Goal: Task Accomplishment & Management: Use online tool/utility

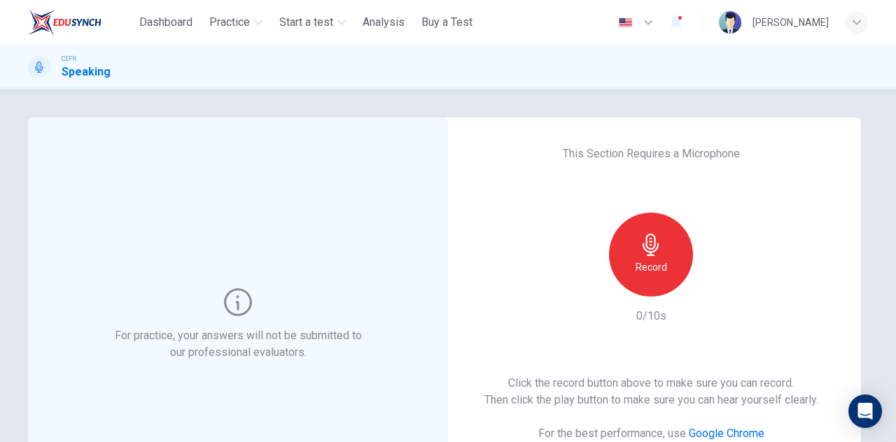
click at [681, 251] on div "Record" at bounding box center [651, 255] width 84 height 84
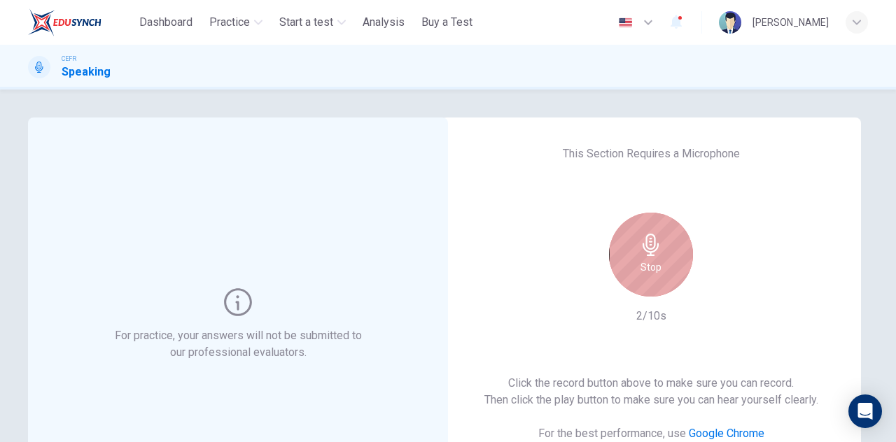
click at [665, 257] on div "Stop" at bounding box center [651, 255] width 84 height 84
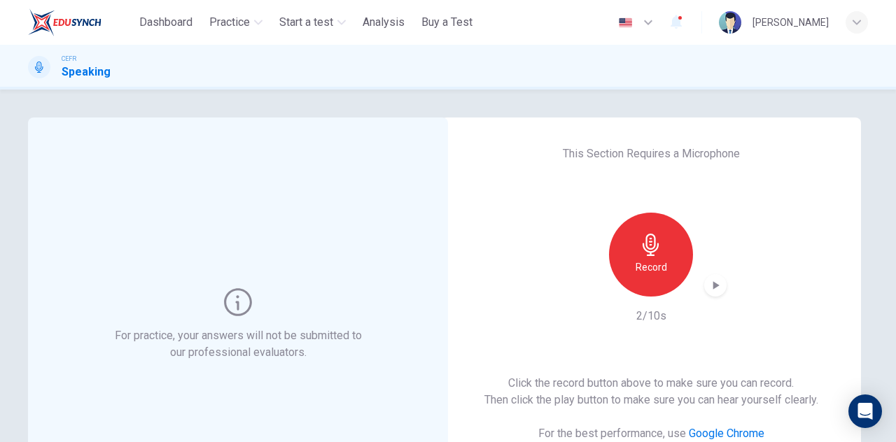
click at [714, 283] on icon "button" at bounding box center [715, 285] width 14 height 14
click at [865, 250] on div "For practice, your answers will not be submitted to our professional evaluators…" at bounding box center [448, 361] width 884 height 486
click at [658, 262] on h6 "Record" at bounding box center [650, 267] width 31 height 17
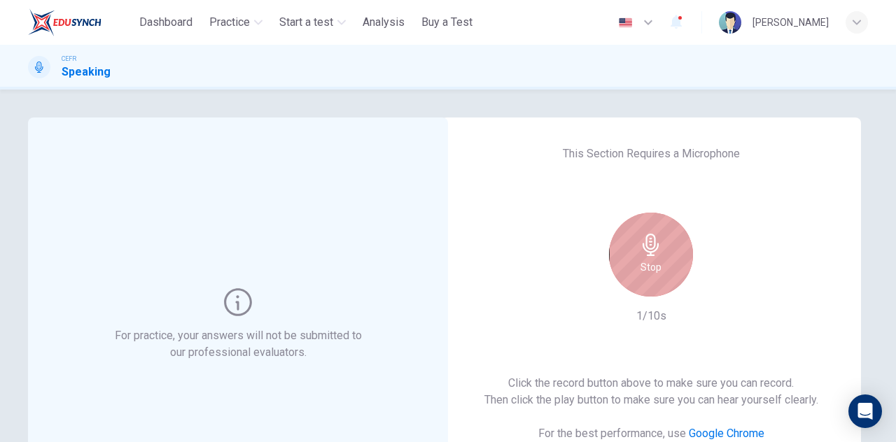
click at [658, 262] on div "Stop" at bounding box center [651, 255] width 84 height 84
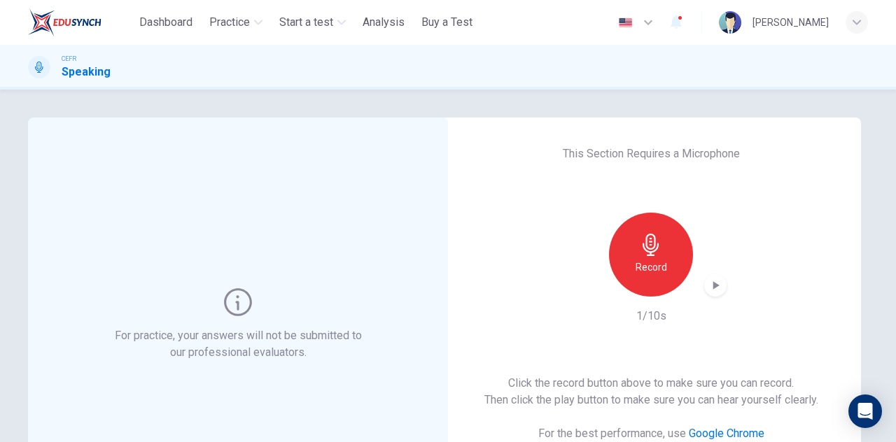
click at [717, 288] on icon "button" at bounding box center [715, 285] width 14 height 14
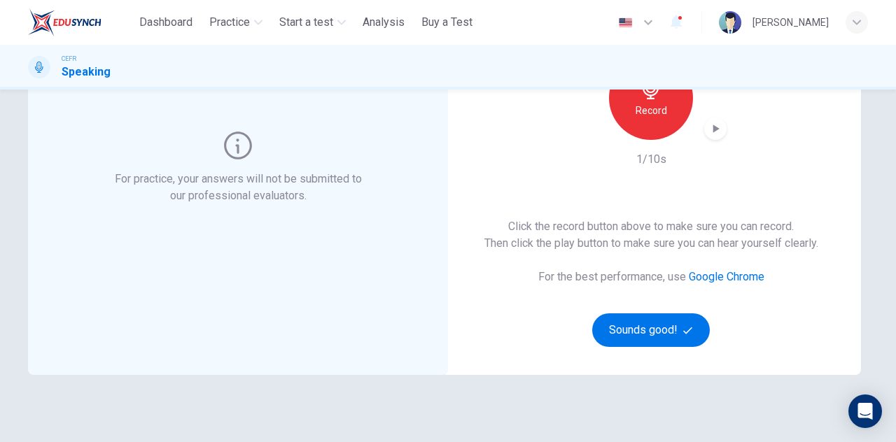
scroll to position [210, 0]
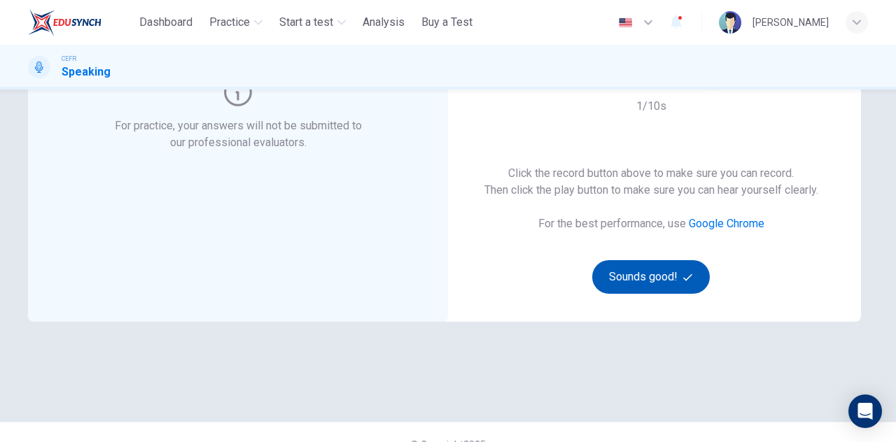
click at [649, 285] on button "Sounds good!" at bounding box center [651, 277] width 118 height 34
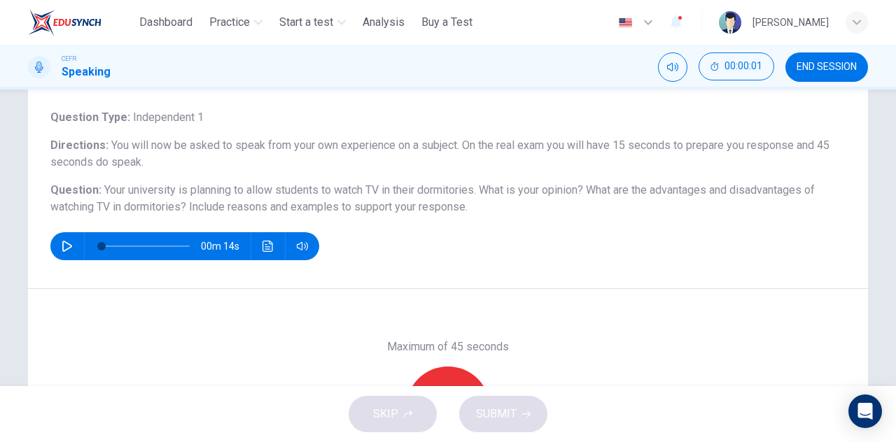
scroll to position [70, 0]
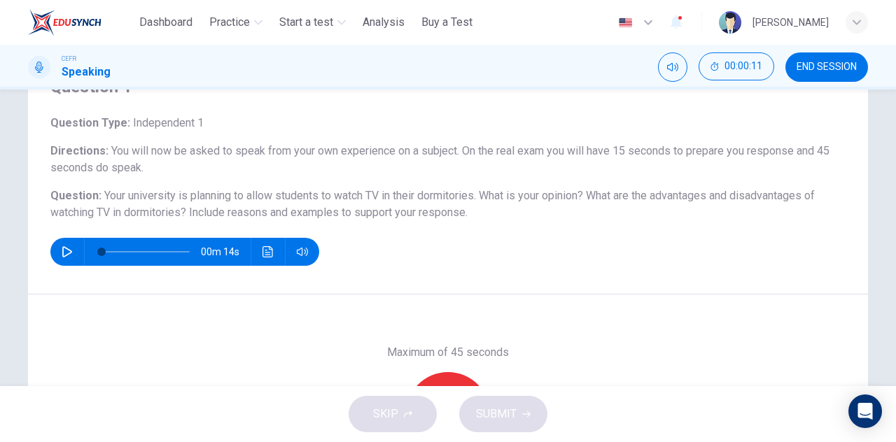
click at [63, 250] on icon "button" at bounding box center [67, 251] width 11 height 11
drag, startPoint x: 85, startPoint y: 250, endPoint x: 0, endPoint y: 253, distance: 85.4
click at [0, 253] on div "Question 1 Question Type : Independent 1 Directions : You will now be asked to …" at bounding box center [448, 238] width 896 height 297
click at [73, 257] on button "button" at bounding box center [67, 252] width 22 height 28
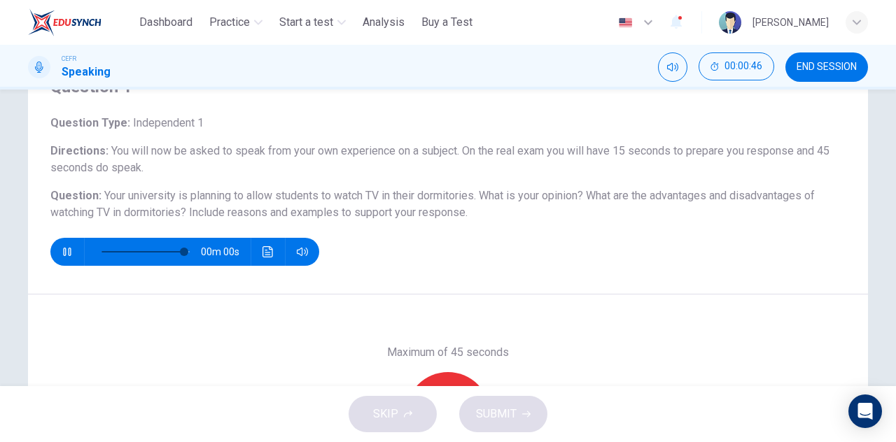
type input "*"
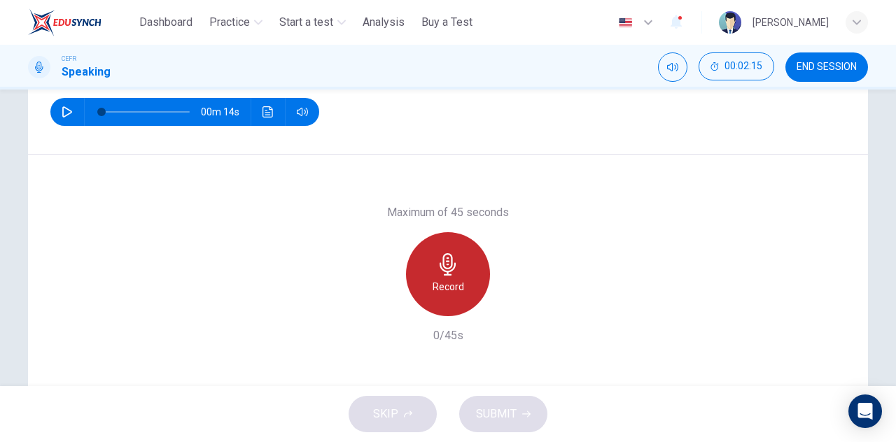
click at [452, 251] on div "Record" at bounding box center [448, 274] width 84 height 84
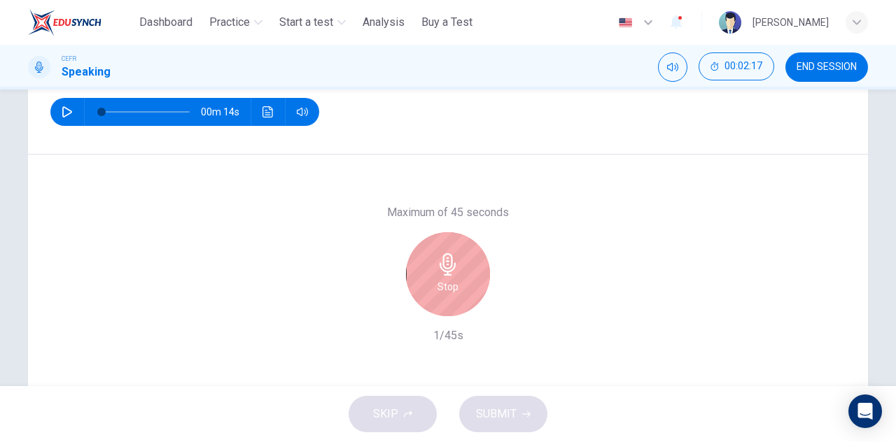
scroll to position [140, 0]
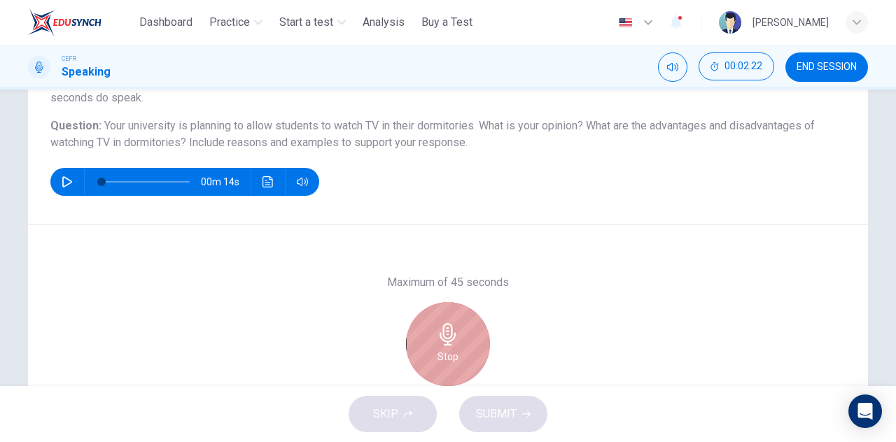
click at [458, 335] on div "Stop" at bounding box center [448, 344] width 84 height 84
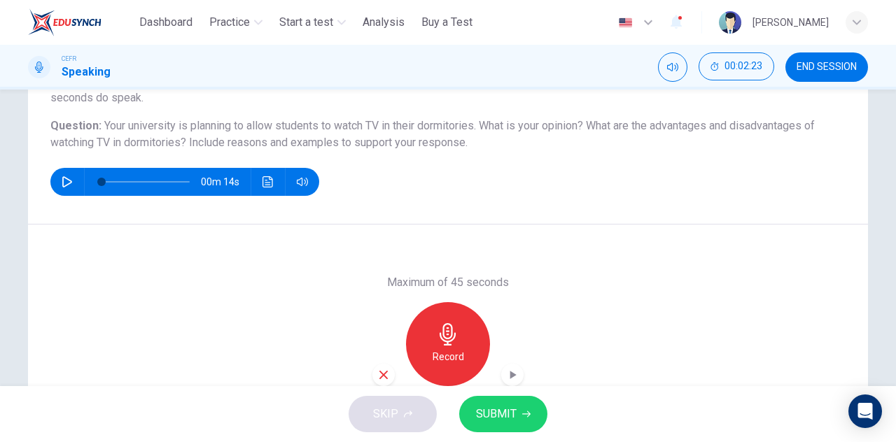
click at [380, 372] on icon "button" at bounding box center [383, 375] width 13 height 13
click at [472, 348] on div "Record" at bounding box center [448, 344] width 84 height 84
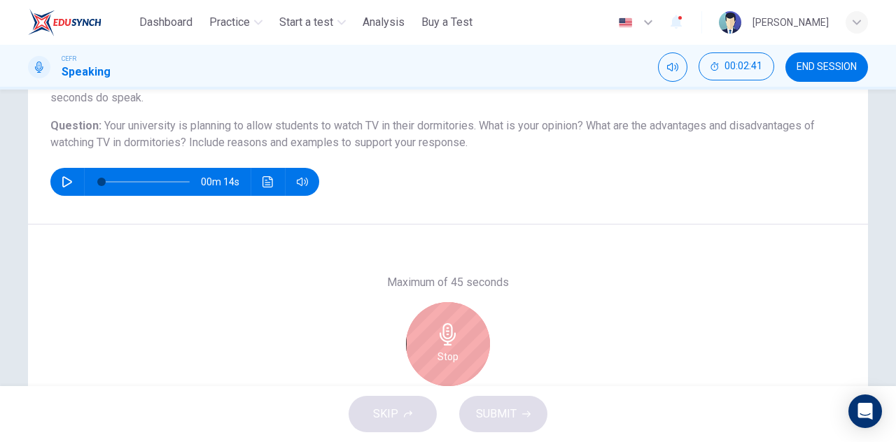
click at [456, 335] on div "Stop" at bounding box center [448, 344] width 84 height 84
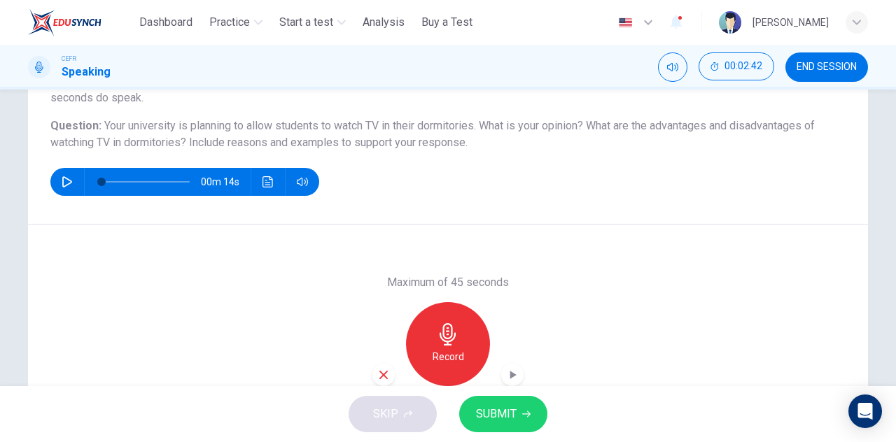
click at [377, 367] on div "button" at bounding box center [383, 375] width 22 height 22
click at [423, 348] on div "Record" at bounding box center [448, 344] width 84 height 84
click at [383, 369] on icon "button" at bounding box center [383, 375] width 13 height 13
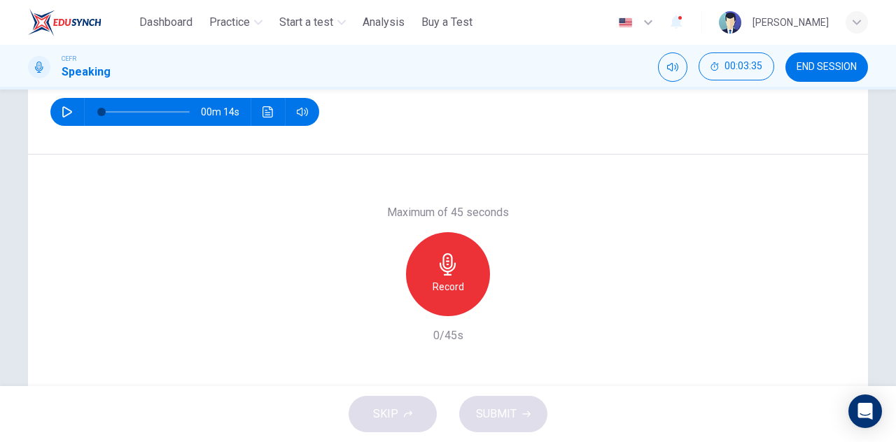
click at [444, 259] on icon "button" at bounding box center [448, 264] width 22 height 22
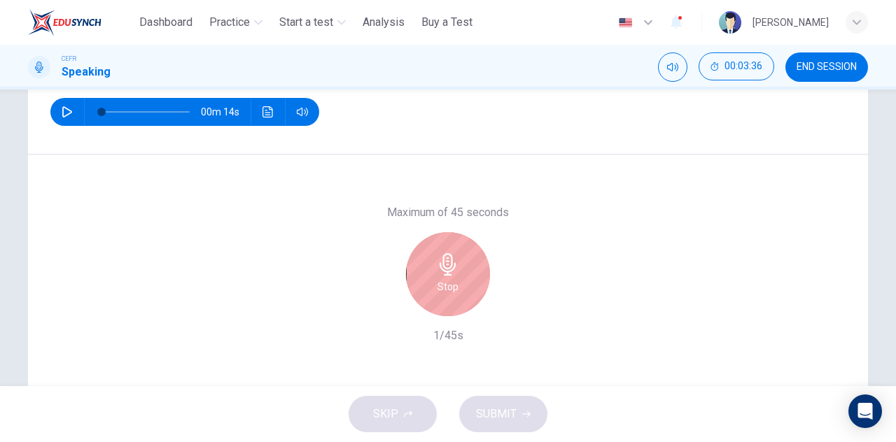
scroll to position [140, 0]
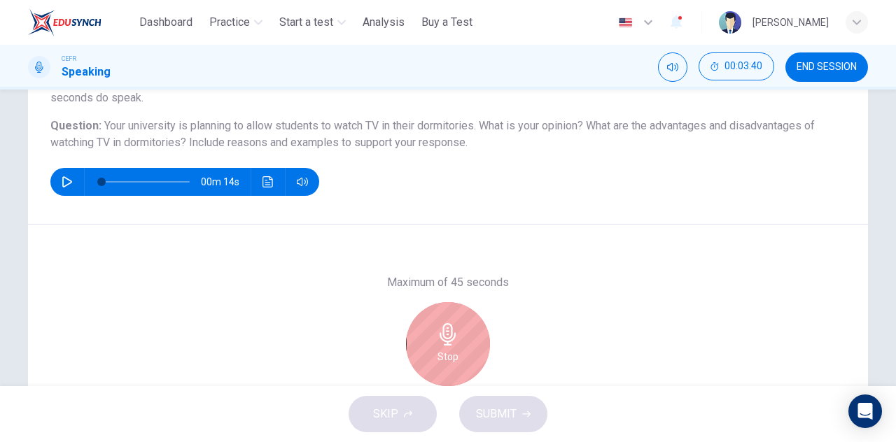
click at [446, 323] on div "Stop" at bounding box center [448, 344] width 84 height 84
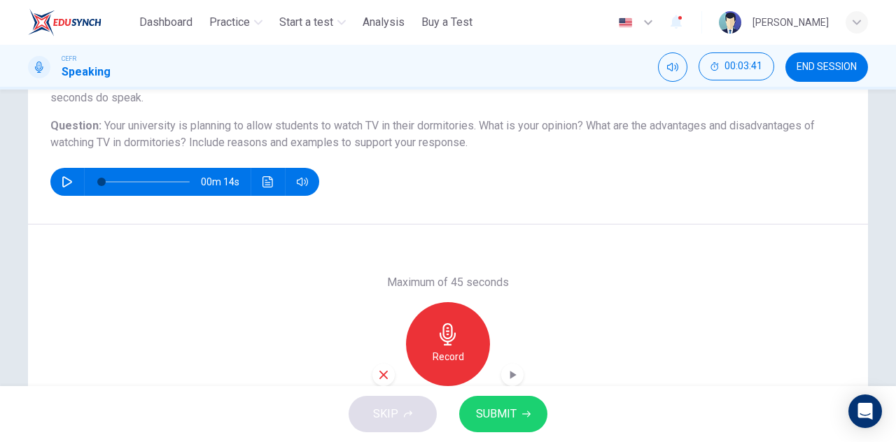
click at [387, 372] on div "button" at bounding box center [383, 375] width 22 height 22
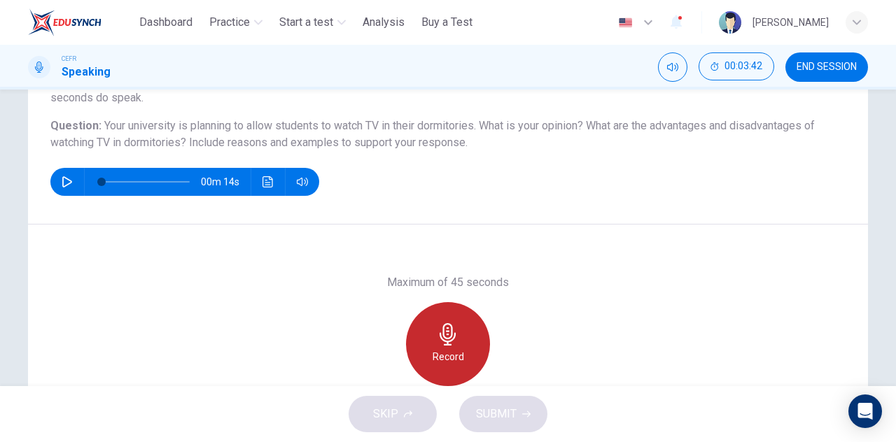
click at [416, 339] on div "Record" at bounding box center [448, 344] width 84 height 84
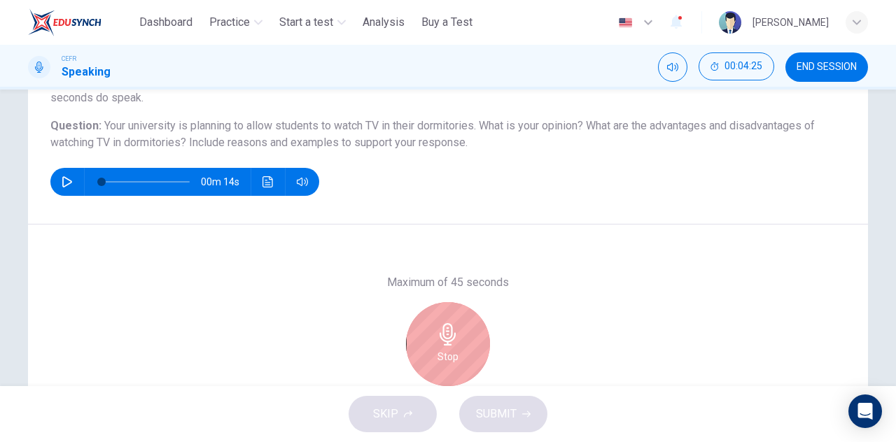
click at [439, 334] on icon "button" at bounding box center [448, 334] width 22 height 22
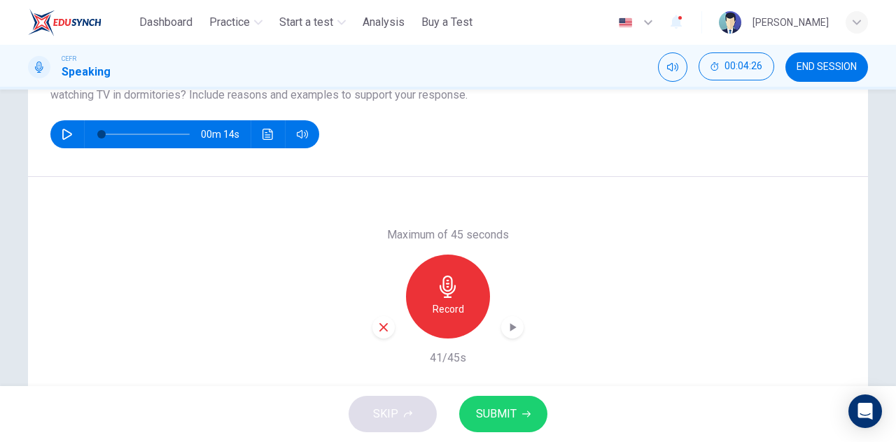
scroll to position [210, 0]
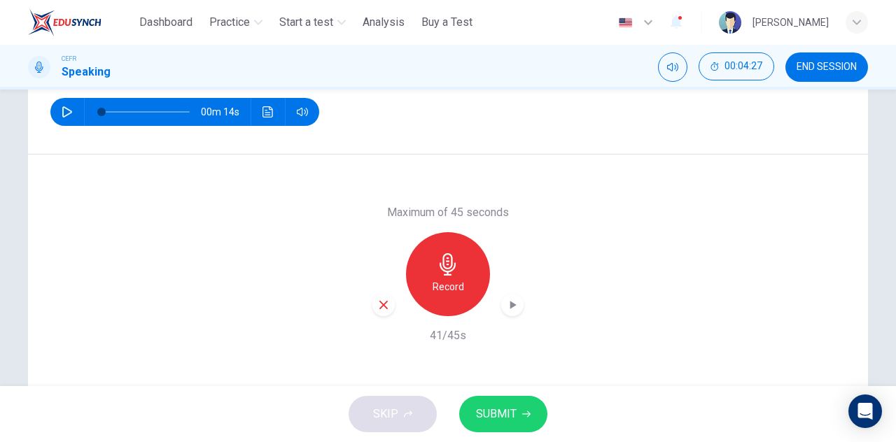
click at [514, 304] on icon "button" at bounding box center [512, 305] width 14 height 14
click at [514, 410] on span "SUBMIT" at bounding box center [496, 414] width 41 height 20
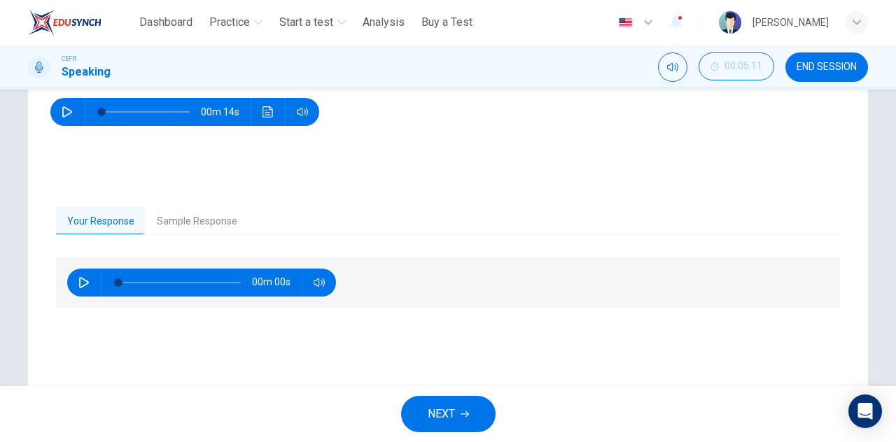
click at [210, 219] on button "Sample Response" at bounding box center [197, 221] width 103 height 29
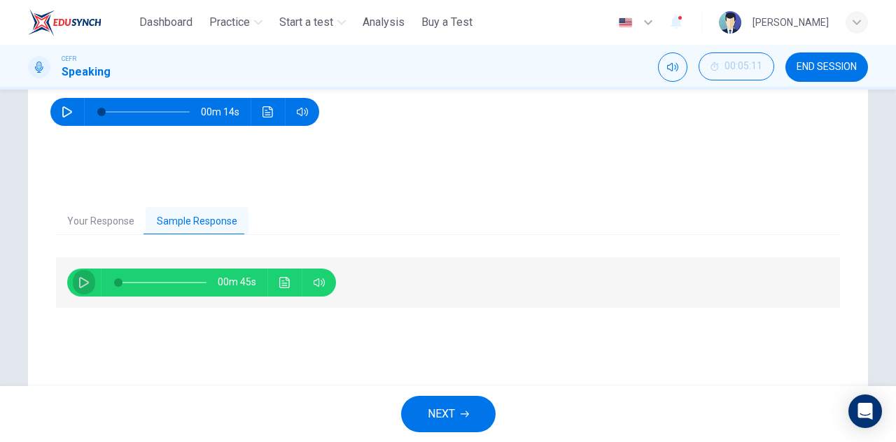
click at [79, 279] on icon "button" at bounding box center [84, 282] width 10 height 11
type input "*"
click at [450, 418] on span "NEXT" at bounding box center [441, 414] width 27 height 20
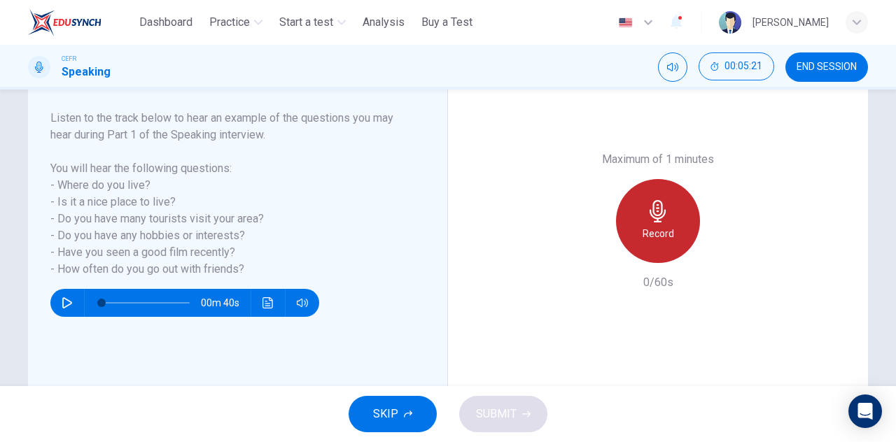
click at [673, 211] on div "Record" at bounding box center [658, 221] width 84 height 84
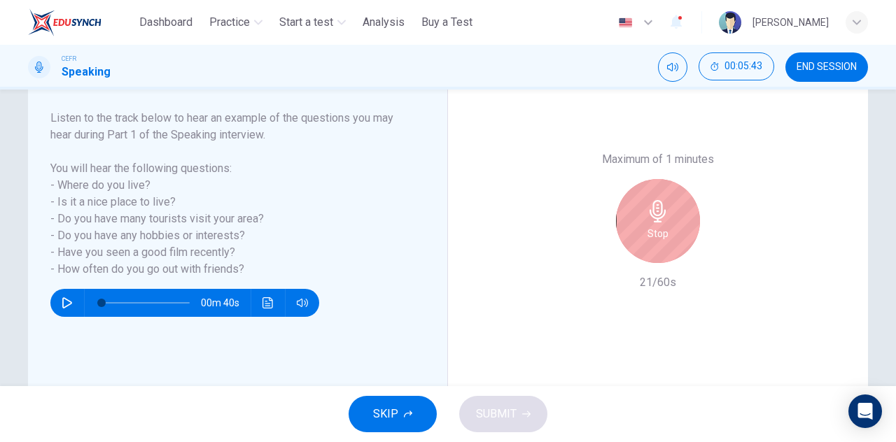
click at [679, 218] on div "Stop" at bounding box center [658, 221] width 84 height 84
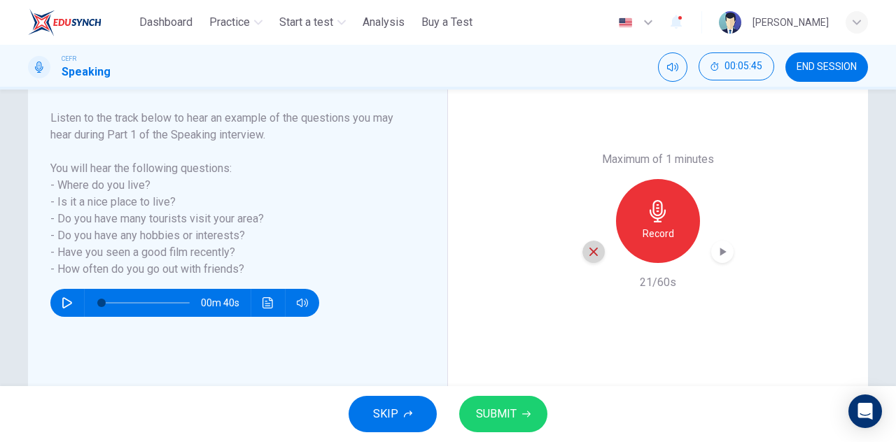
click at [599, 250] on div "button" at bounding box center [593, 252] width 22 height 22
click at [682, 218] on div "Record" at bounding box center [658, 221] width 84 height 84
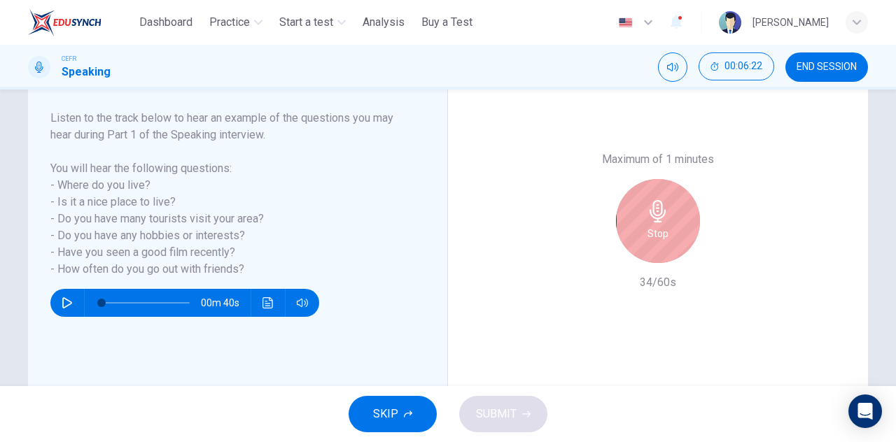
click at [645, 245] on div "Stop" at bounding box center [658, 221] width 84 height 84
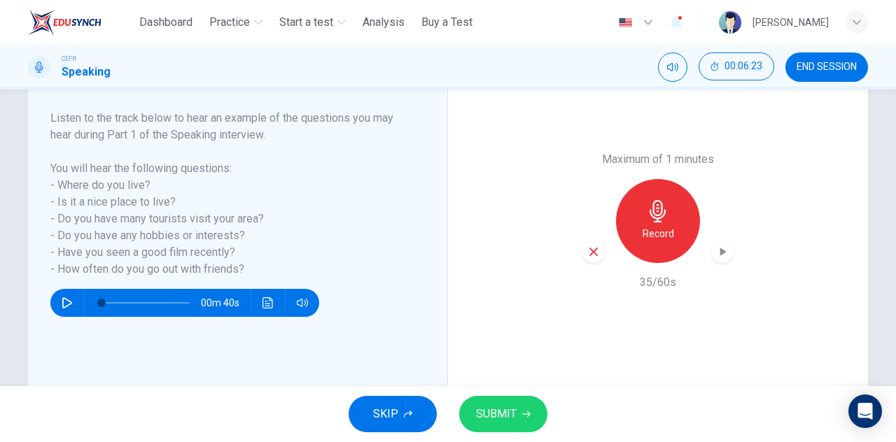
click at [592, 256] on icon "button" at bounding box center [593, 252] width 13 height 13
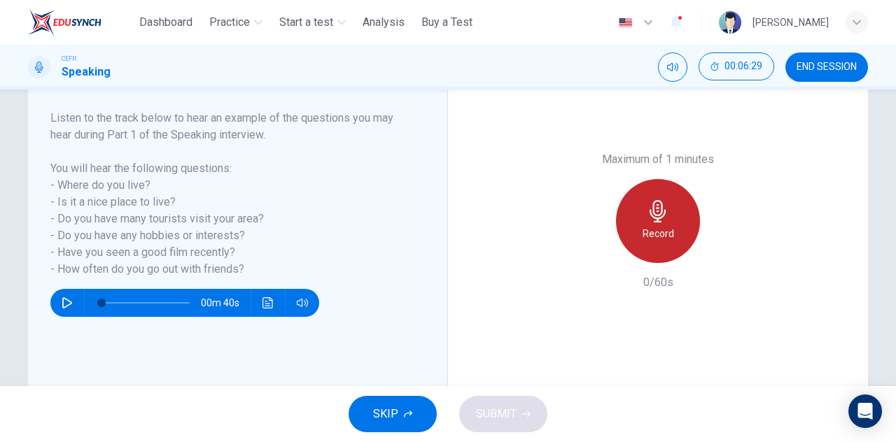
click at [657, 227] on h6 "Record" at bounding box center [657, 233] width 31 height 17
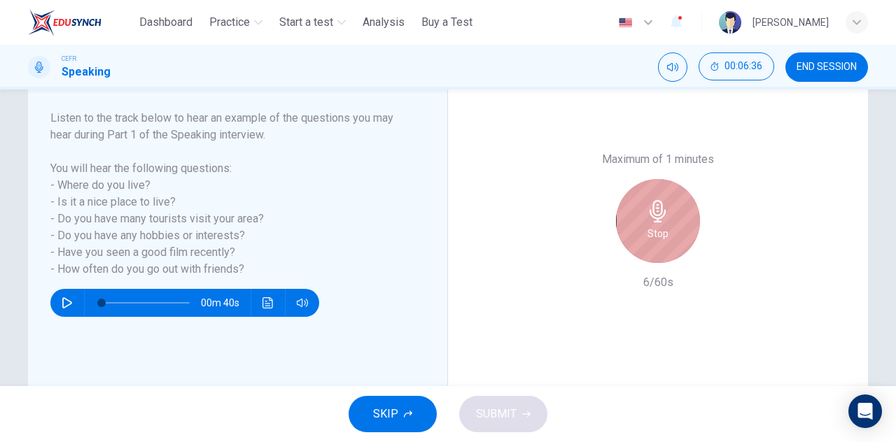
click at [673, 224] on div "Stop" at bounding box center [658, 221] width 84 height 84
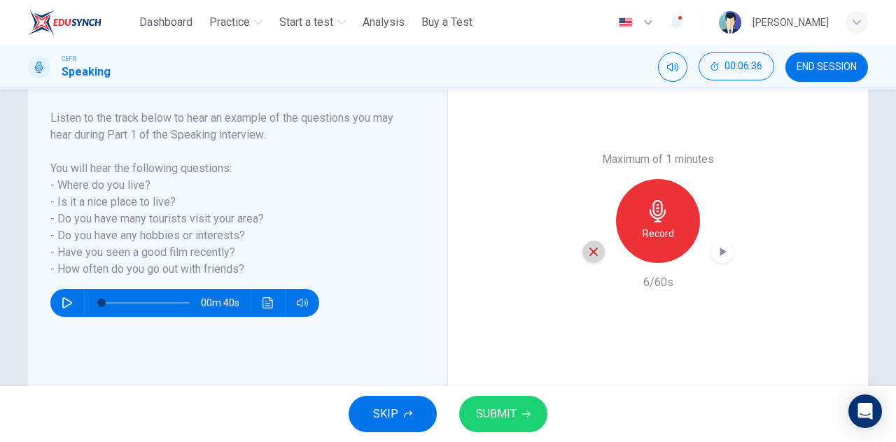
click at [582, 255] on div "button" at bounding box center [593, 252] width 22 height 22
click at [630, 225] on div "Record" at bounding box center [658, 221] width 84 height 84
click at [593, 247] on icon "button" at bounding box center [593, 252] width 13 height 13
click at [663, 198] on div "Record" at bounding box center [658, 221] width 84 height 84
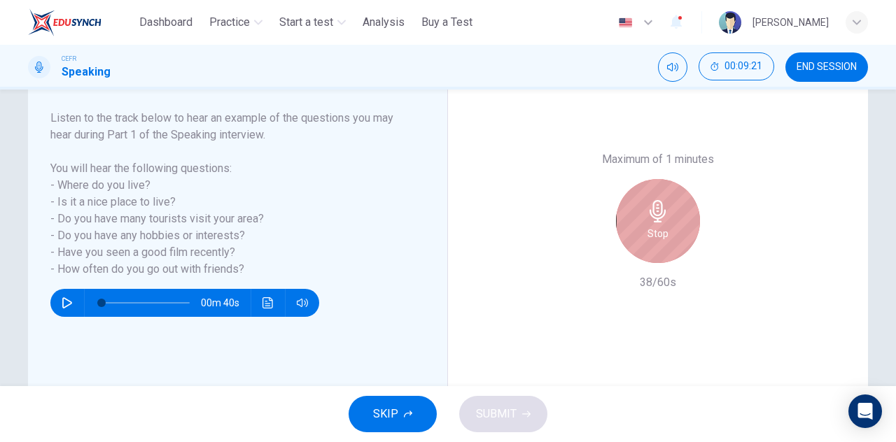
click at [656, 254] on div "Stop" at bounding box center [658, 221] width 84 height 84
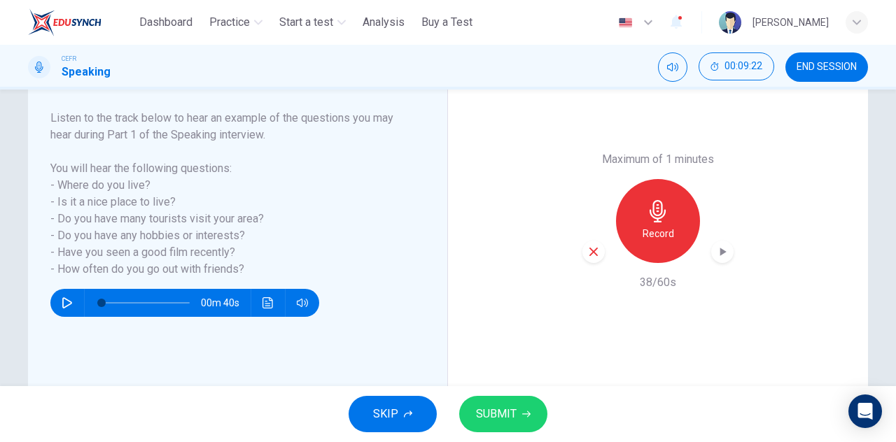
click at [593, 255] on icon "button" at bounding box center [593, 252] width 8 height 8
click at [670, 235] on div "Record" at bounding box center [658, 221] width 84 height 84
click at [596, 250] on div "button" at bounding box center [593, 252] width 22 height 22
click at [661, 220] on icon "button" at bounding box center [658, 211] width 22 height 22
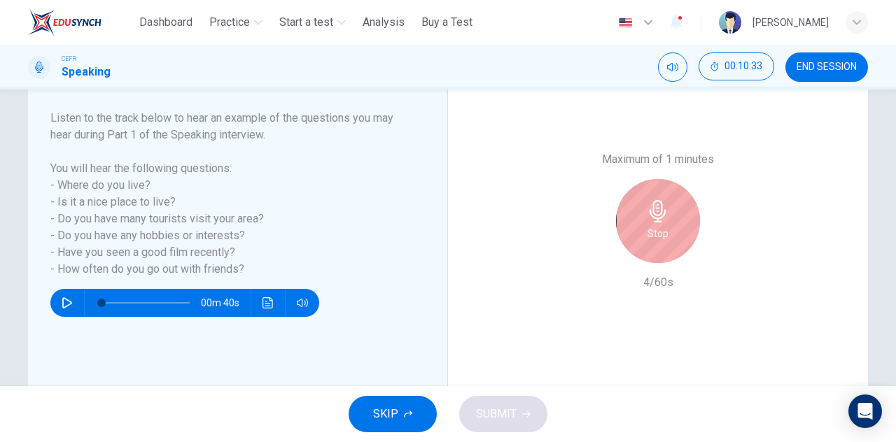
click at [680, 216] on div "Stop" at bounding box center [658, 221] width 84 height 84
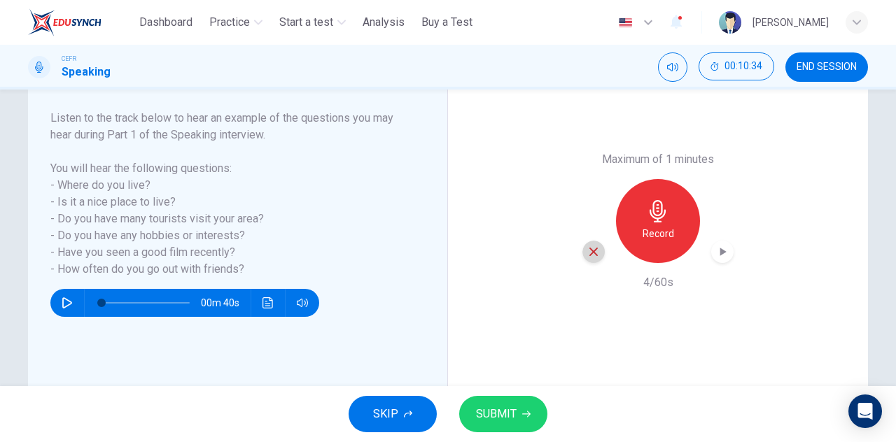
click at [592, 253] on icon "button" at bounding box center [593, 252] width 8 height 8
click at [686, 215] on div "Record" at bounding box center [658, 221] width 84 height 84
click at [589, 255] on icon "button" at bounding box center [593, 252] width 13 height 13
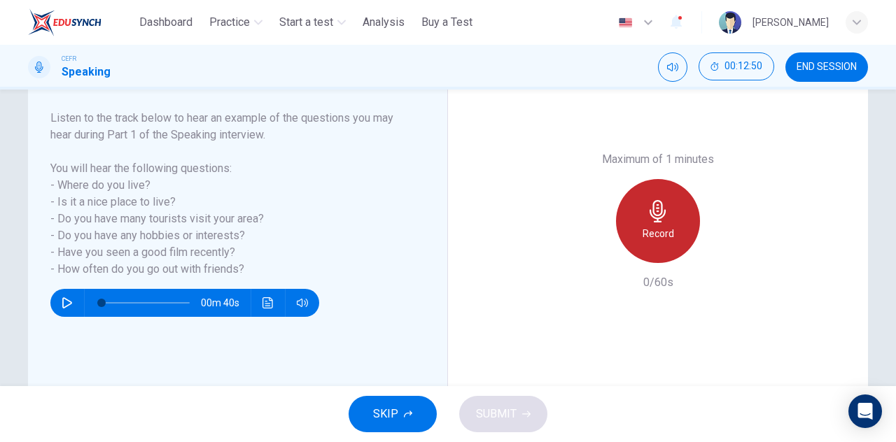
click at [678, 223] on div "Record" at bounding box center [658, 221] width 84 height 84
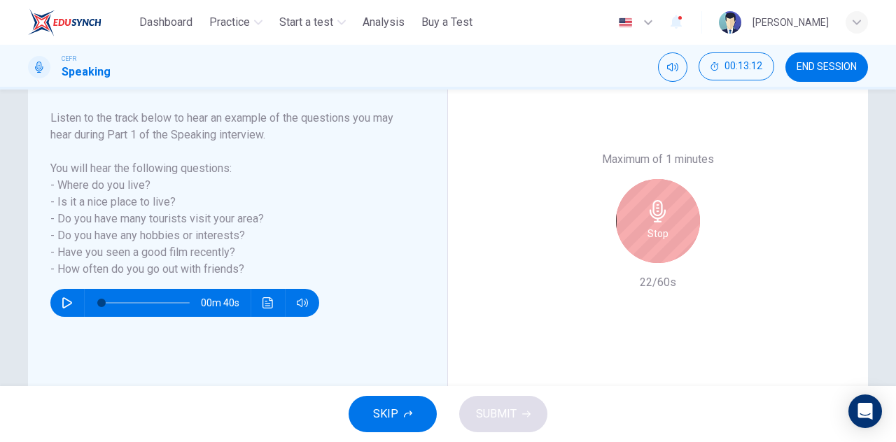
click at [649, 200] on icon "button" at bounding box center [658, 211] width 22 height 22
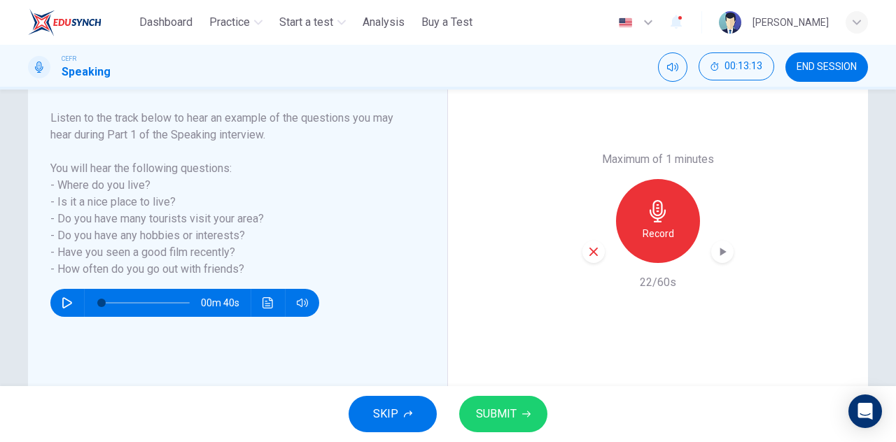
click at [582, 253] on div "button" at bounding box center [593, 252] width 22 height 22
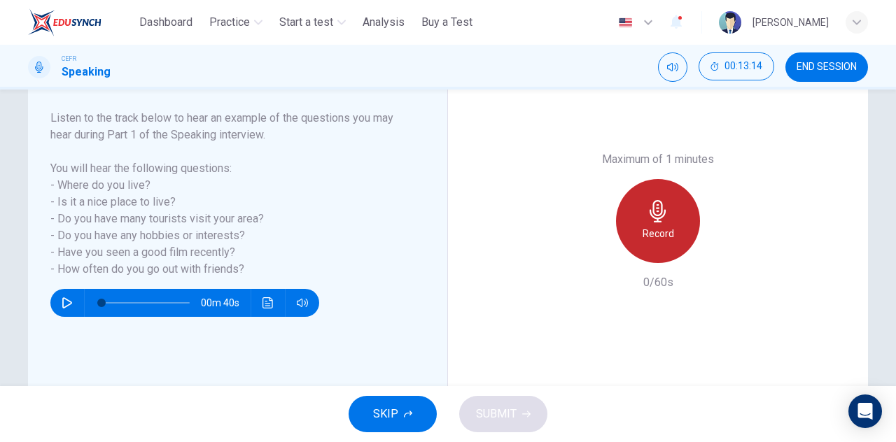
click at [647, 208] on icon "button" at bounding box center [658, 211] width 22 height 22
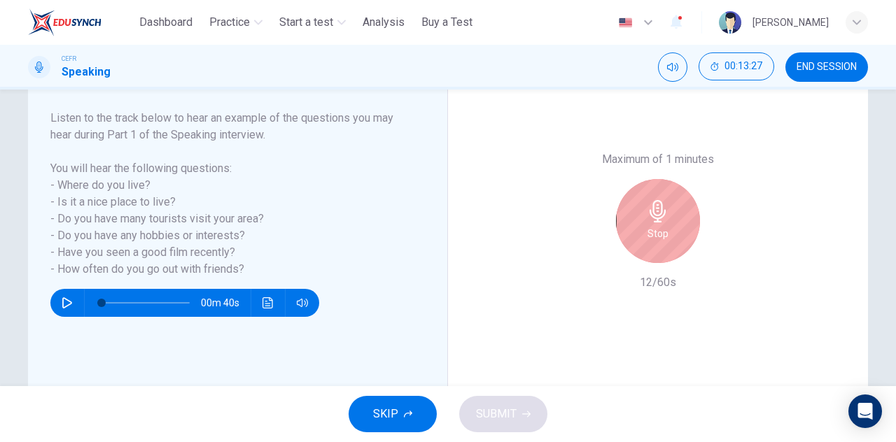
click at [661, 223] on div "Stop" at bounding box center [658, 221] width 84 height 84
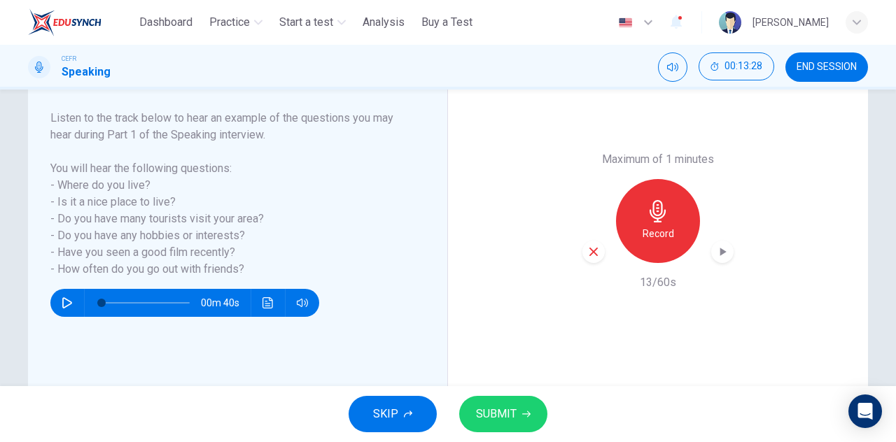
click at [592, 255] on icon "button" at bounding box center [593, 252] width 8 height 8
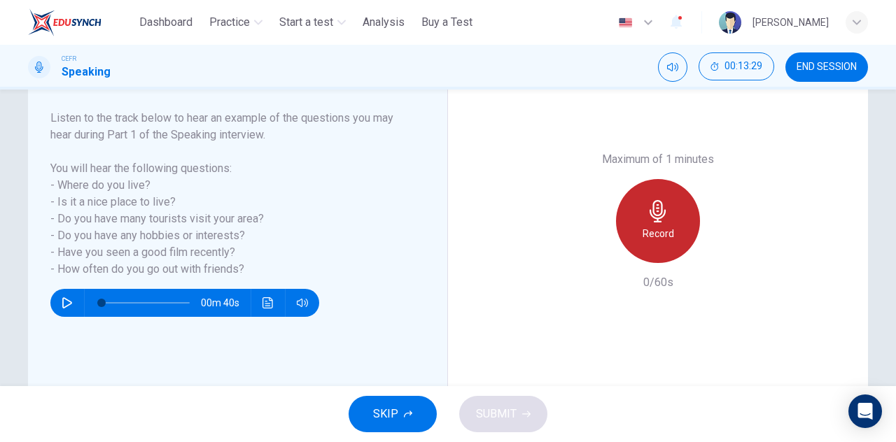
click at [684, 196] on div "Record" at bounding box center [658, 221] width 84 height 84
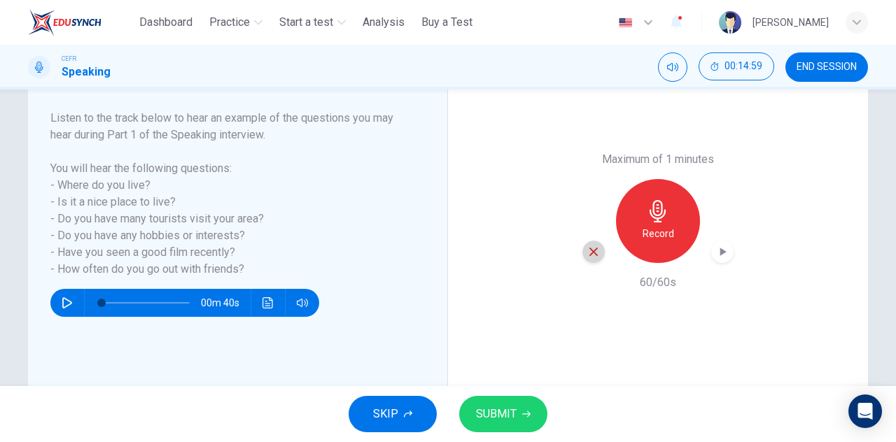
click at [591, 244] on div "button" at bounding box center [593, 252] width 22 height 22
click at [654, 213] on icon "button" at bounding box center [658, 211] width 22 height 22
click at [589, 247] on icon "button" at bounding box center [593, 252] width 13 height 13
click at [691, 225] on div "Record" at bounding box center [658, 221] width 84 height 84
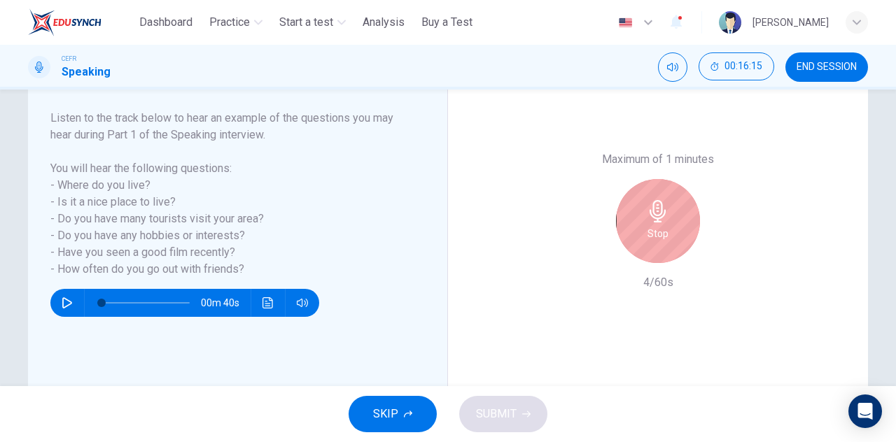
click at [677, 205] on div "Stop" at bounding box center [658, 221] width 84 height 84
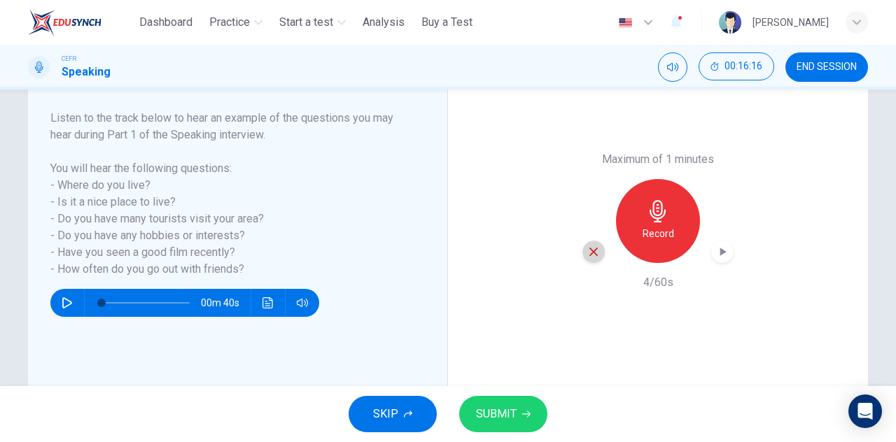
click at [593, 251] on icon "button" at bounding box center [593, 252] width 13 height 13
click at [701, 216] on div "Record" at bounding box center [657, 221] width 151 height 84
click at [676, 219] on div "Record" at bounding box center [658, 221] width 84 height 84
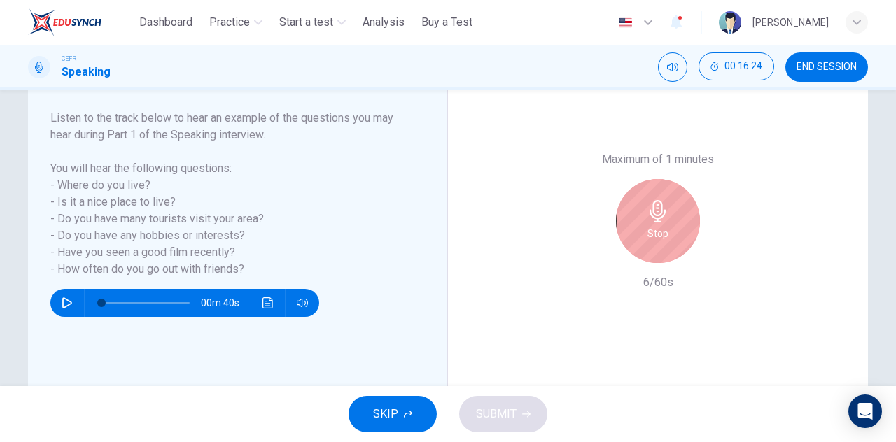
click at [658, 218] on icon "button" at bounding box center [658, 211] width 22 height 22
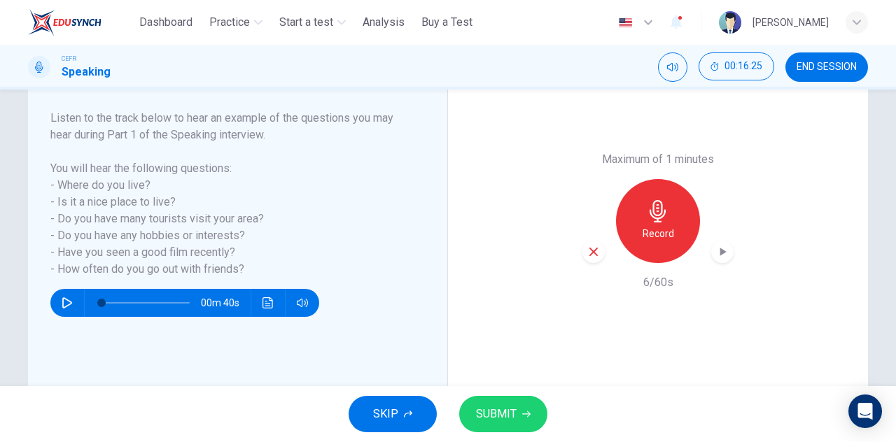
click at [588, 243] on div "button" at bounding box center [593, 252] width 22 height 22
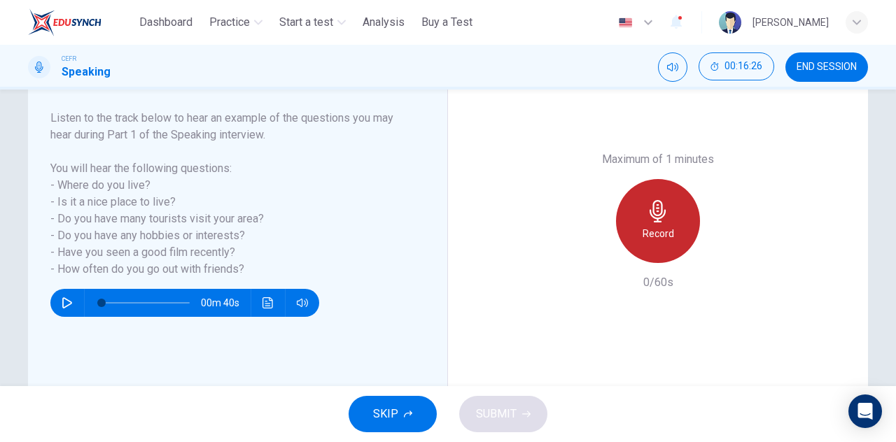
click at [651, 216] on icon "button" at bounding box center [658, 211] width 22 height 22
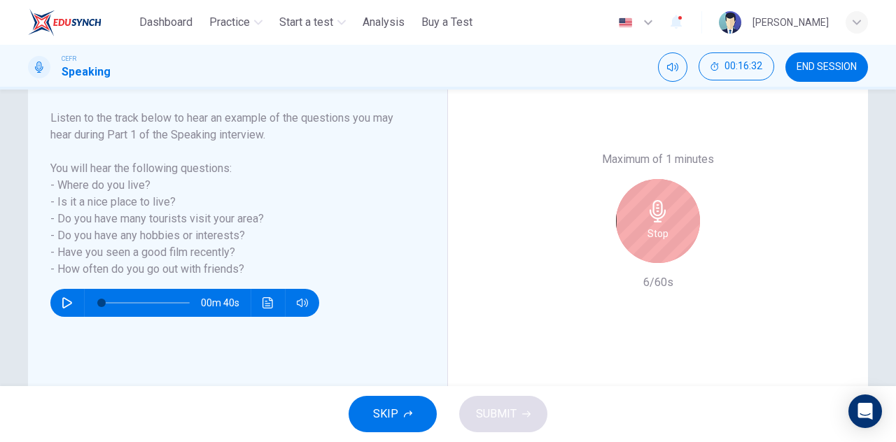
click at [649, 216] on icon "button" at bounding box center [657, 211] width 16 height 22
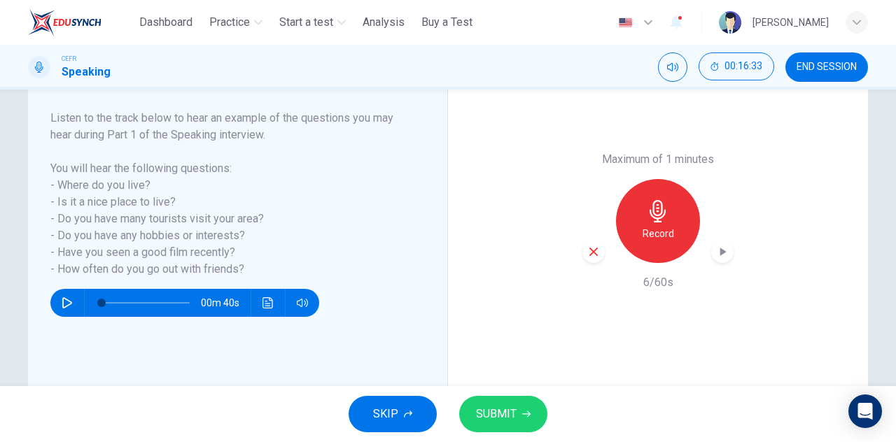
click at [589, 250] on icon "button" at bounding box center [593, 252] width 8 height 8
click at [663, 208] on icon "button" at bounding box center [658, 211] width 22 height 22
click at [588, 253] on icon "button" at bounding box center [593, 252] width 13 height 13
click at [656, 219] on icon "button" at bounding box center [658, 211] width 22 height 22
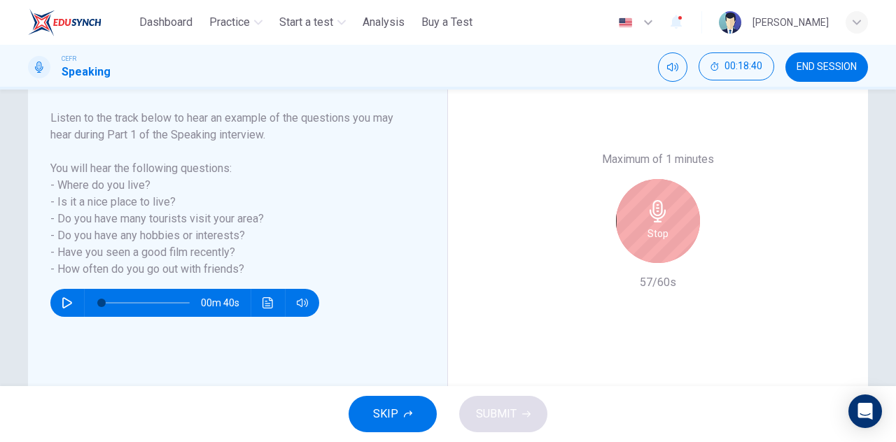
click at [670, 223] on div "Stop" at bounding box center [658, 221] width 84 height 84
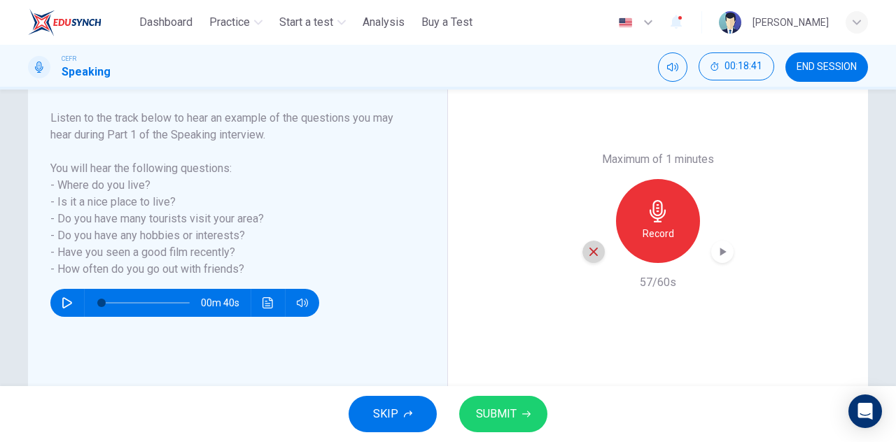
click at [592, 251] on icon "button" at bounding box center [593, 252] width 13 height 13
click at [671, 220] on div "Record" at bounding box center [658, 221] width 84 height 84
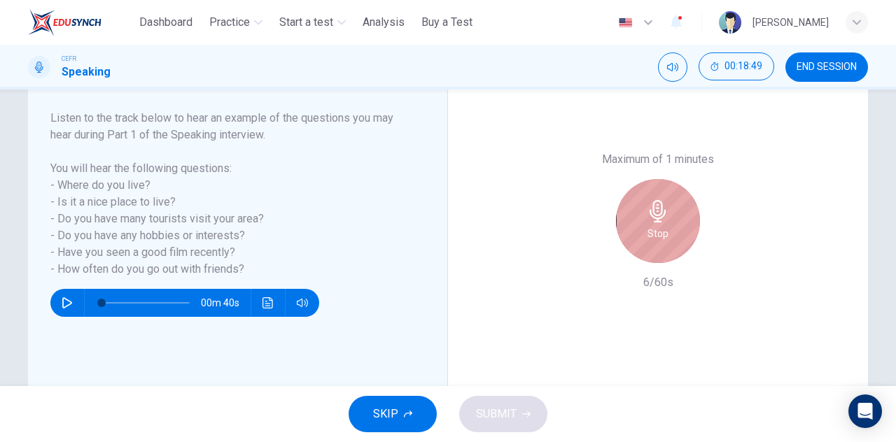
click at [638, 234] on div "Stop" at bounding box center [658, 221] width 84 height 84
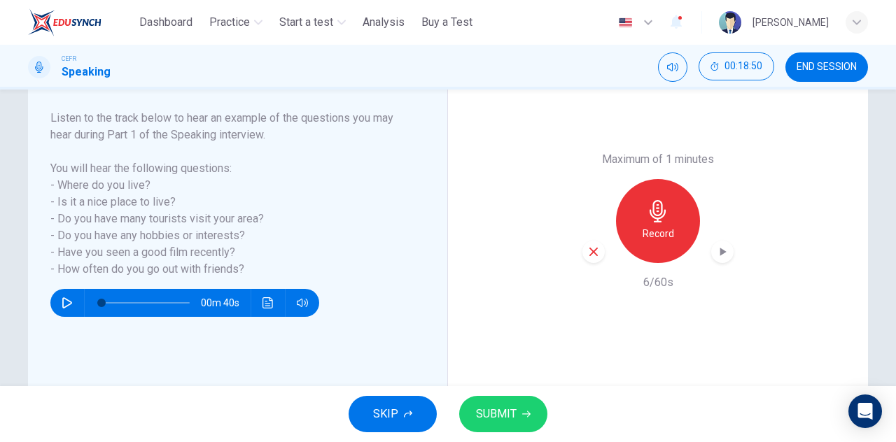
click at [587, 253] on icon "button" at bounding box center [593, 252] width 13 height 13
click at [621, 237] on div "Record" at bounding box center [658, 221] width 84 height 84
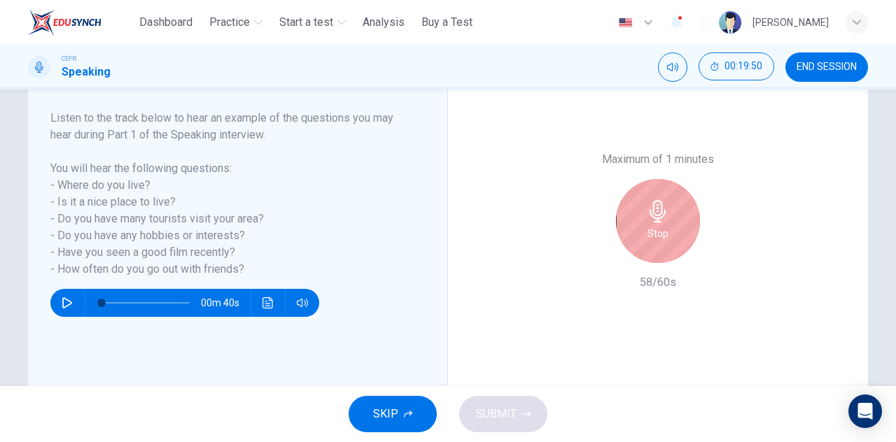
click at [668, 213] on div "Stop" at bounding box center [658, 221] width 84 height 84
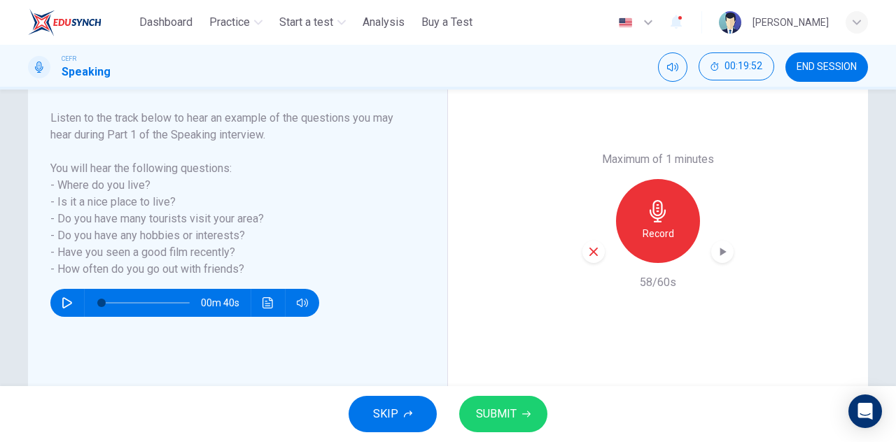
click at [725, 248] on icon "button" at bounding box center [722, 252] width 14 height 14
click at [488, 412] on span "SUBMIT" at bounding box center [496, 414] width 41 height 20
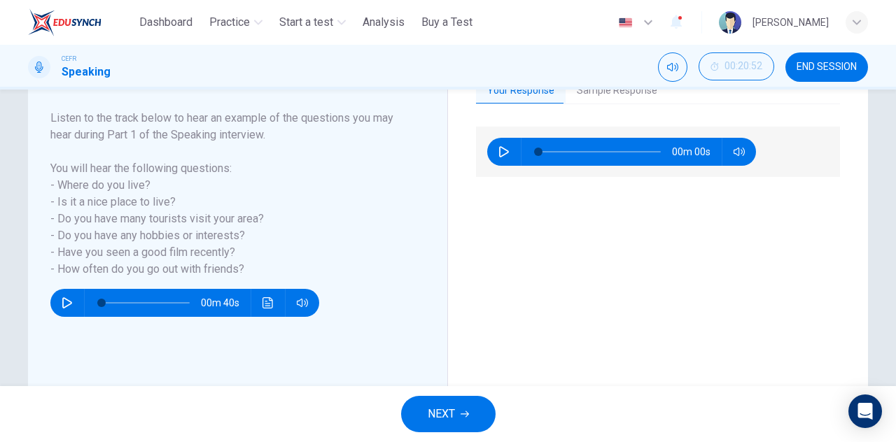
scroll to position [140, 0]
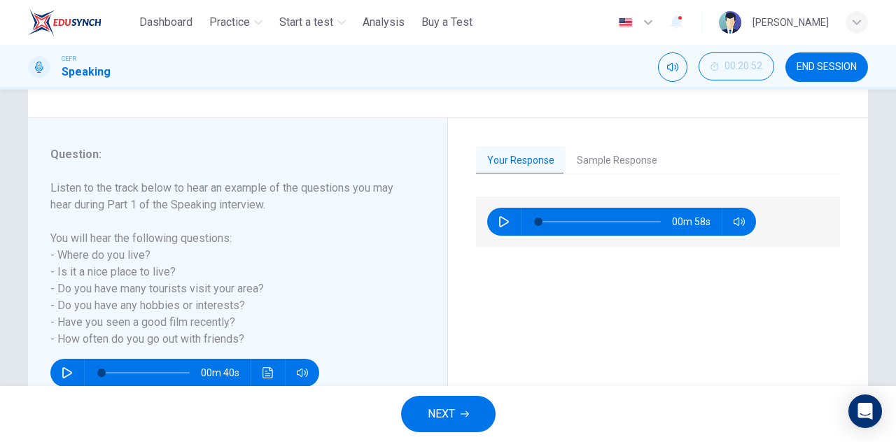
click at [615, 156] on button "Sample Response" at bounding box center [616, 160] width 103 height 29
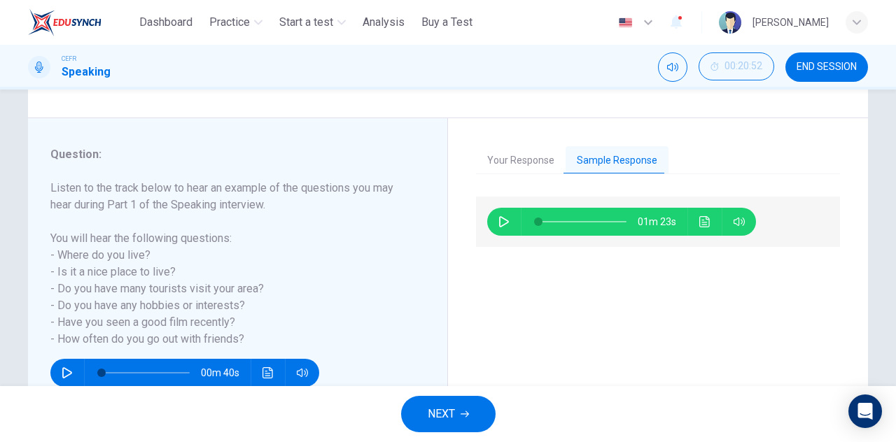
click at [498, 223] on icon "button" at bounding box center [503, 221] width 11 height 11
drag, startPoint x: 559, startPoint y: 222, endPoint x: 530, endPoint y: 229, distance: 29.5
click at [534, 226] on span at bounding box center [538, 222] width 8 height 8
click at [500, 225] on icon "button" at bounding box center [504, 222] width 8 height 8
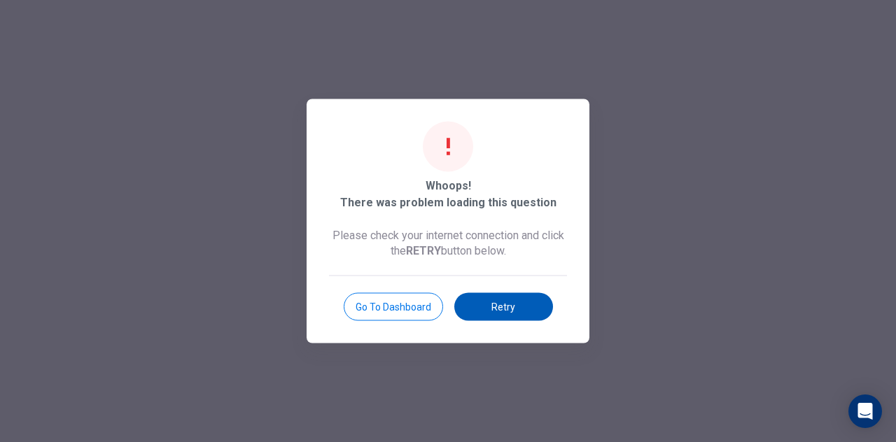
click at [460, 306] on button "Retry" at bounding box center [503, 307] width 99 height 28
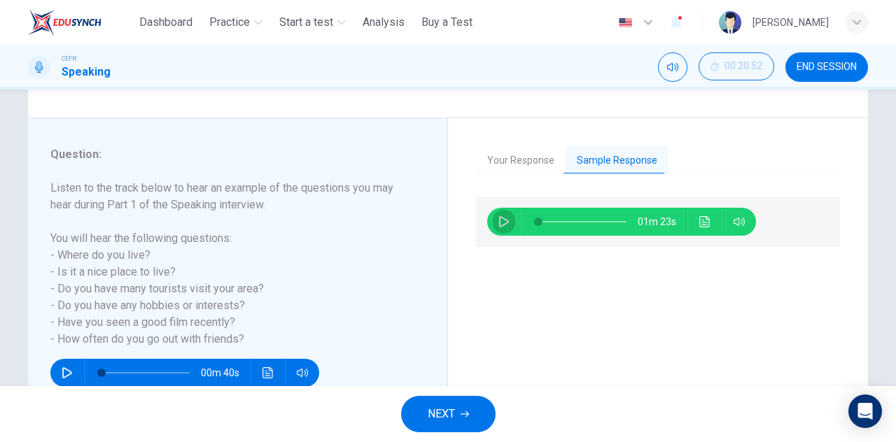
click at [499, 220] on icon "button" at bounding box center [504, 221] width 10 height 11
type input "*"
click at [446, 415] on span "NEXT" at bounding box center [441, 414] width 27 height 20
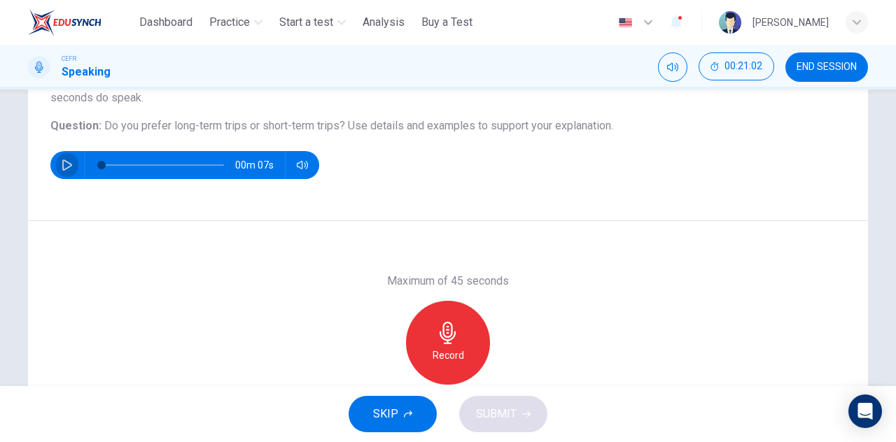
click at [64, 160] on icon "button" at bounding box center [67, 165] width 11 height 11
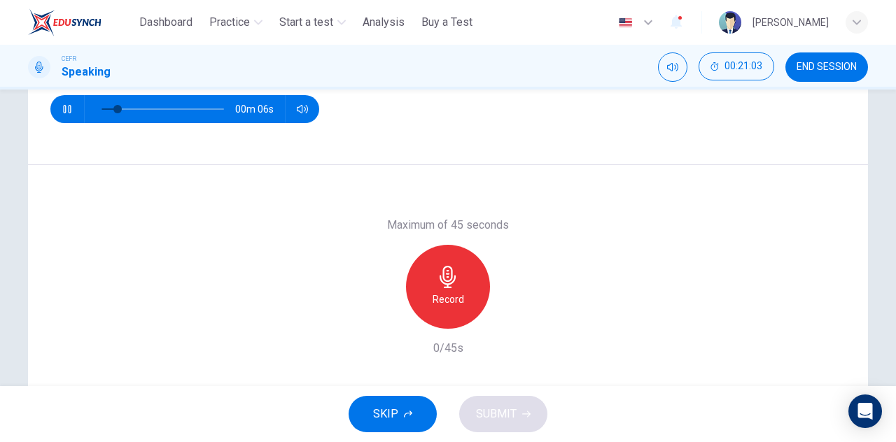
scroll to position [210, 0]
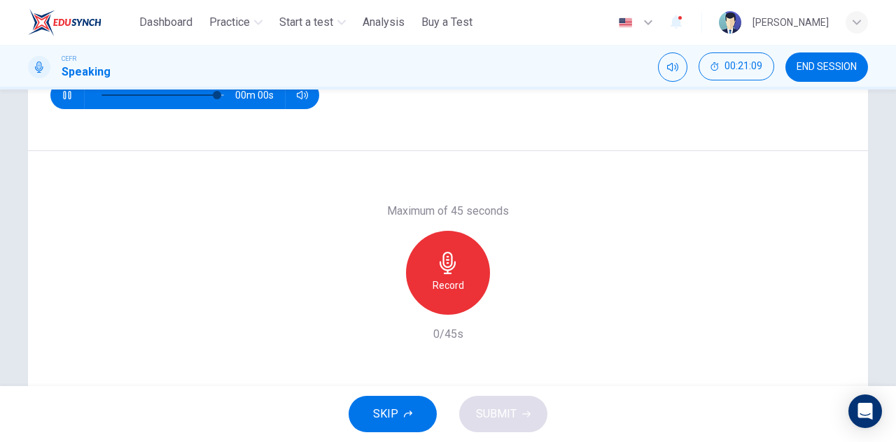
type input "*"
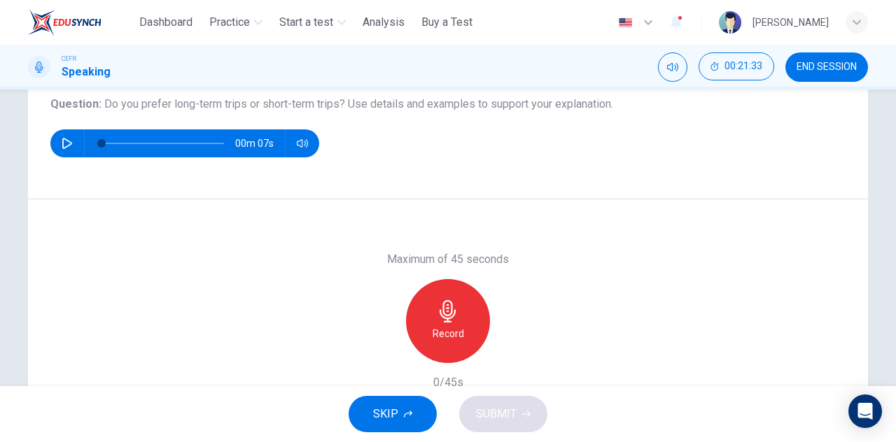
scroll to position [140, 0]
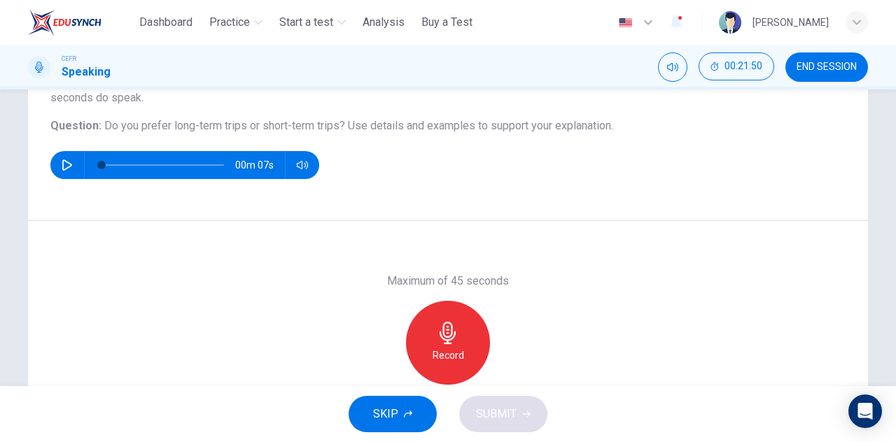
click at [432, 337] on div "Record" at bounding box center [448, 343] width 84 height 84
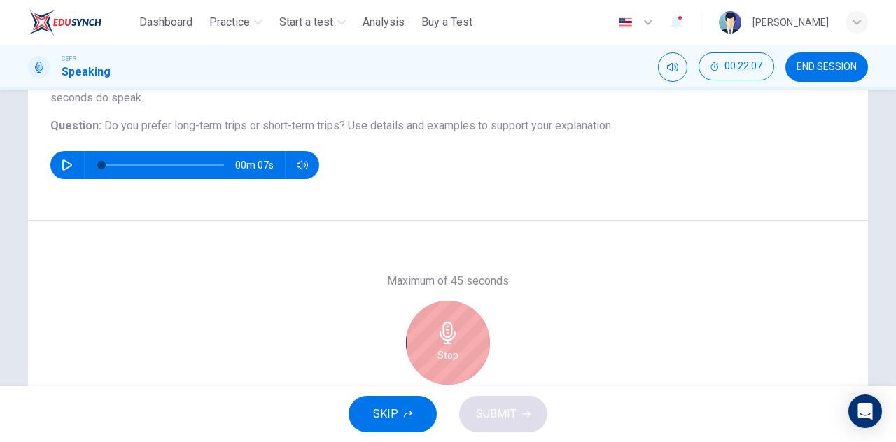
click at [442, 358] on h6 "Stop" at bounding box center [447, 355] width 21 height 17
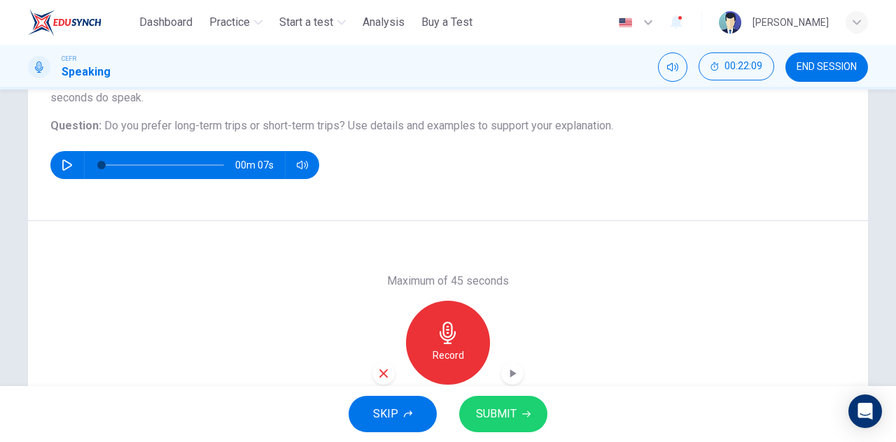
click at [379, 375] on icon "button" at bounding box center [383, 373] width 8 height 8
click at [463, 323] on div "Record" at bounding box center [448, 343] width 84 height 84
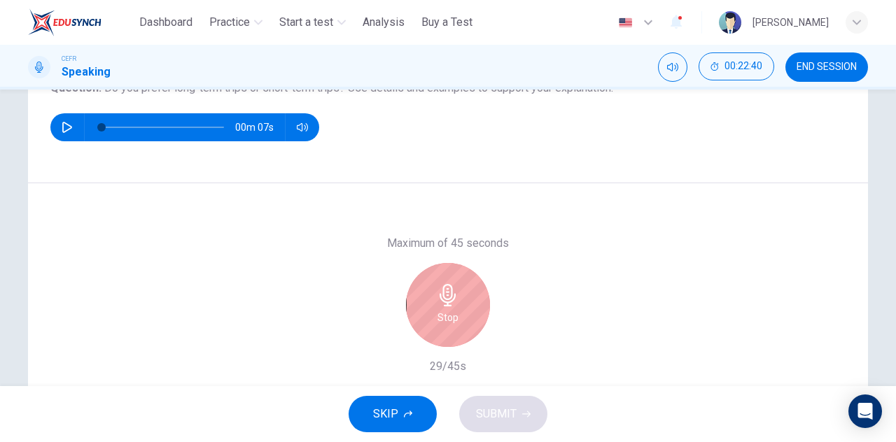
scroll to position [210, 0]
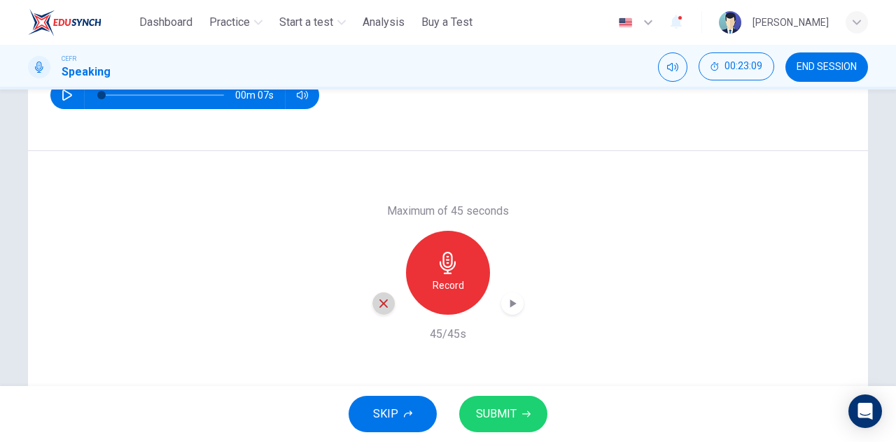
click at [389, 302] on div "button" at bounding box center [383, 303] width 22 height 22
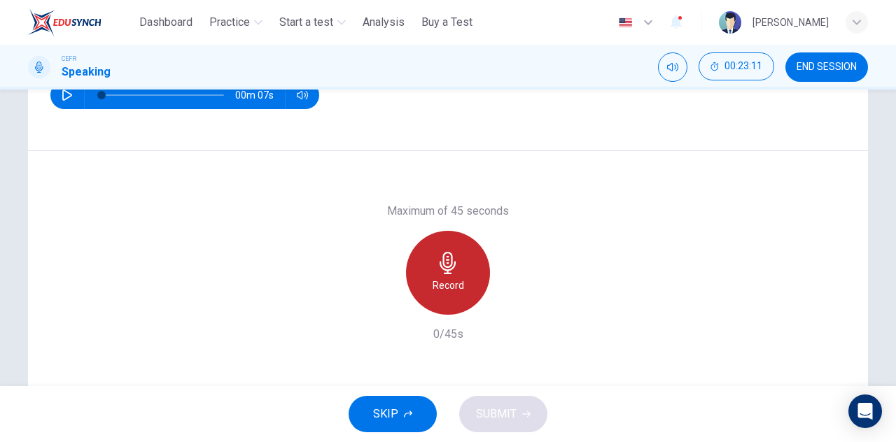
click at [469, 269] on div "Record" at bounding box center [448, 273] width 84 height 84
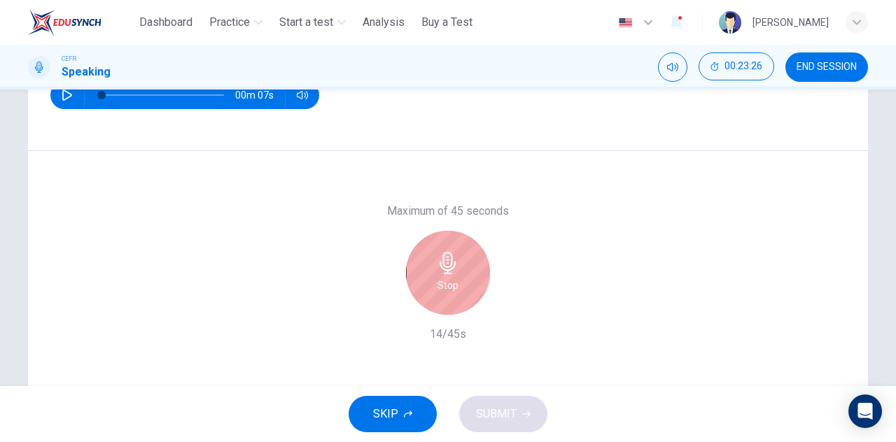
click at [448, 288] on h6 "Stop" at bounding box center [447, 285] width 21 height 17
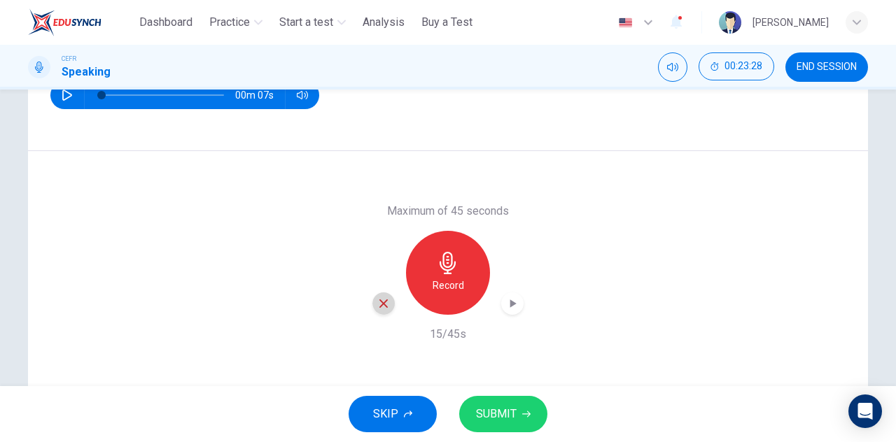
click at [383, 309] on icon "button" at bounding box center [383, 303] width 13 height 13
click at [456, 264] on div "Record" at bounding box center [448, 273] width 84 height 84
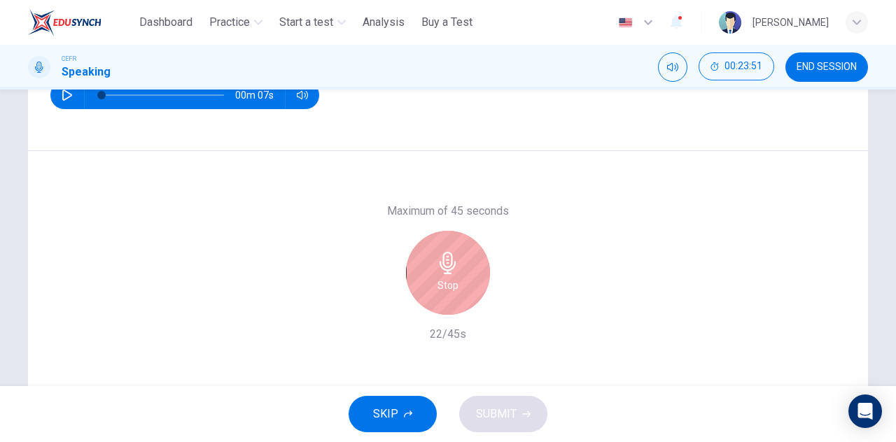
click at [451, 255] on icon "button" at bounding box center [448, 263] width 22 height 22
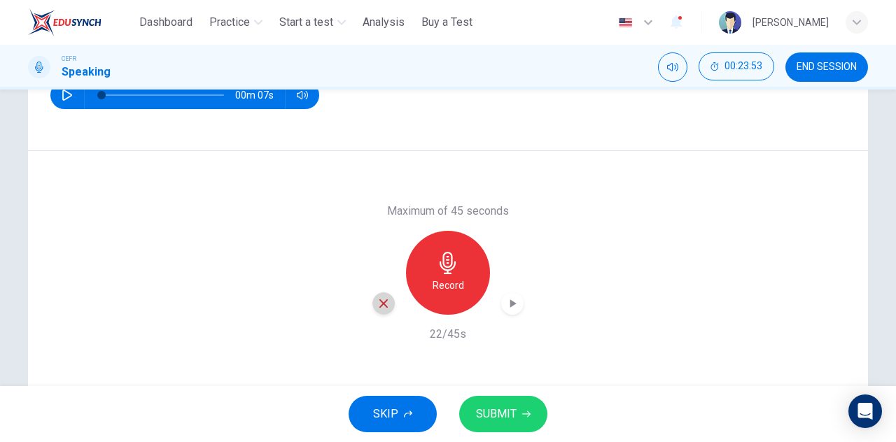
click at [384, 303] on icon "button" at bounding box center [383, 303] width 13 height 13
click at [445, 273] on icon "button" at bounding box center [447, 263] width 16 height 22
click at [380, 304] on icon "button" at bounding box center [383, 303] width 13 height 13
click at [457, 262] on div "Record" at bounding box center [448, 273] width 84 height 84
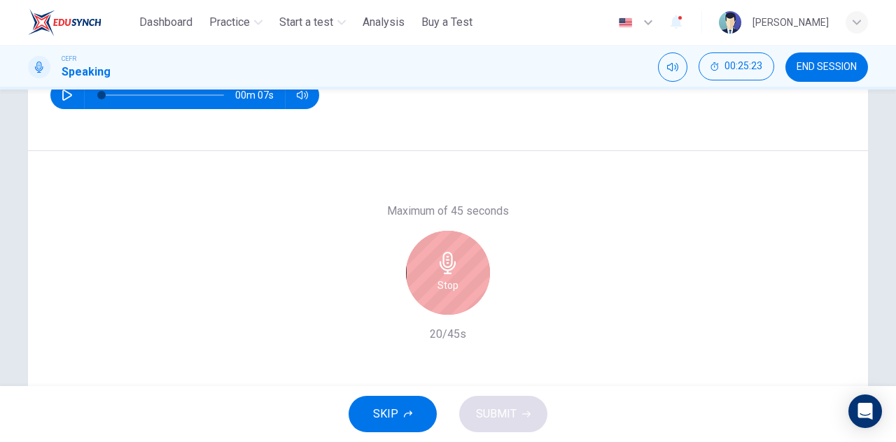
click at [437, 275] on div "Stop" at bounding box center [448, 273] width 84 height 84
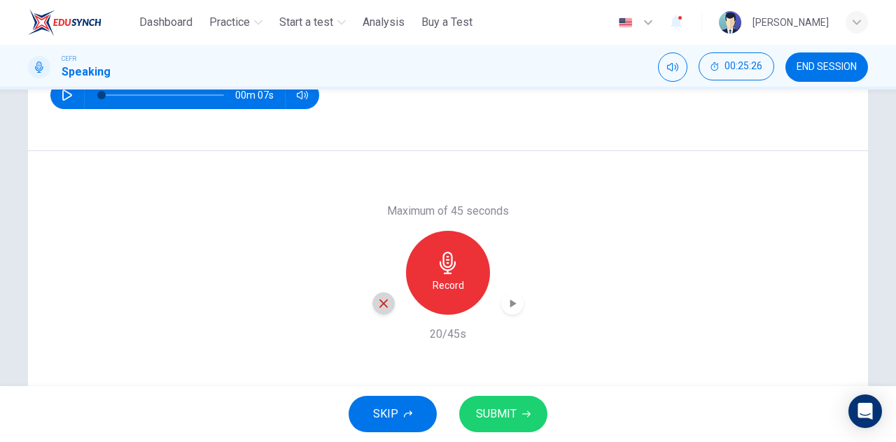
click at [381, 303] on icon "button" at bounding box center [383, 303] width 13 height 13
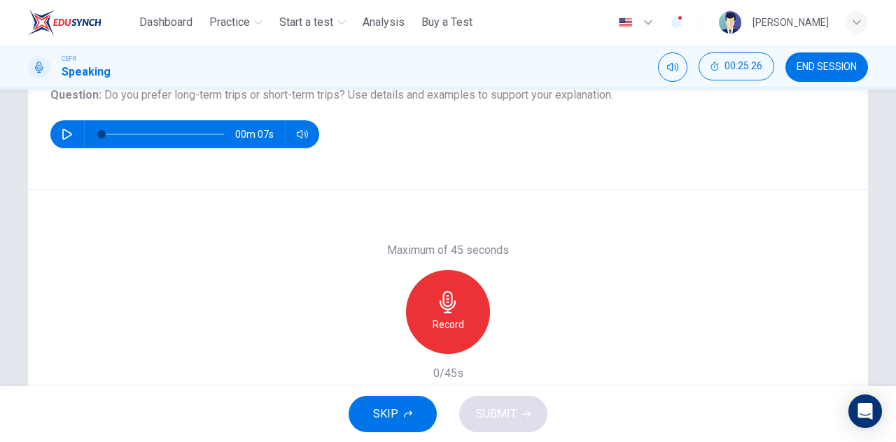
scroll to position [140, 0]
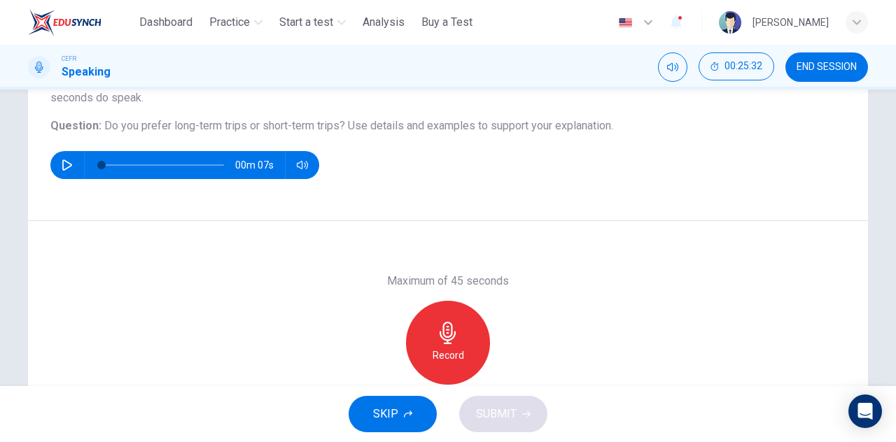
click at [440, 308] on div "Record" at bounding box center [448, 343] width 84 height 84
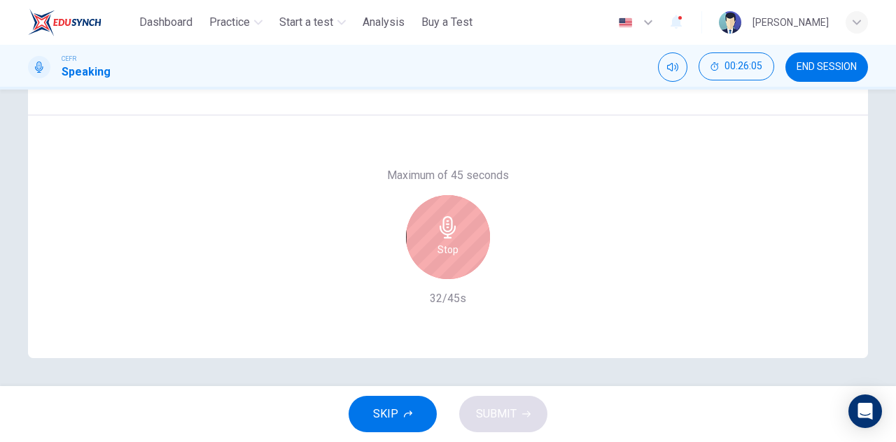
scroll to position [176, 0]
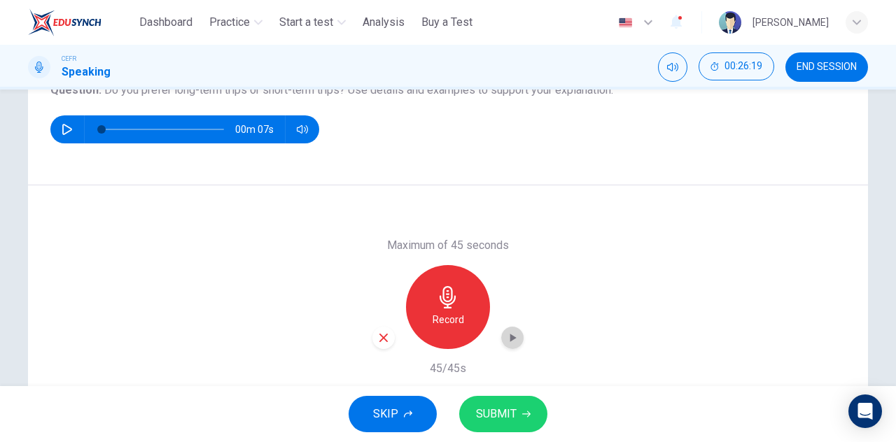
click at [514, 331] on icon "button" at bounding box center [512, 338] width 14 height 14
click at [381, 339] on icon "button" at bounding box center [383, 338] width 8 height 8
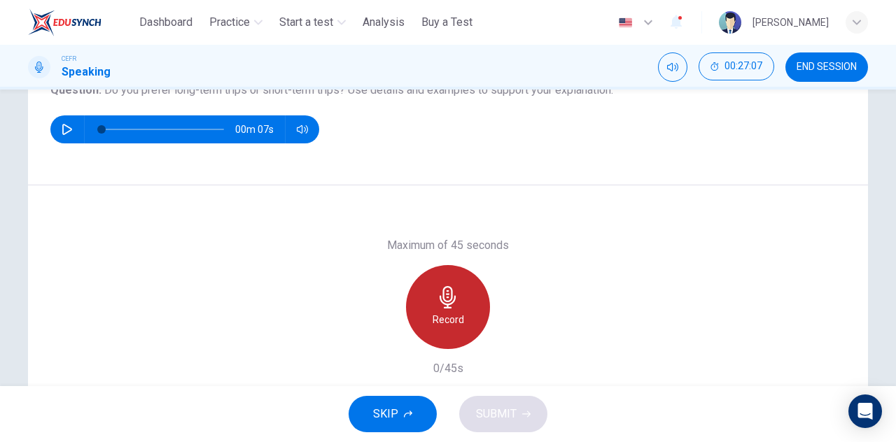
click at [446, 308] on div "Record" at bounding box center [448, 307] width 84 height 84
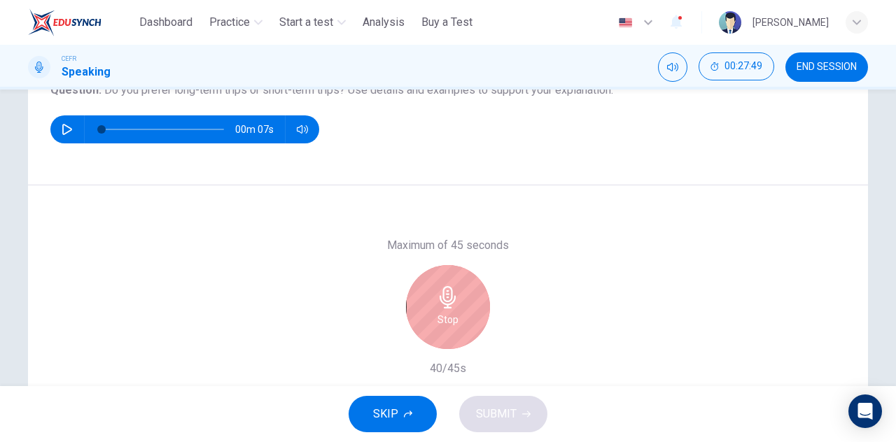
click at [437, 302] on icon "button" at bounding box center [448, 297] width 22 height 22
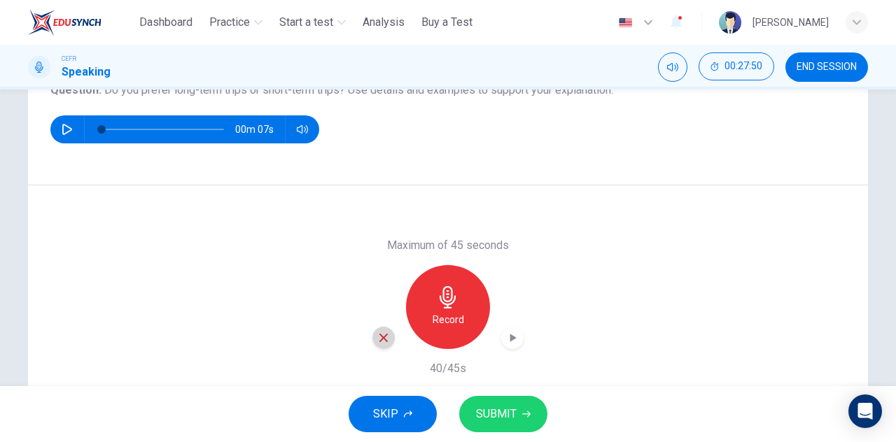
click at [383, 336] on icon "button" at bounding box center [383, 338] width 13 height 13
click at [458, 276] on div "Record" at bounding box center [448, 307] width 84 height 84
click at [385, 338] on icon "button" at bounding box center [383, 338] width 13 height 13
click at [458, 297] on div "Record" at bounding box center [448, 307] width 84 height 84
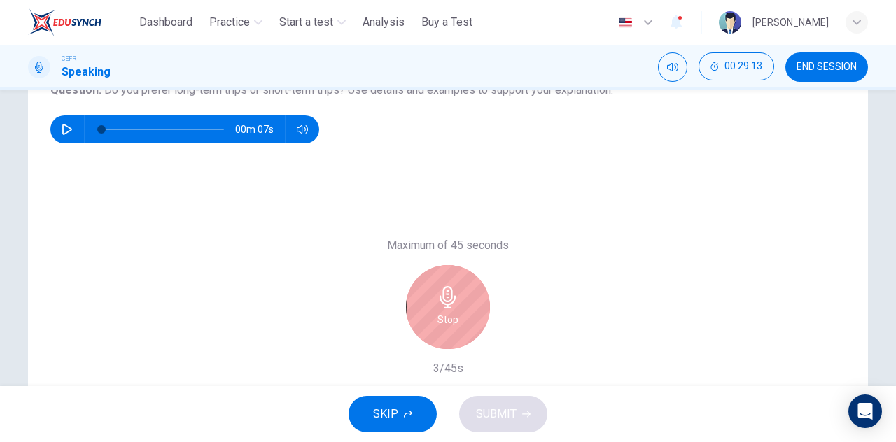
click at [478, 304] on div "Stop" at bounding box center [448, 307] width 84 height 84
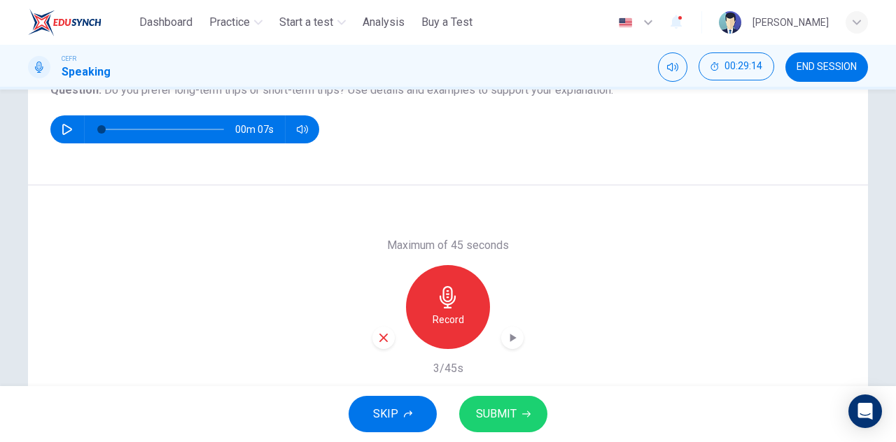
click at [389, 342] on div "button" at bounding box center [383, 338] width 22 height 22
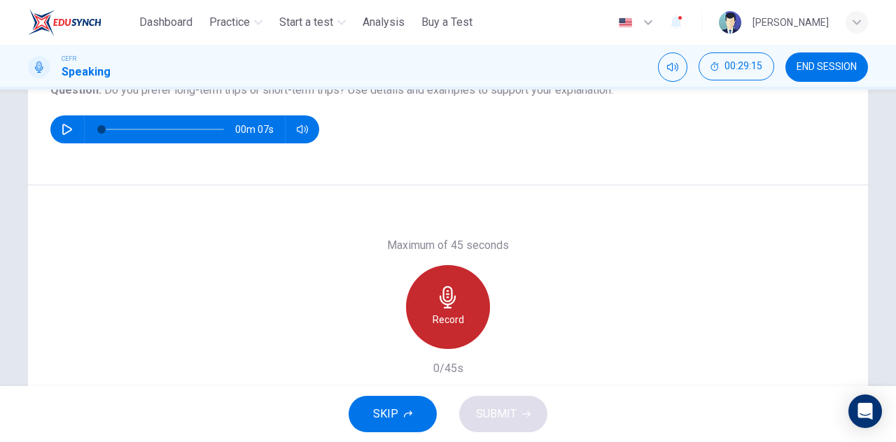
click at [477, 310] on div "Record" at bounding box center [448, 307] width 84 height 84
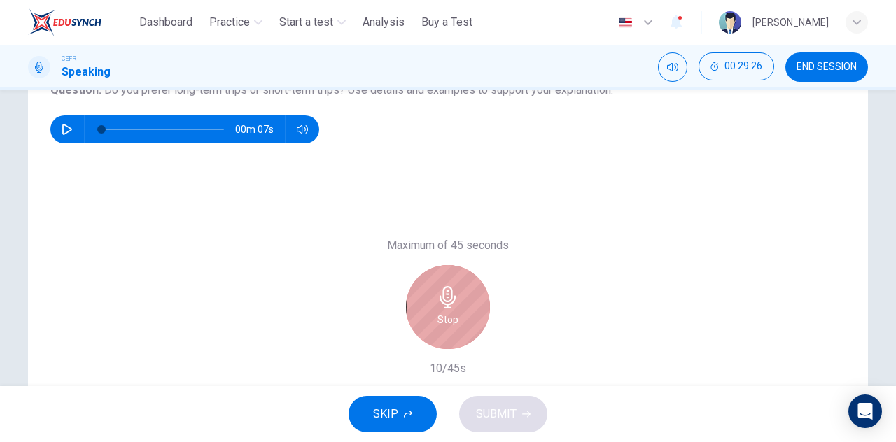
click at [449, 289] on icon "button" at bounding box center [448, 297] width 22 height 22
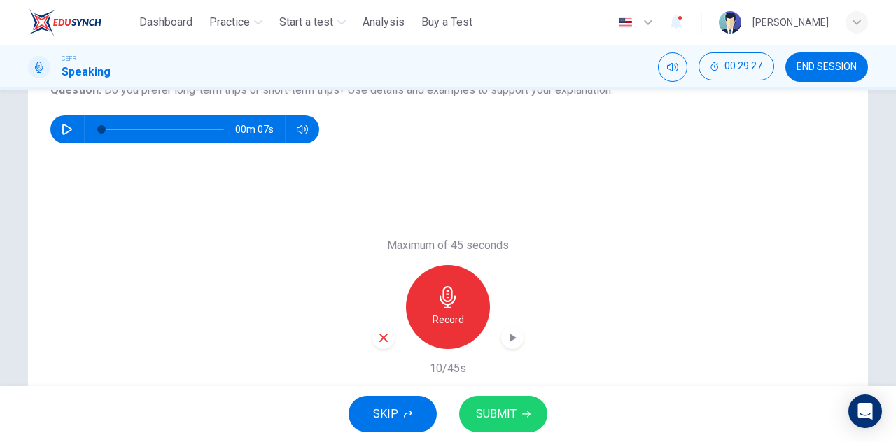
click at [379, 338] on icon "button" at bounding box center [383, 338] width 8 height 8
click at [431, 309] on div "Record" at bounding box center [448, 307] width 84 height 84
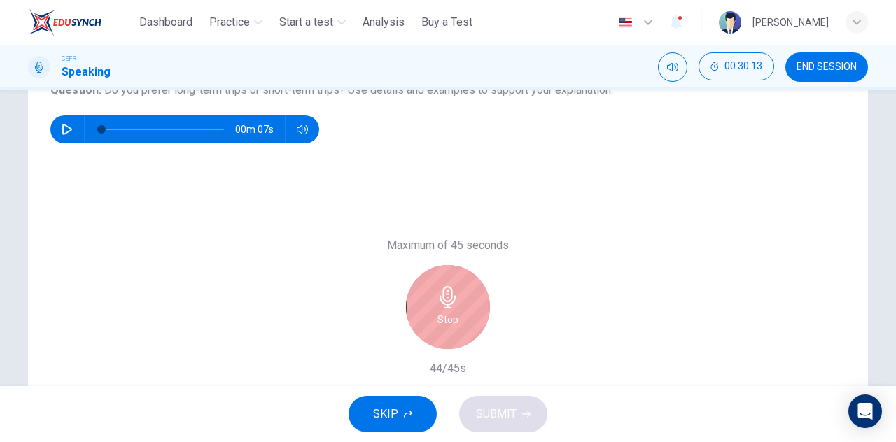
click at [439, 318] on h6 "Stop" at bounding box center [447, 319] width 21 height 17
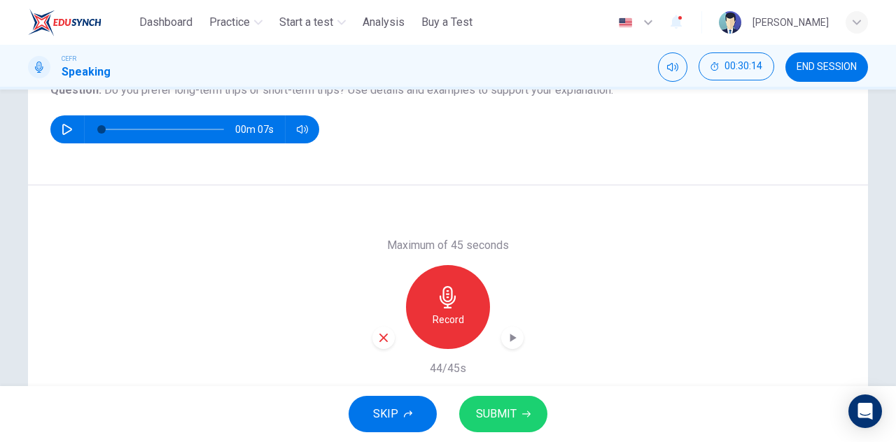
click at [512, 341] on icon "button" at bounding box center [512, 338] width 14 height 14
click at [482, 409] on span "SUBMIT" at bounding box center [496, 414] width 41 height 20
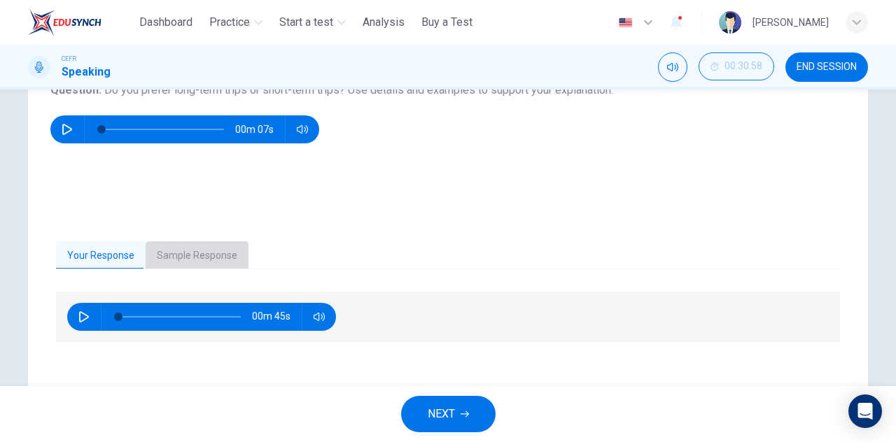
click at [197, 246] on button "Sample Response" at bounding box center [197, 255] width 103 height 29
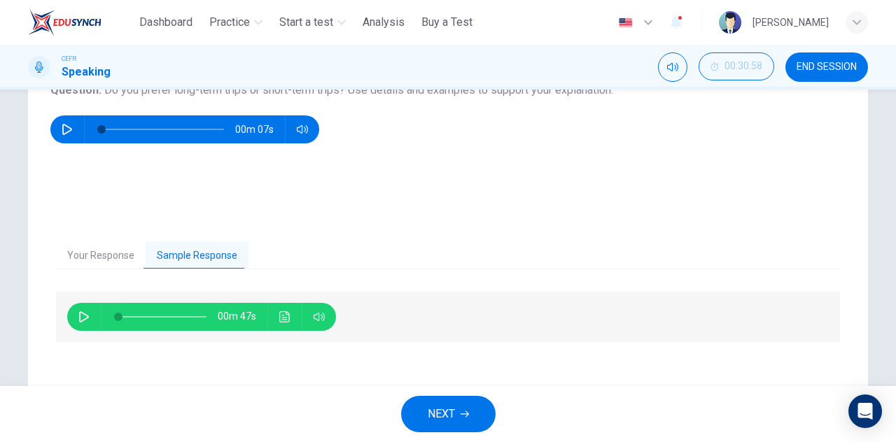
click at [78, 321] on icon "button" at bounding box center [83, 316] width 11 height 11
type input "*"
click at [470, 416] on button "NEXT" at bounding box center [448, 414] width 94 height 36
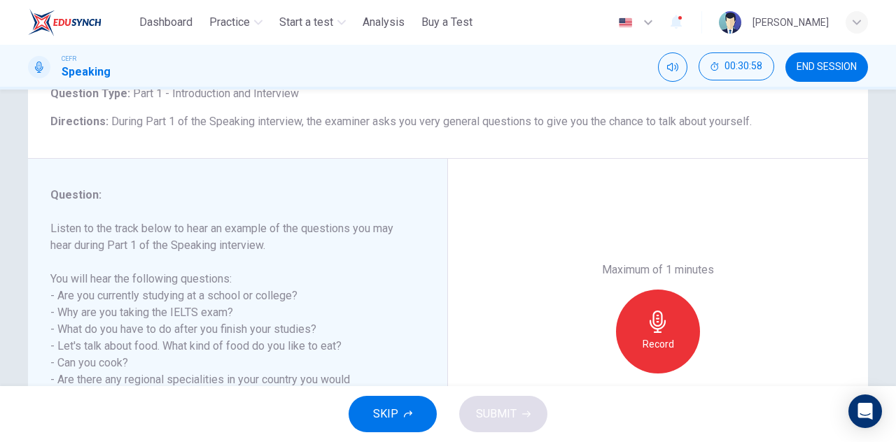
scroll to position [210, 0]
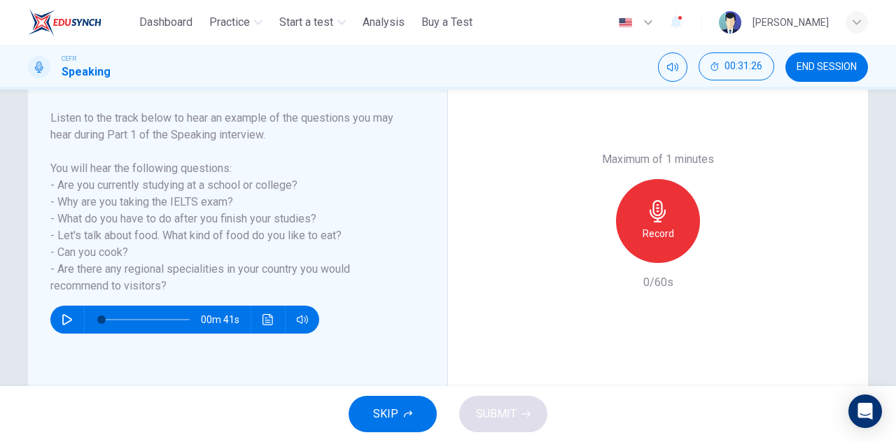
click at [409, 419] on button "SKIP" at bounding box center [392, 414] width 88 height 36
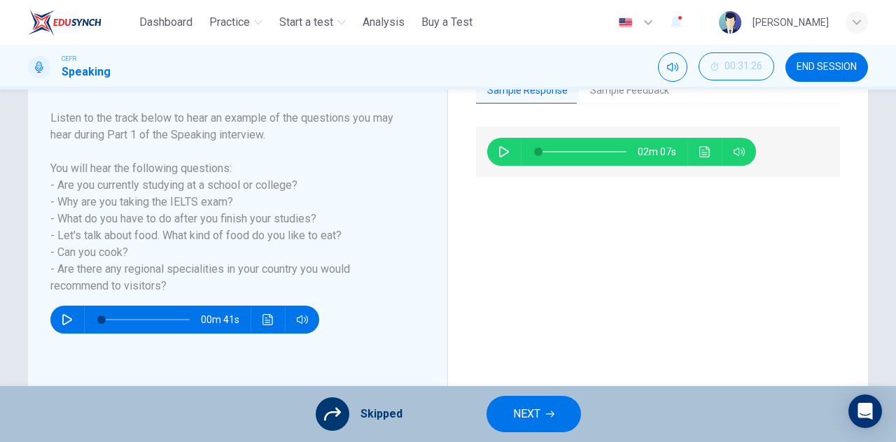
click at [493, 155] on button "button" at bounding box center [504, 152] width 22 height 28
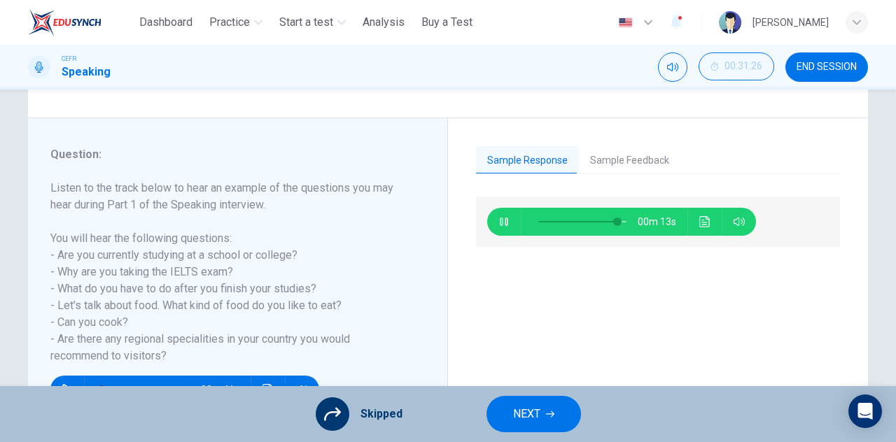
type input "**"
click at [640, 164] on button "Sample Feedback" at bounding box center [629, 160] width 101 height 29
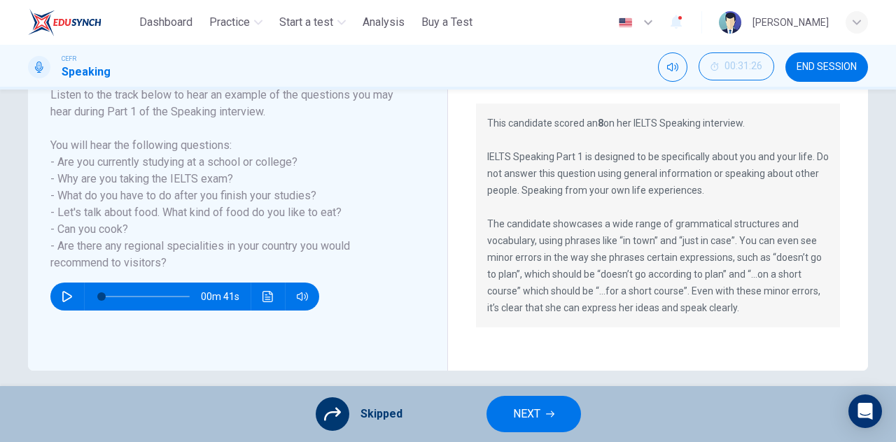
scroll to position [246, 0]
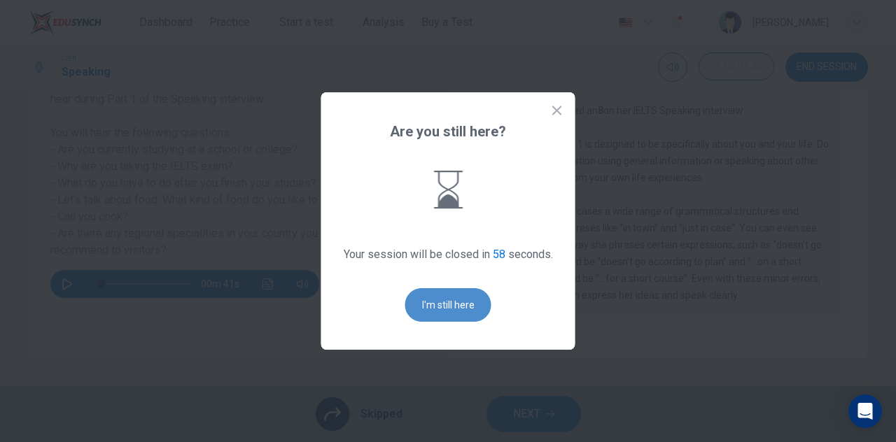
click at [435, 296] on button "I'm still here" at bounding box center [448, 305] width 86 height 34
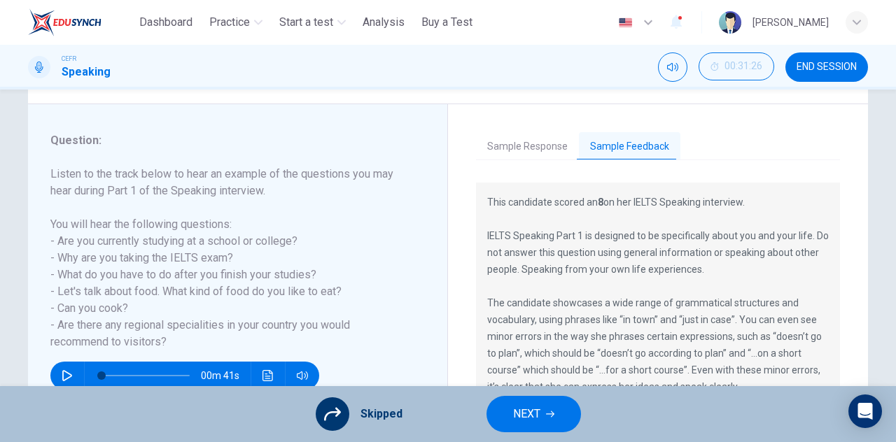
scroll to position [176, 0]
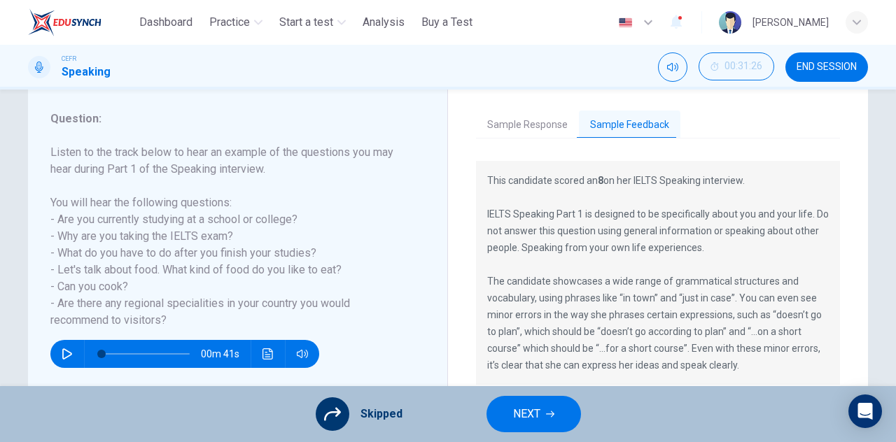
click at [339, 184] on h6 "Listen to the track below to hear an example of the questions you may hear duri…" at bounding box center [229, 236] width 358 height 185
click at [535, 412] on span "NEXT" at bounding box center [526, 414] width 27 height 20
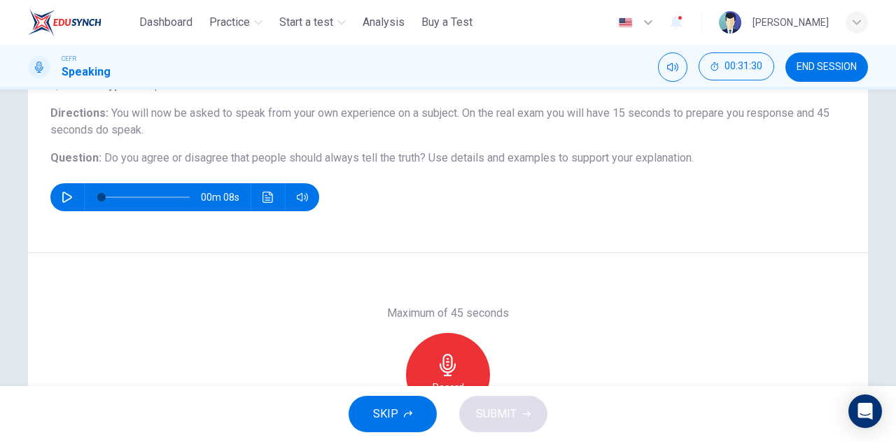
scroll to position [140, 0]
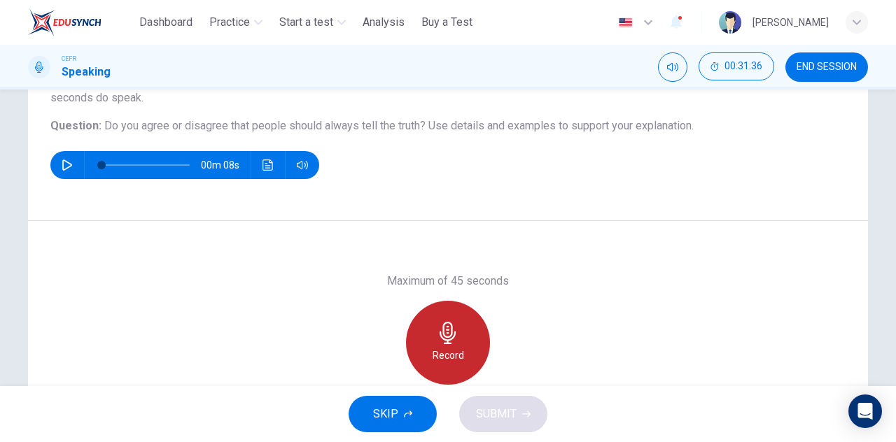
click at [458, 328] on div "Record" at bounding box center [448, 343] width 84 height 84
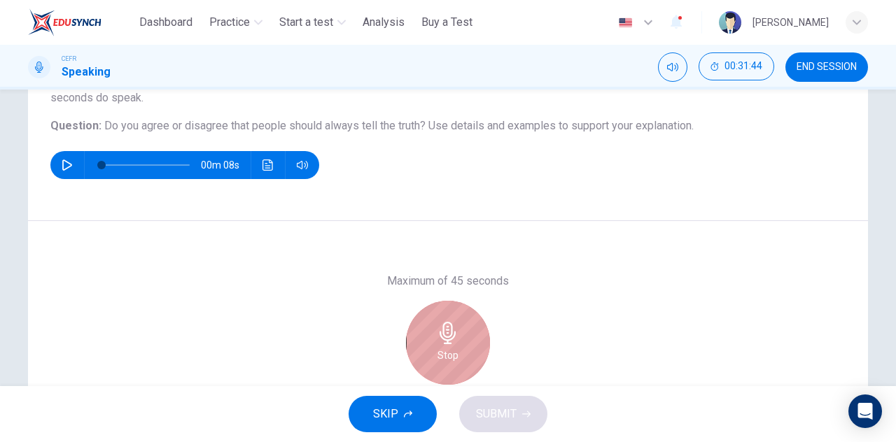
click at [451, 337] on icon "button" at bounding box center [448, 333] width 22 height 22
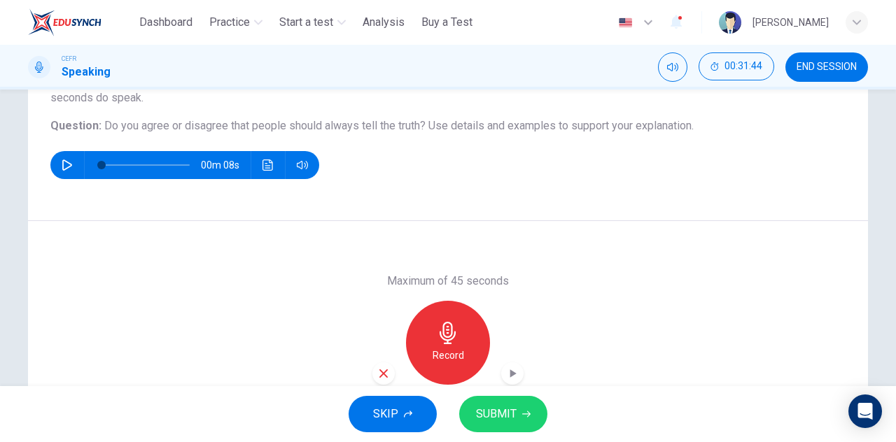
click at [451, 337] on icon "button" at bounding box center [448, 333] width 22 height 22
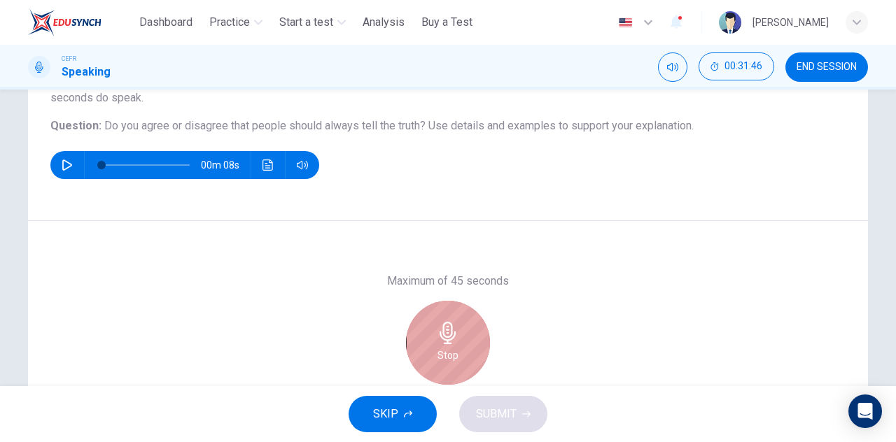
click at [452, 330] on icon "button" at bounding box center [448, 333] width 22 height 22
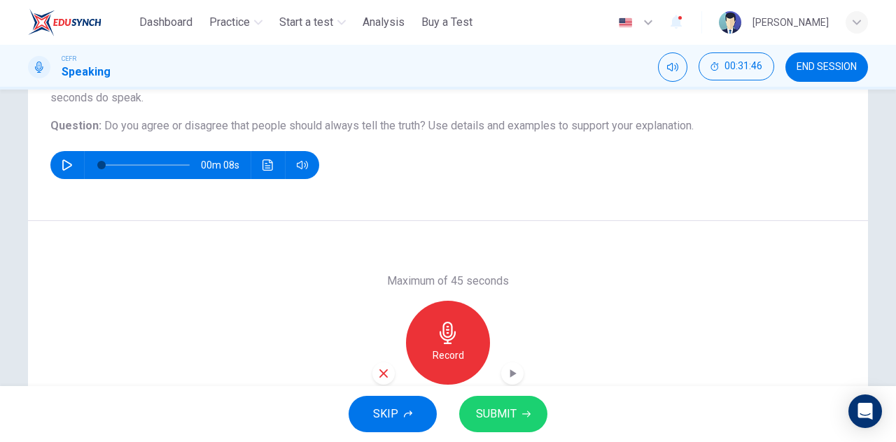
scroll to position [210, 0]
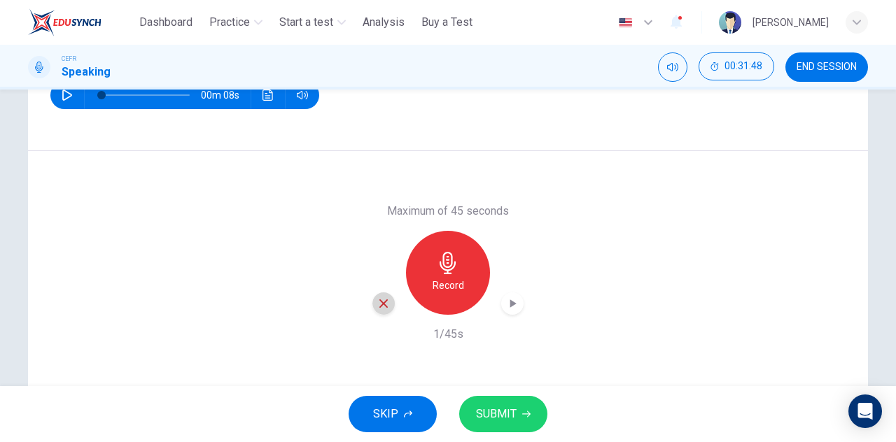
click at [378, 300] on icon "button" at bounding box center [383, 303] width 13 height 13
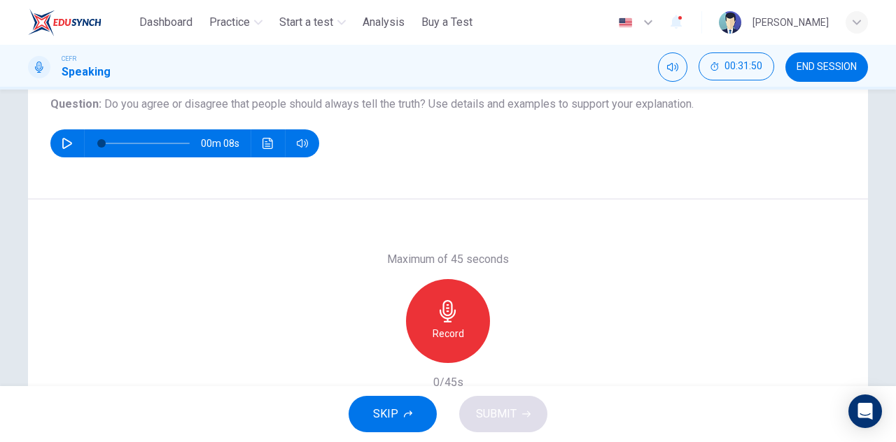
scroll to position [140, 0]
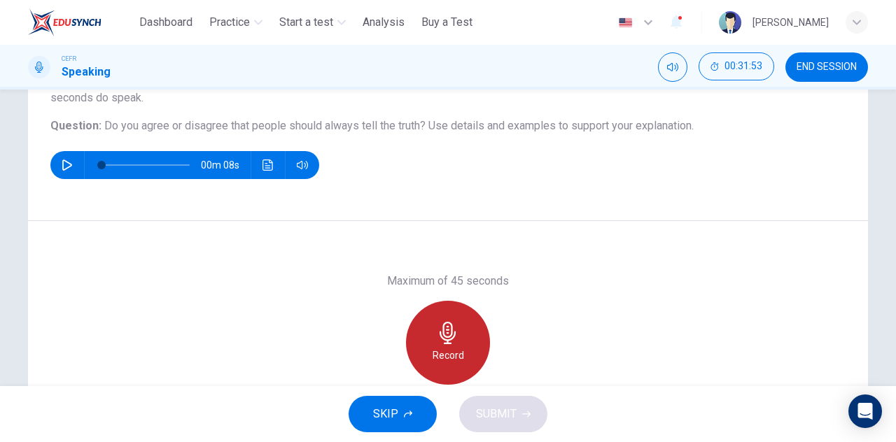
click at [445, 318] on div "Record" at bounding box center [448, 343] width 84 height 84
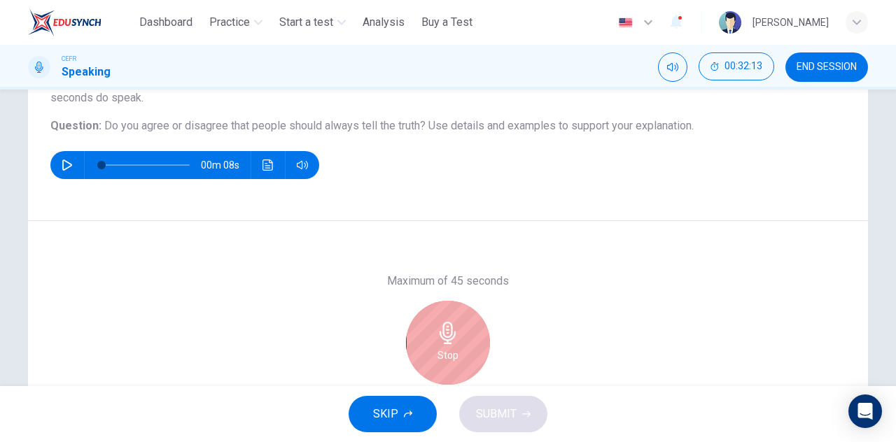
click at [456, 309] on div "Stop" at bounding box center [448, 343] width 84 height 84
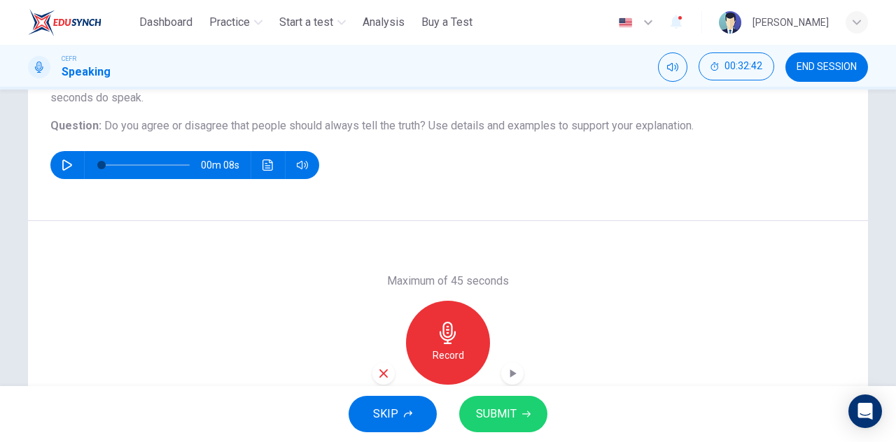
click at [385, 370] on icon "button" at bounding box center [383, 373] width 13 height 13
click at [469, 323] on div "Record" at bounding box center [448, 343] width 84 height 84
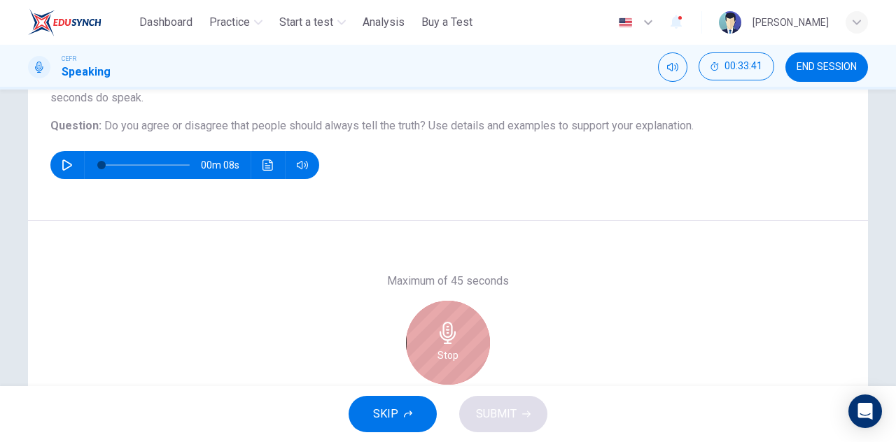
click at [416, 339] on div "Stop" at bounding box center [448, 343] width 84 height 84
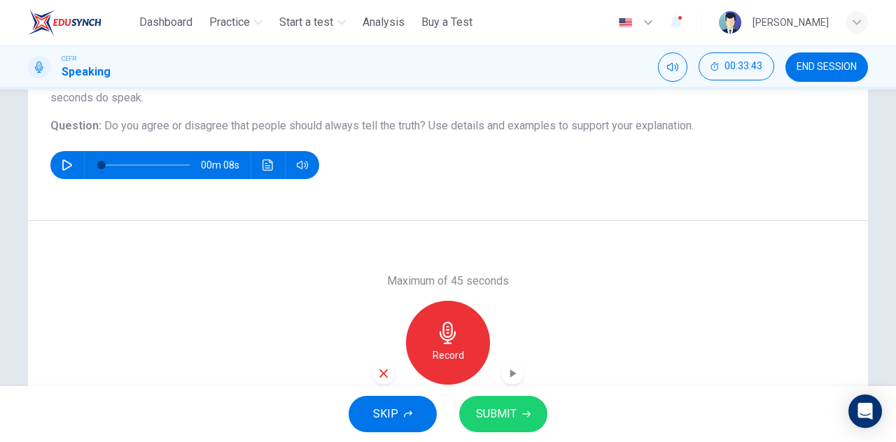
click at [383, 373] on icon "button" at bounding box center [383, 373] width 13 height 13
click at [62, 167] on icon "button" at bounding box center [67, 165] width 11 height 11
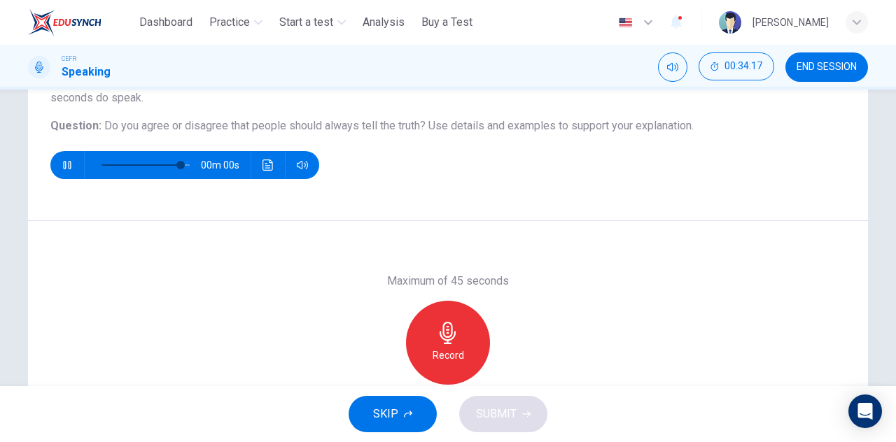
type input "*"
click at [438, 325] on icon "button" at bounding box center [448, 333] width 22 height 22
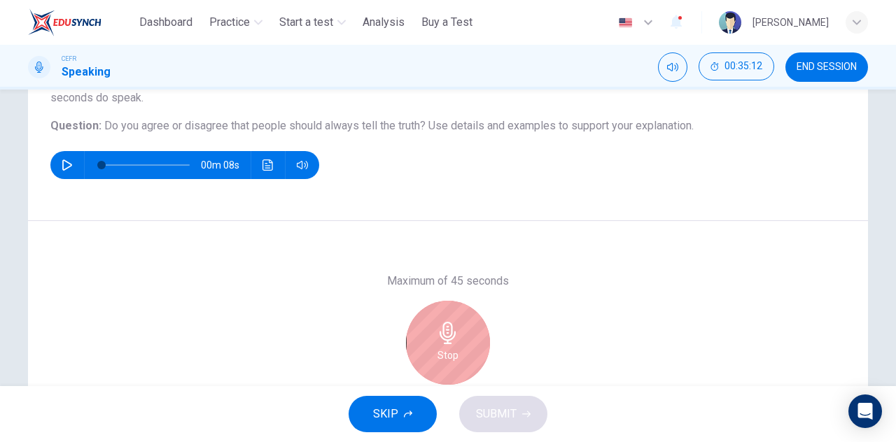
click at [432, 353] on div "Stop" at bounding box center [448, 343] width 84 height 84
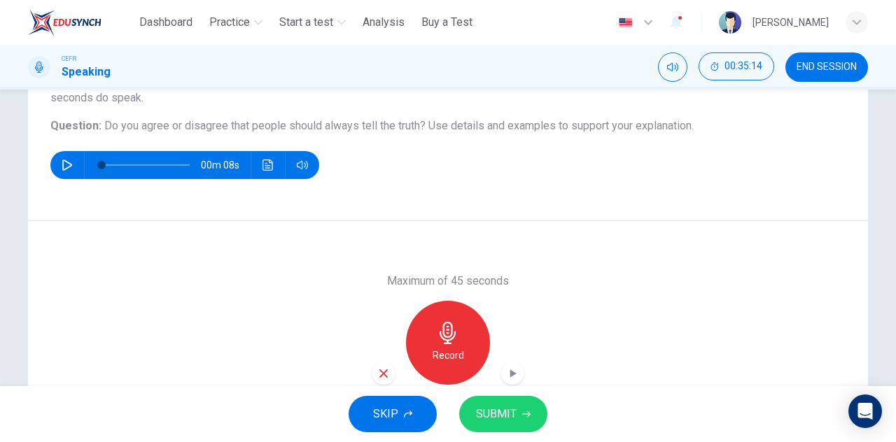
click at [387, 374] on div "button" at bounding box center [383, 373] width 22 height 22
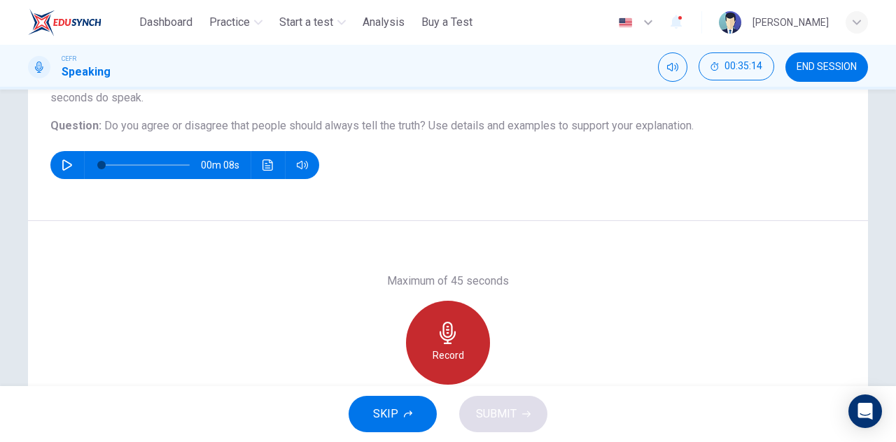
click at [444, 329] on icon "button" at bounding box center [447, 333] width 16 height 22
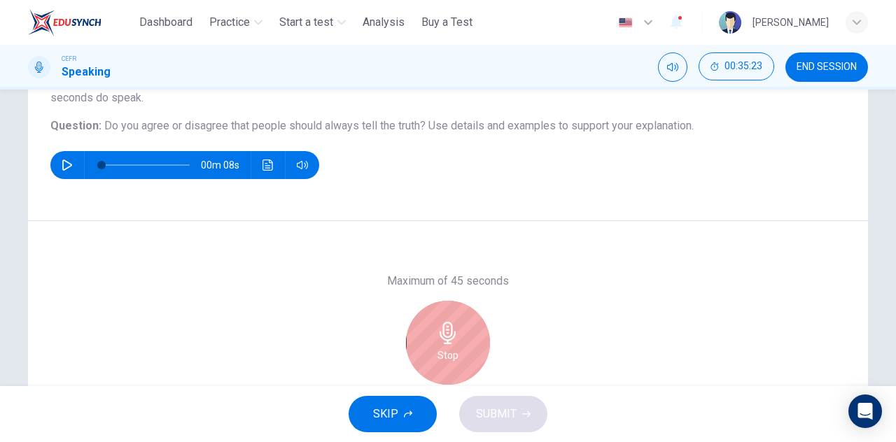
click at [424, 347] on div "Stop" at bounding box center [448, 343] width 84 height 84
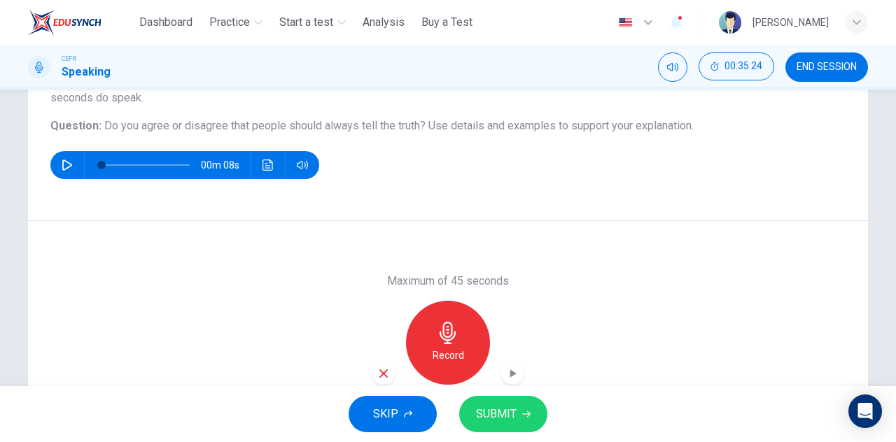
click at [382, 373] on icon "button" at bounding box center [383, 373] width 13 height 13
click at [425, 340] on div "Record" at bounding box center [448, 343] width 84 height 84
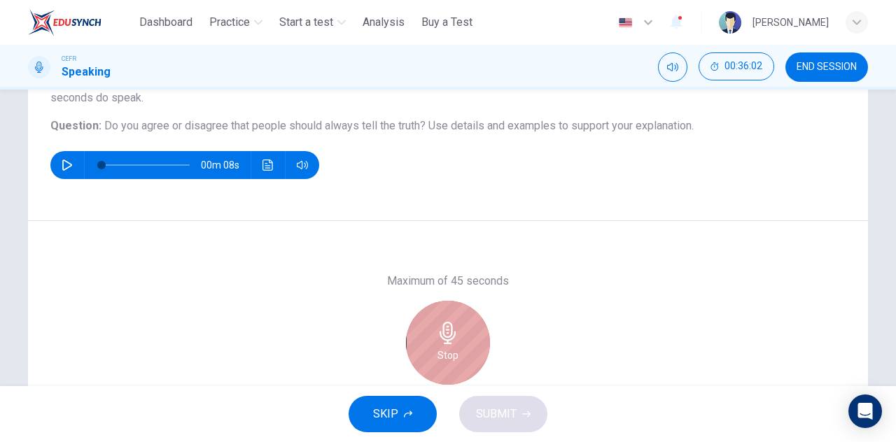
click at [418, 358] on div "Stop" at bounding box center [448, 343] width 84 height 84
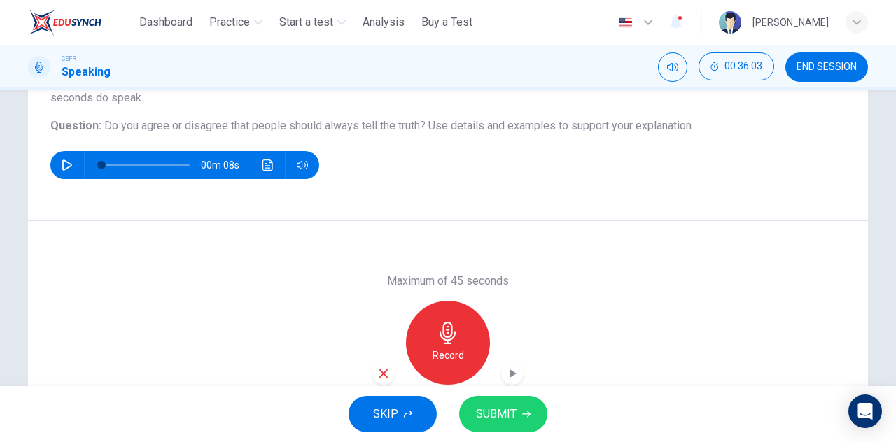
click at [380, 369] on icon "button" at bounding box center [383, 373] width 13 height 13
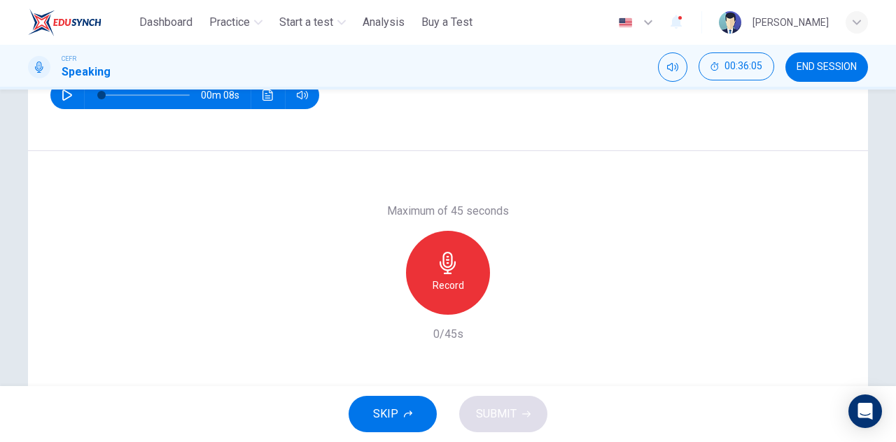
click at [441, 253] on icon "button" at bounding box center [447, 263] width 16 height 22
click at [381, 306] on icon "button" at bounding box center [383, 303] width 13 height 13
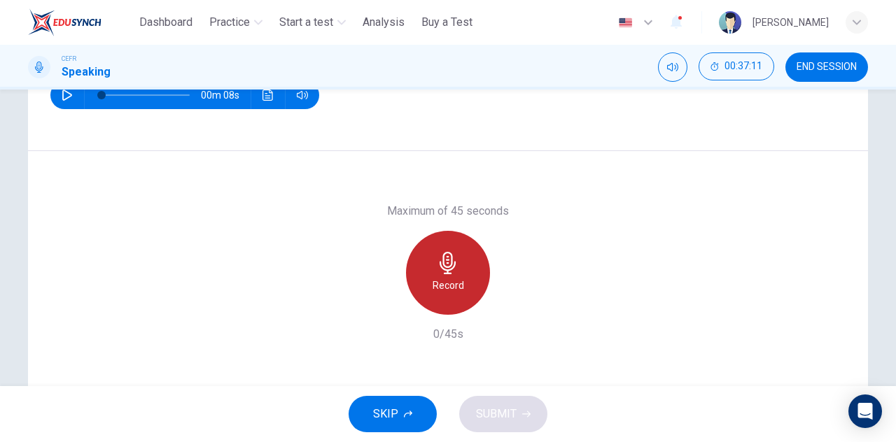
click at [442, 265] on icon "button" at bounding box center [447, 263] width 16 height 22
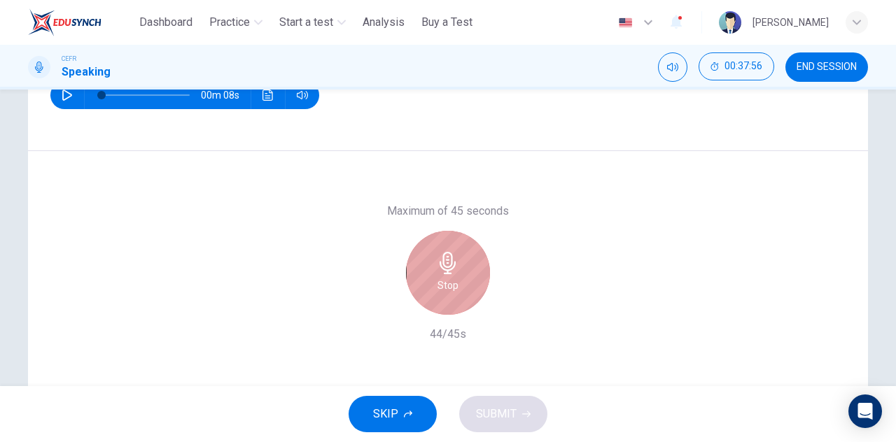
click at [446, 267] on icon "button" at bounding box center [447, 263] width 16 height 22
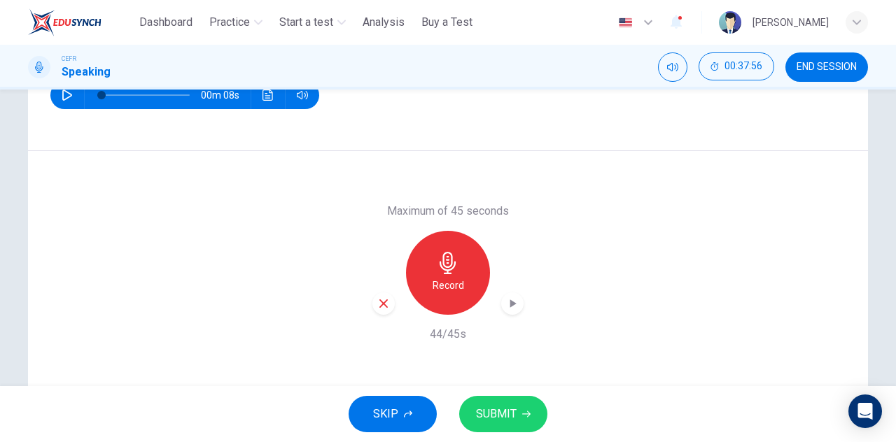
click at [383, 305] on icon "button" at bounding box center [383, 303] width 13 height 13
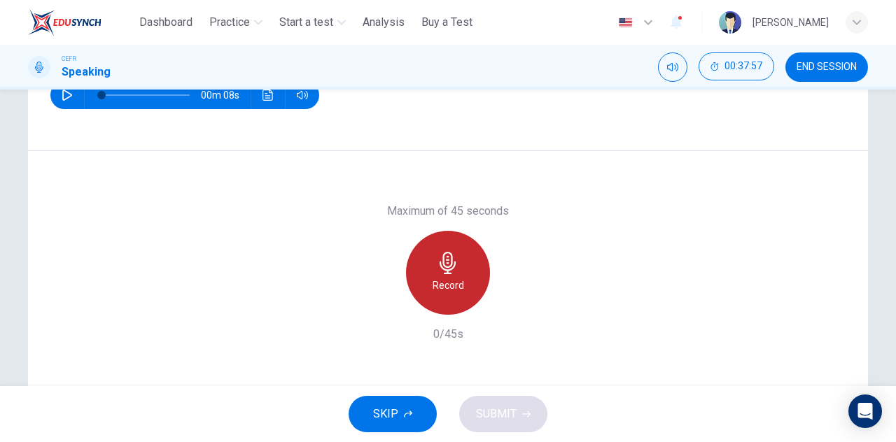
click at [435, 288] on h6 "Record" at bounding box center [447, 285] width 31 height 17
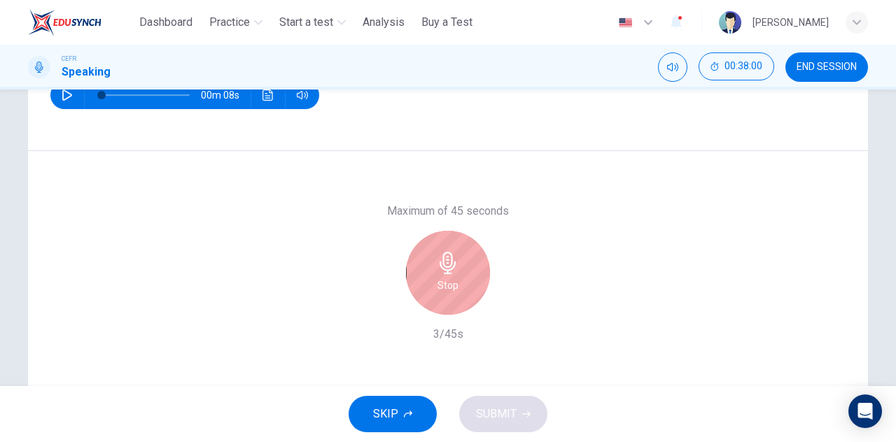
click at [466, 272] on div "Stop" at bounding box center [448, 273] width 84 height 84
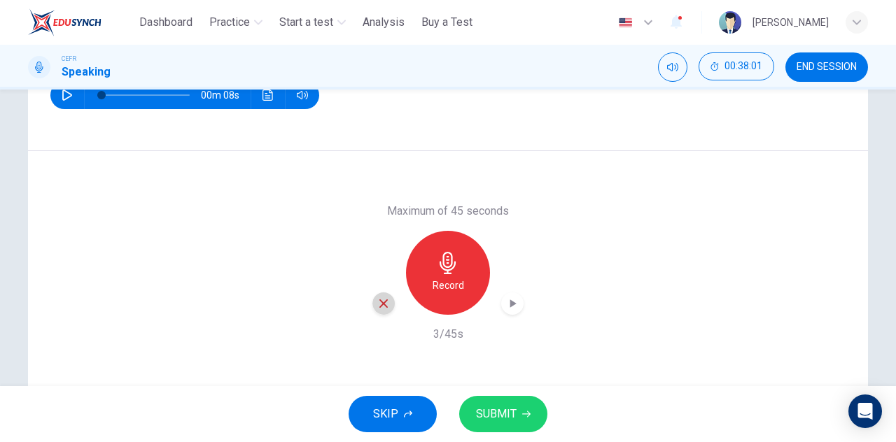
click at [381, 304] on icon "button" at bounding box center [383, 303] width 13 height 13
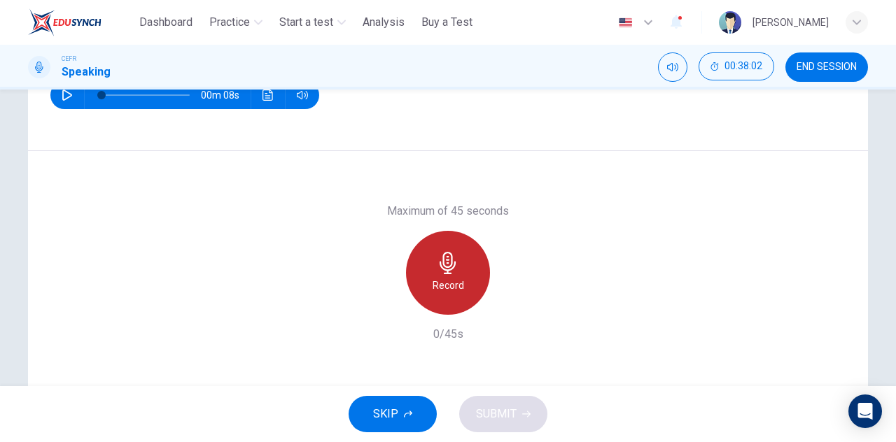
click at [438, 277] on h6 "Record" at bounding box center [447, 285] width 31 height 17
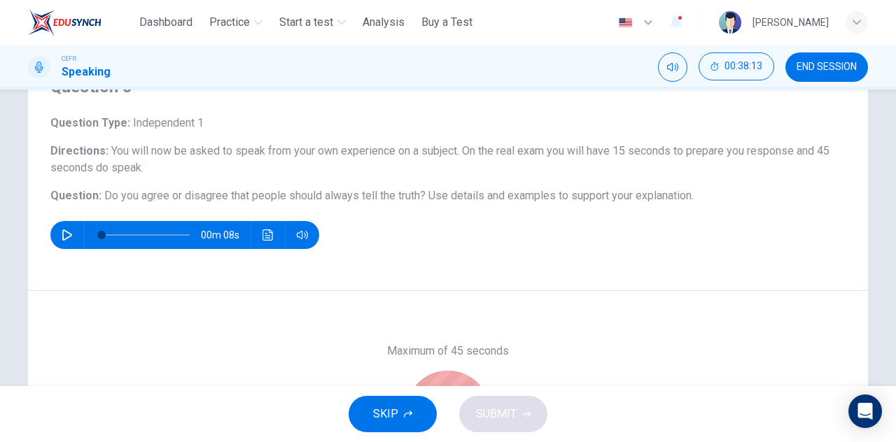
scroll to position [140, 0]
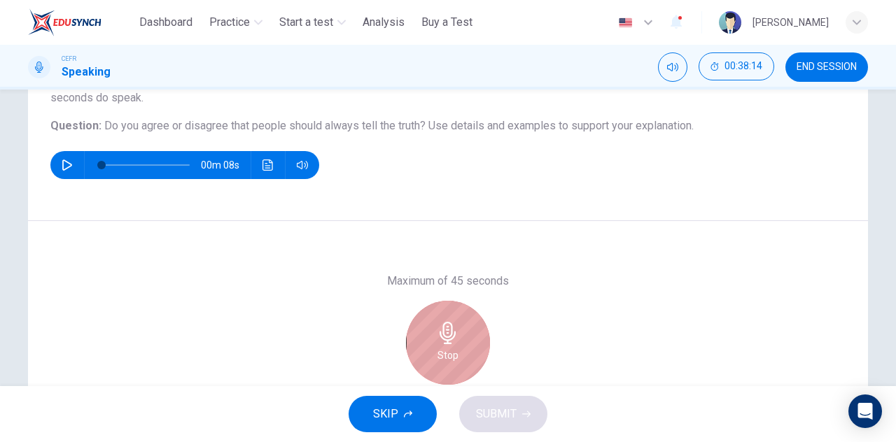
click at [452, 332] on icon "button" at bounding box center [447, 333] width 16 height 22
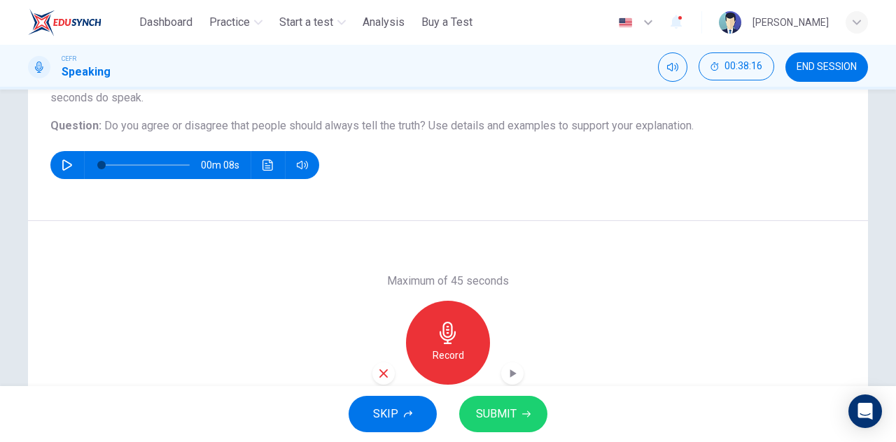
click at [383, 365] on div "button" at bounding box center [383, 373] width 22 height 22
click at [468, 327] on div "Record" at bounding box center [448, 343] width 84 height 84
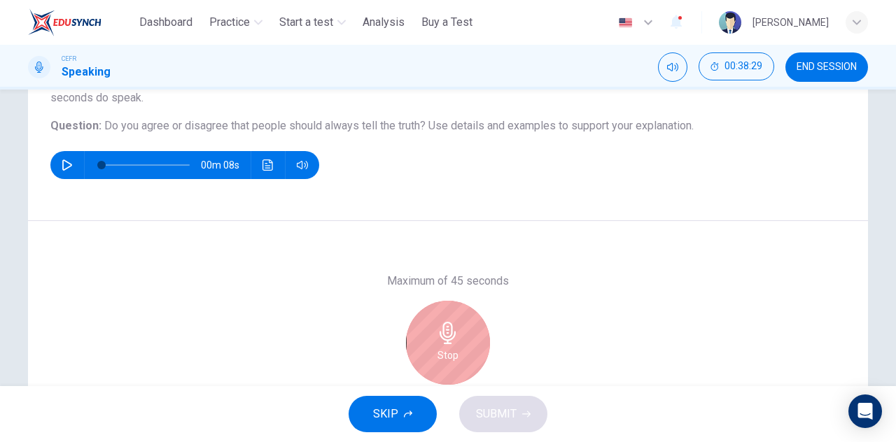
click at [422, 370] on div "Stop" at bounding box center [448, 343] width 84 height 84
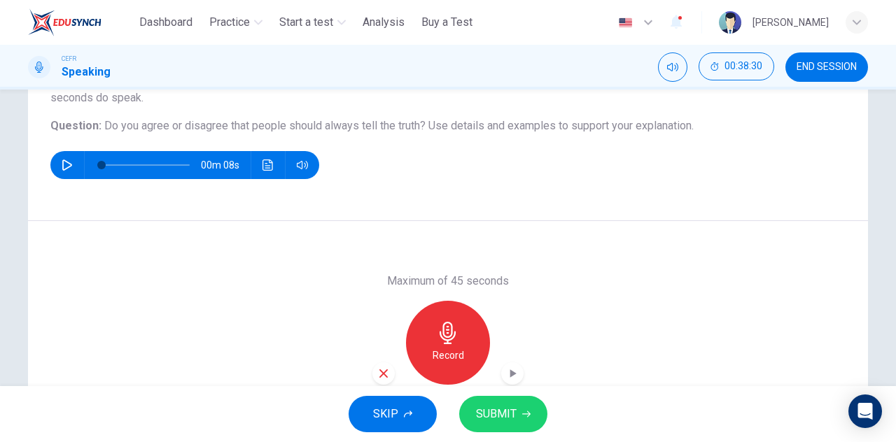
click at [380, 377] on icon "button" at bounding box center [383, 373] width 13 height 13
click at [413, 353] on div "Record" at bounding box center [448, 343] width 84 height 84
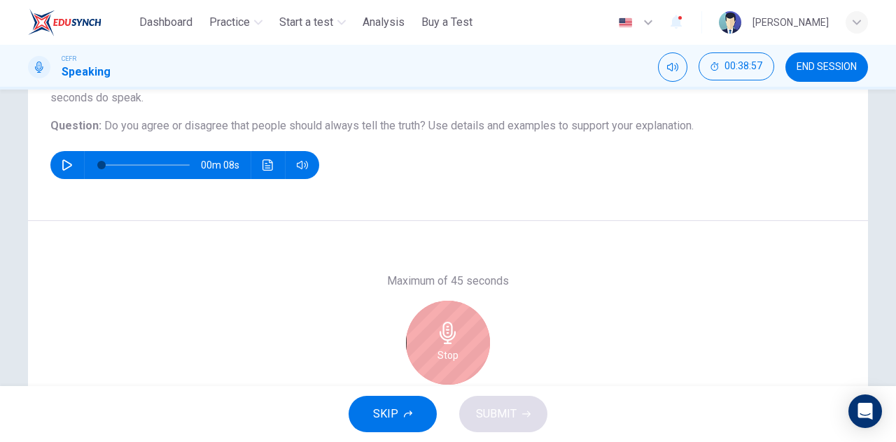
scroll to position [210, 0]
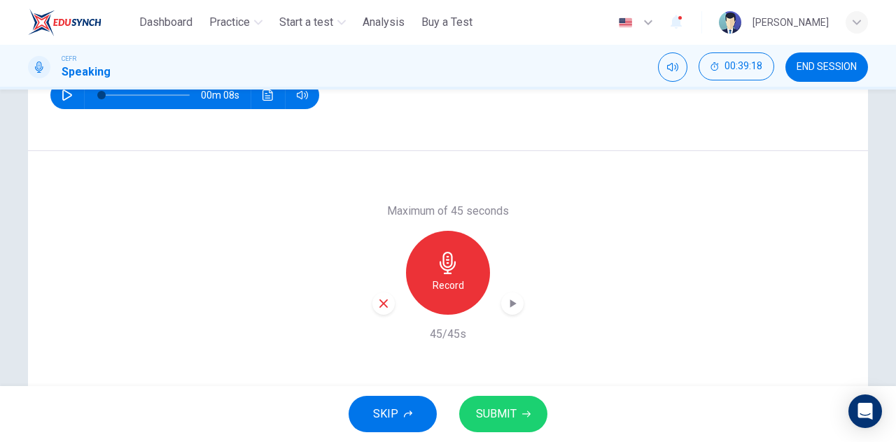
click at [382, 302] on icon "button" at bounding box center [383, 303] width 13 height 13
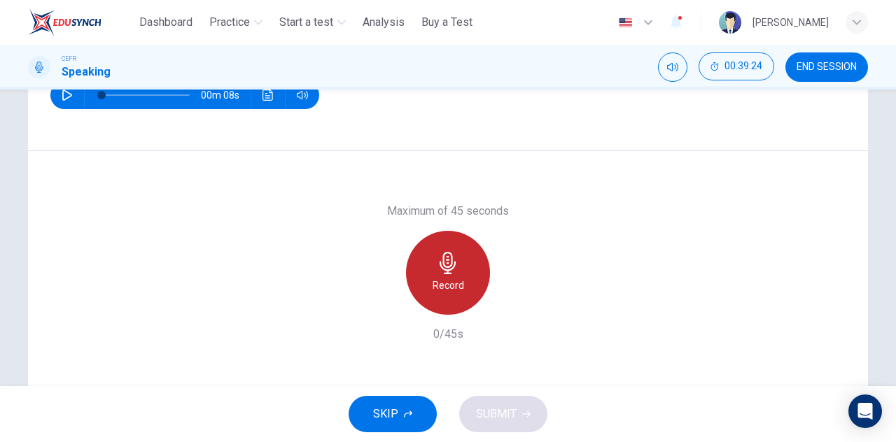
click at [433, 286] on h6 "Record" at bounding box center [447, 285] width 31 height 17
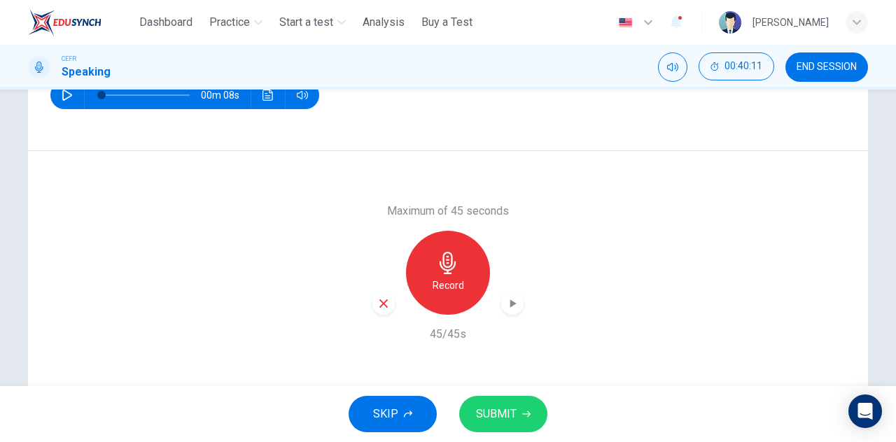
click at [513, 298] on icon "button" at bounding box center [512, 304] width 14 height 14
click at [502, 421] on span "SUBMIT" at bounding box center [496, 414] width 41 height 20
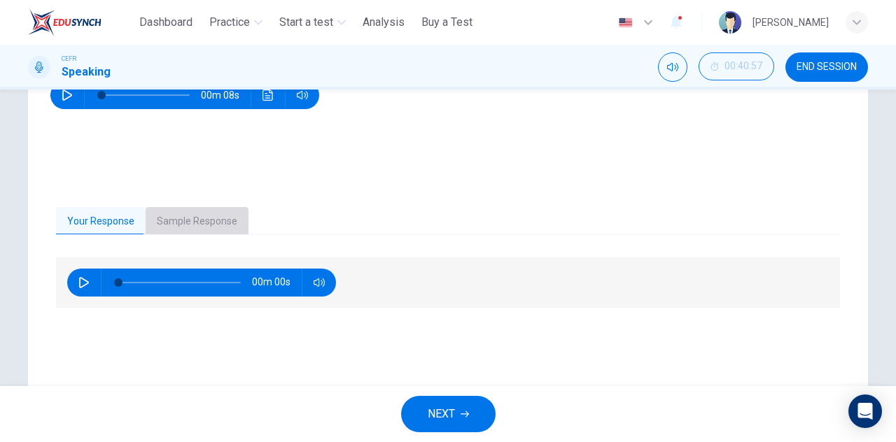
click at [200, 223] on button "Sample Response" at bounding box center [197, 221] width 103 height 29
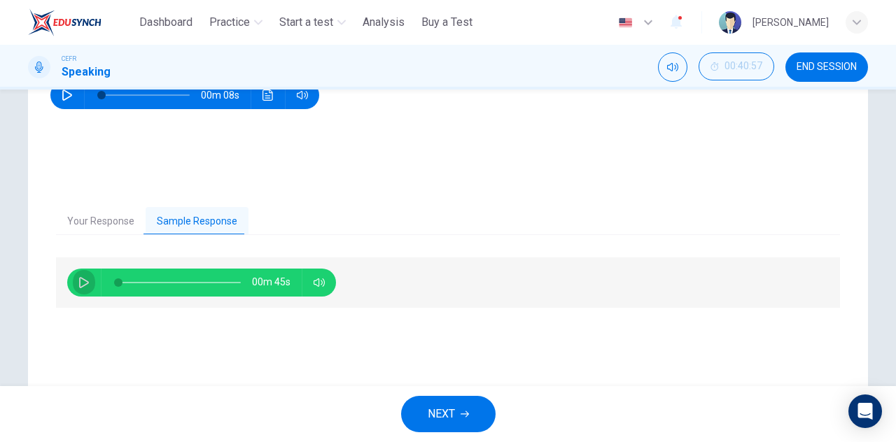
click at [73, 285] on button "button" at bounding box center [84, 283] width 22 height 28
type input "*"
click at [437, 411] on span "NEXT" at bounding box center [441, 414] width 27 height 20
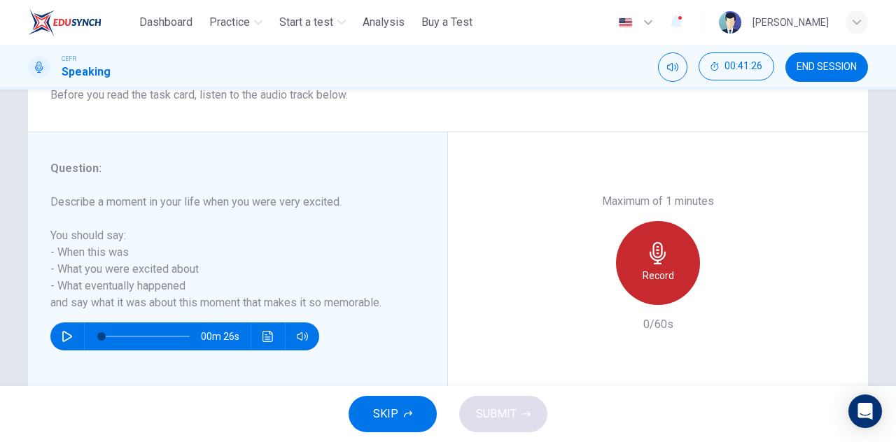
click at [661, 266] on div "Record" at bounding box center [658, 263] width 84 height 84
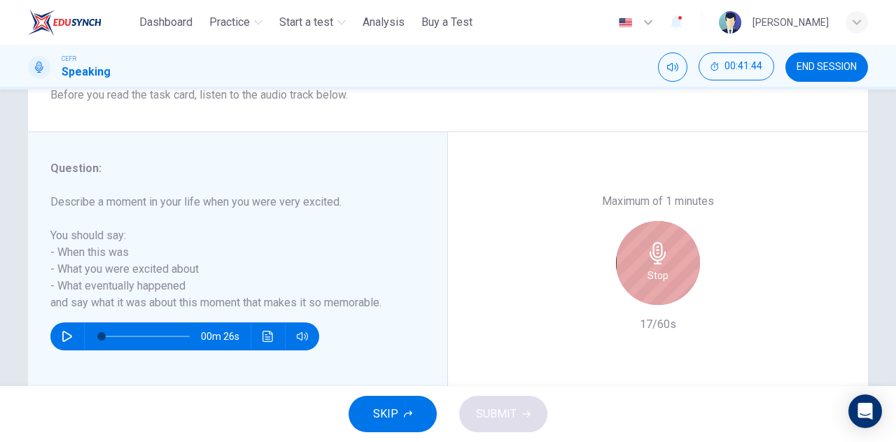
click at [670, 269] on div "Stop" at bounding box center [658, 263] width 84 height 84
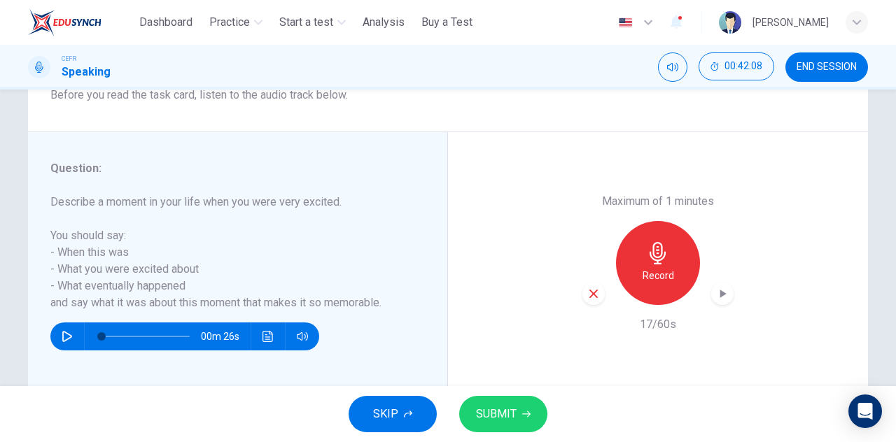
click at [592, 300] on div "button" at bounding box center [593, 294] width 22 height 22
click at [684, 278] on div "Record" at bounding box center [658, 263] width 84 height 84
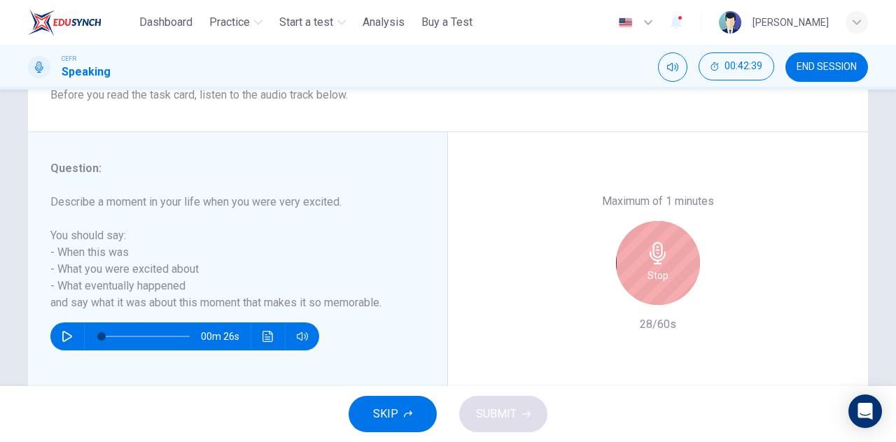
click at [663, 252] on icon "button" at bounding box center [658, 253] width 22 height 22
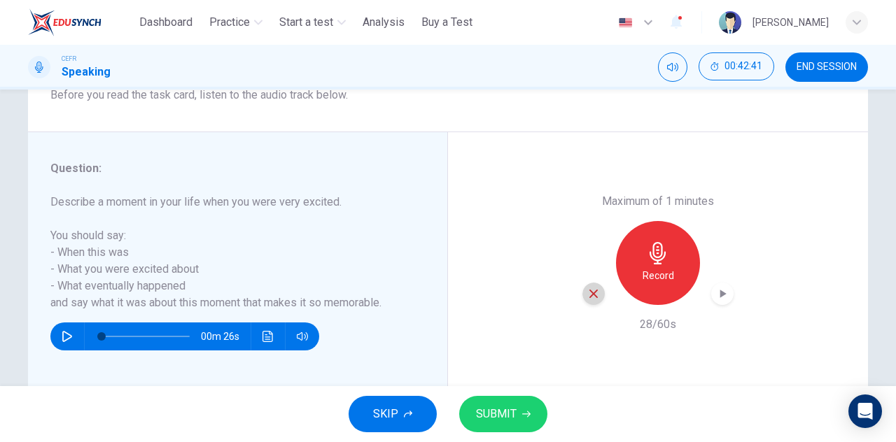
click at [582, 293] on div "button" at bounding box center [593, 294] width 22 height 22
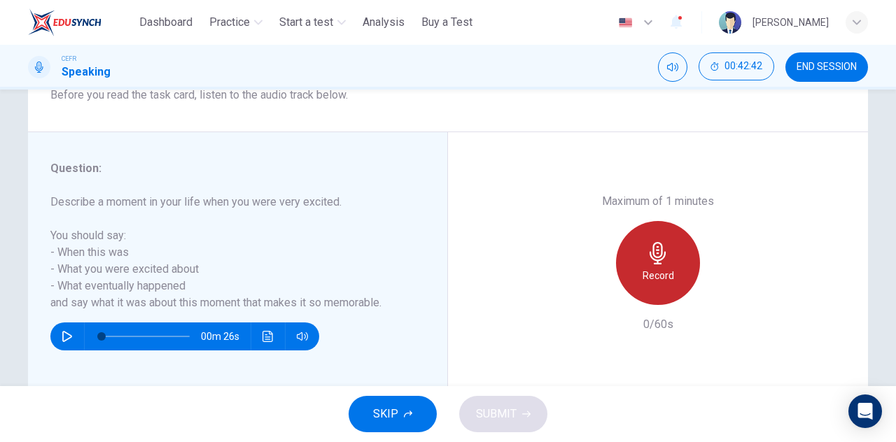
click at [649, 258] on icon "button" at bounding box center [658, 253] width 22 height 22
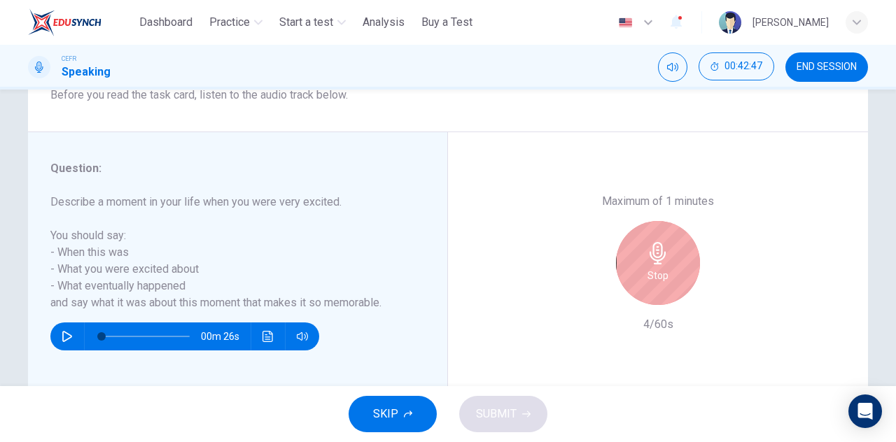
click at [664, 257] on icon "button" at bounding box center [658, 253] width 22 height 22
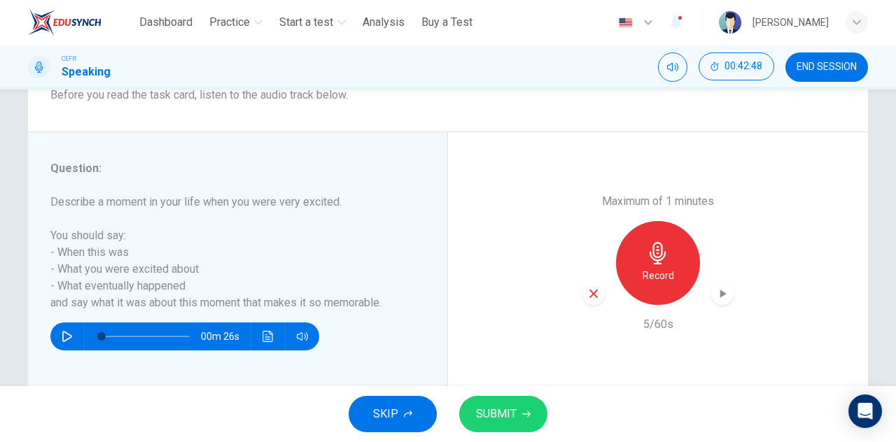
click at [598, 295] on div "button" at bounding box center [593, 294] width 22 height 22
click at [673, 239] on div "Record" at bounding box center [658, 263] width 84 height 84
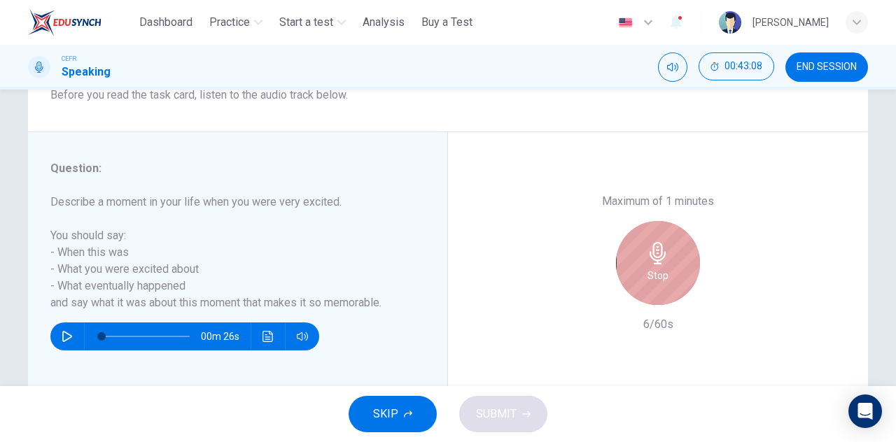
click at [663, 273] on h6 "Stop" at bounding box center [657, 275] width 21 height 17
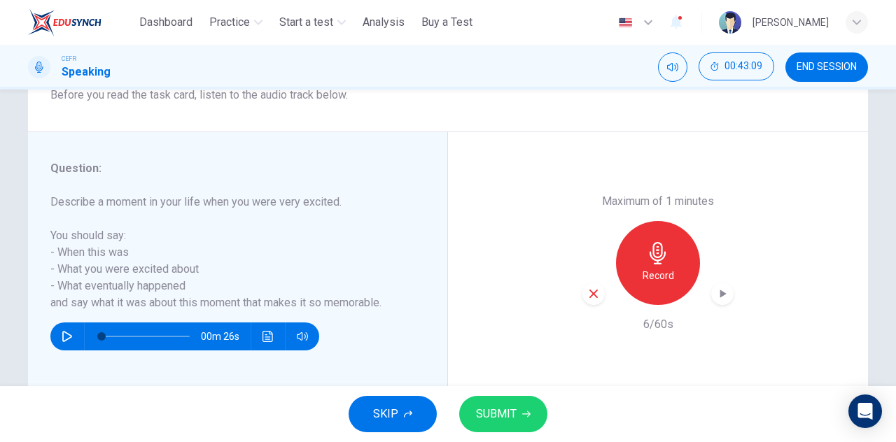
click at [583, 296] on div "button" at bounding box center [593, 294] width 22 height 22
click at [662, 243] on icon "button" at bounding box center [658, 253] width 22 height 22
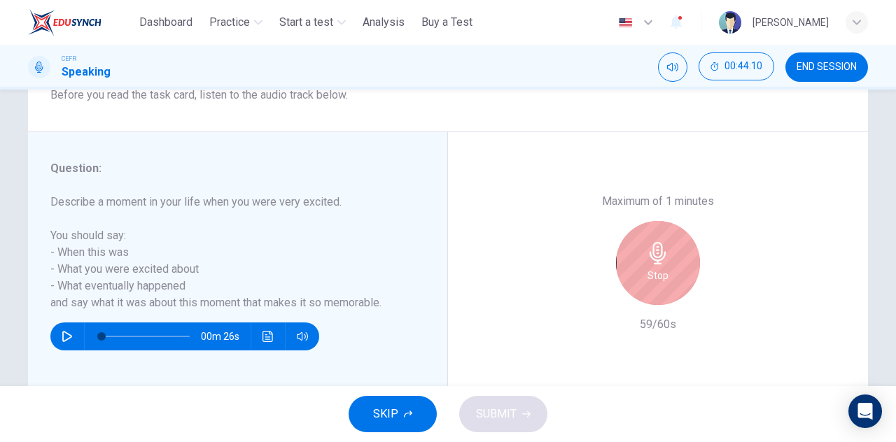
click at [658, 269] on h6 "Stop" at bounding box center [657, 275] width 21 height 17
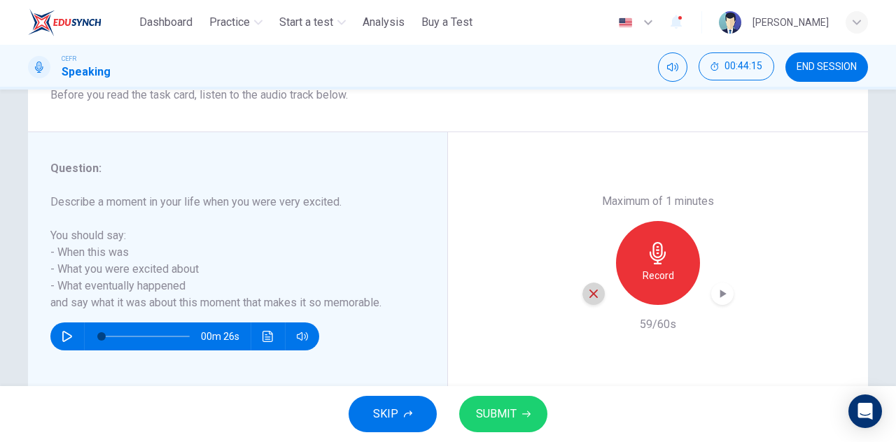
click at [595, 297] on icon "button" at bounding box center [593, 294] width 13 height 13
click at [649, 254] on icon "button" at bounding box center [657, 253] width 16 height 22
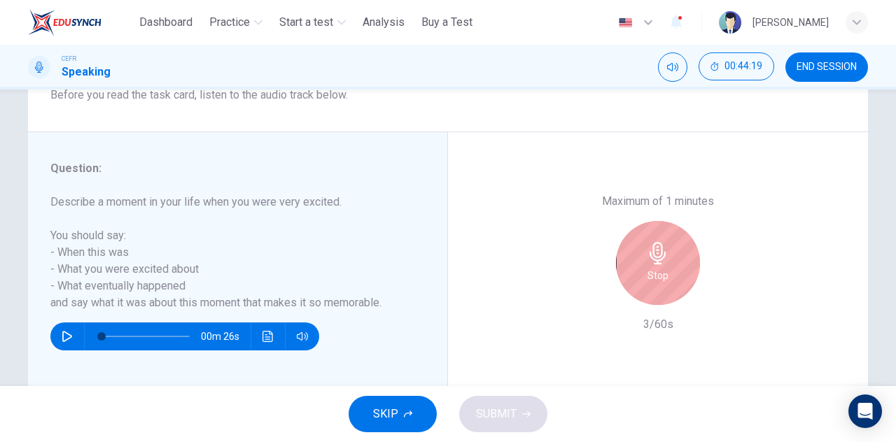
click at [660, 251] on icon "button" at bounding box center [658, 253] width 22 height 22
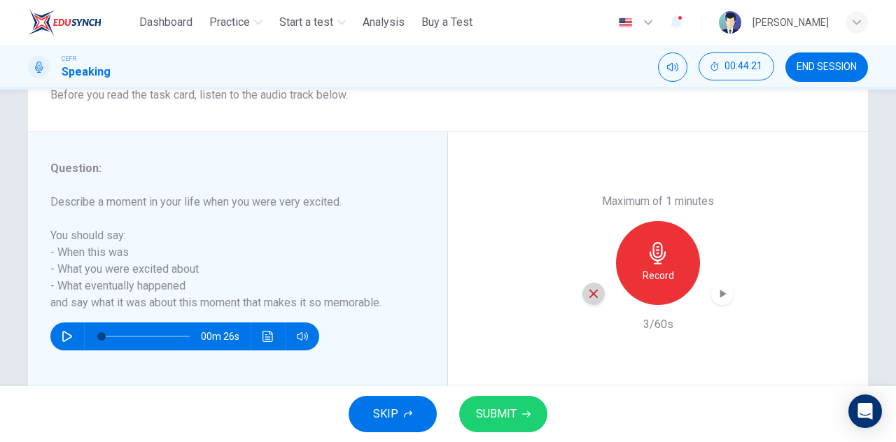
click at [592, 299] on icon "button" at bounding box center [593, 294] width 13 height 13
click at [649, 260] on icon "button" at bounding box center [658, 253] width 22 height 22
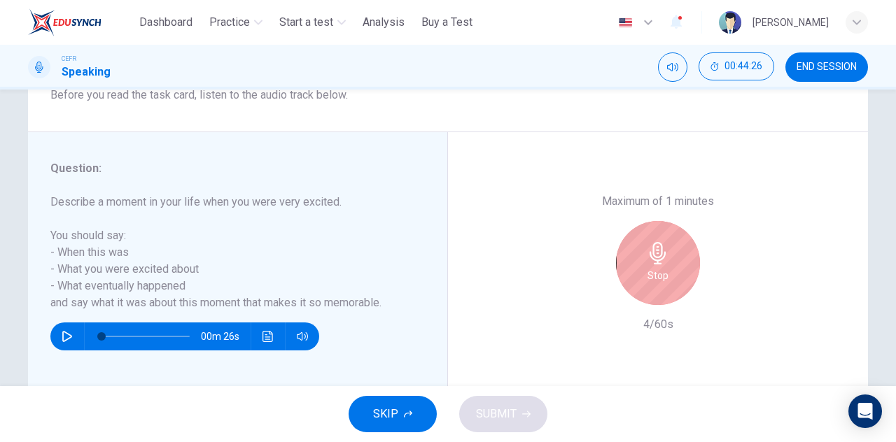
click at [648, 268] on h6 "Stop" at bounding box center [657, 275] width 21 height 17
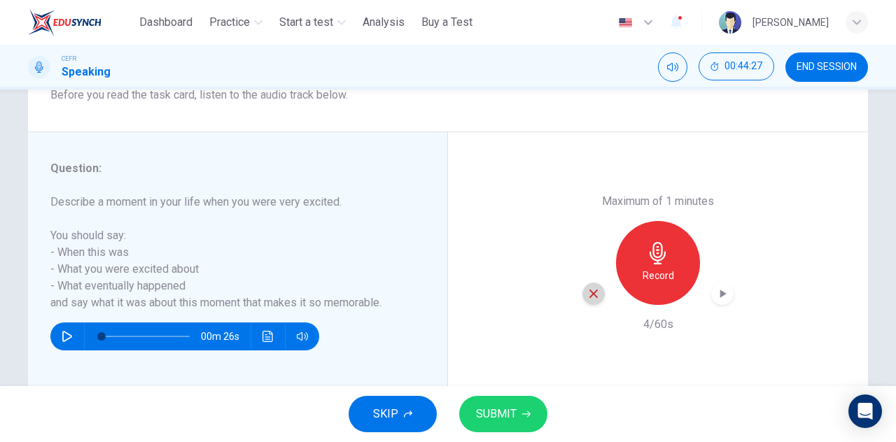
click at [591, 292] on icon "button" at bounding box center [593, 294] width 8 height 8
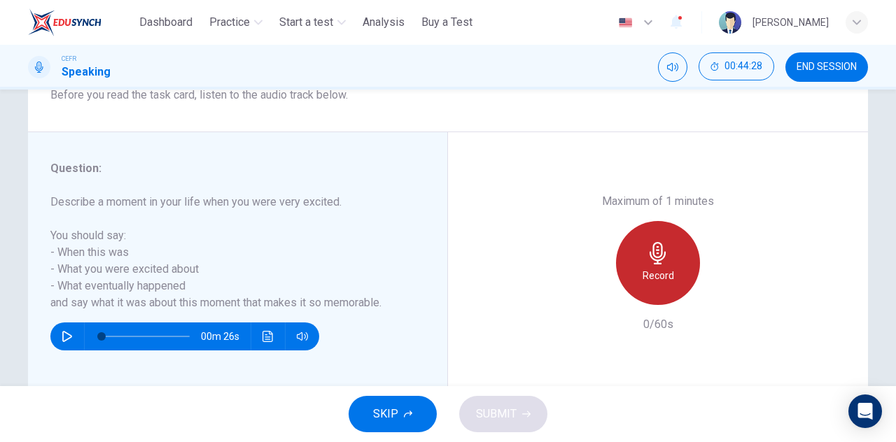
click at [660, 257] on icon "button" at bounding box center [657, 253] width 16 height 22
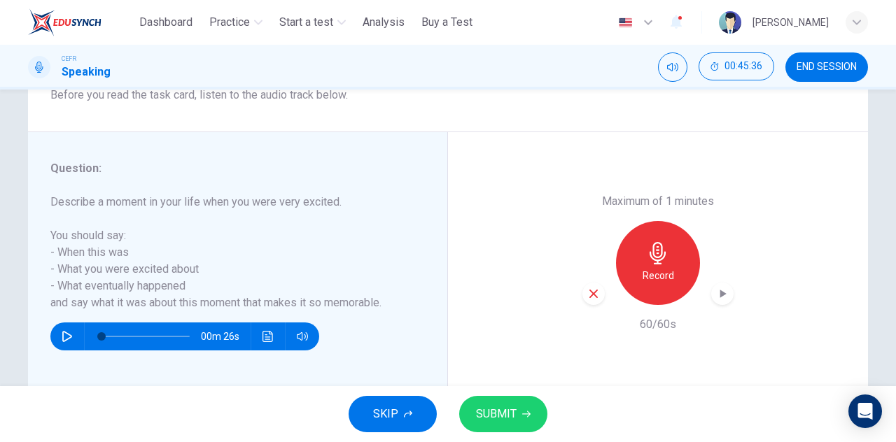
click at [411, 414] on icon "button" at bounding box center [408, 414] width 8 height 8
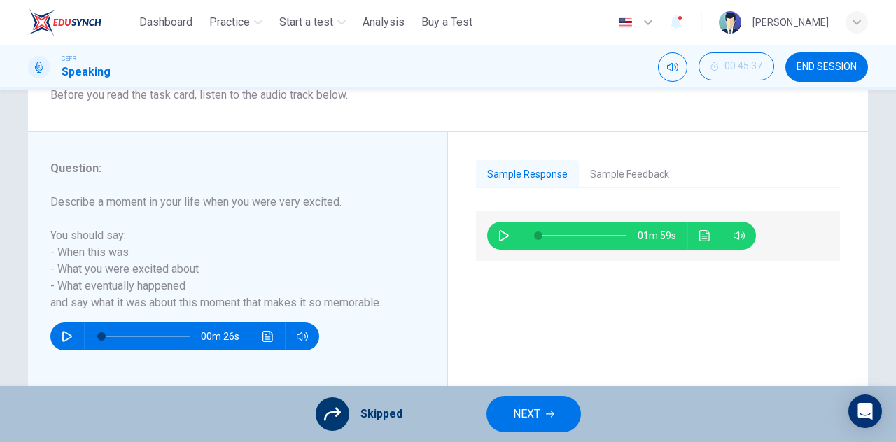
click at [591, 173] on button "Sample Feedback" at bounding box center [629, 174] width 101 height 29
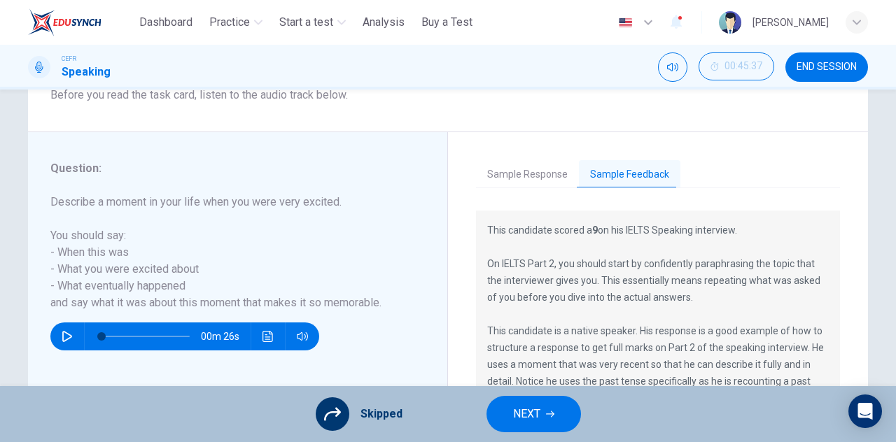
click at [555, 171] on button "Sample Response" at bounding box center [527, 174] width 103 height 29
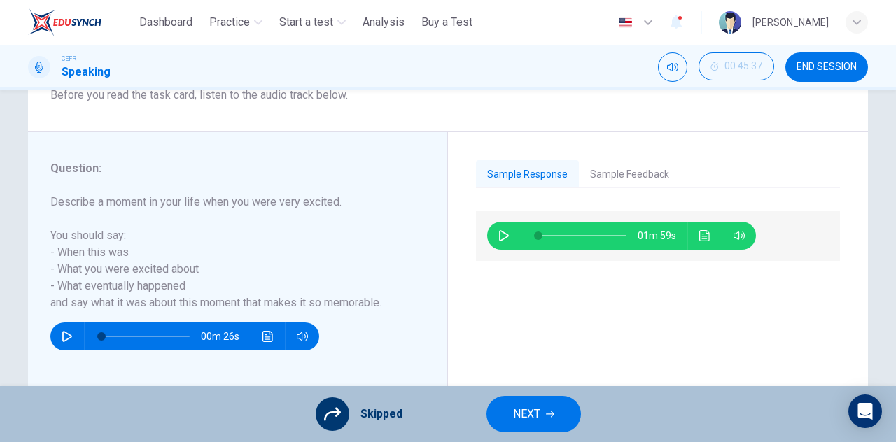
click at [609, 171] on button "Sample Feedback" at bounding box center [629, 174] width 101 height 29
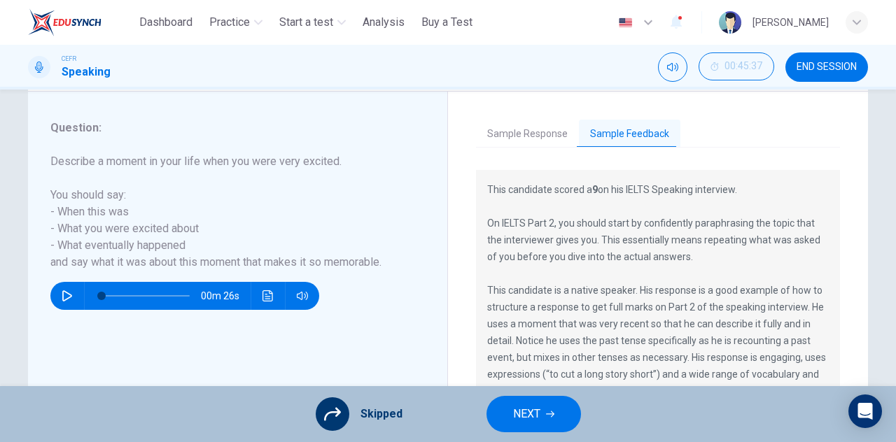
scroll to position [280, 0]
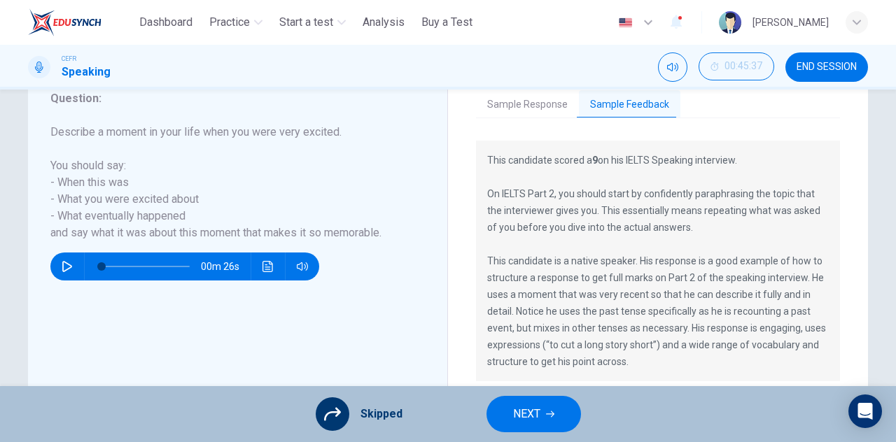
click at [554, 100] on button "Sample Response" at bounding box center [527, 104] width 103 height 29
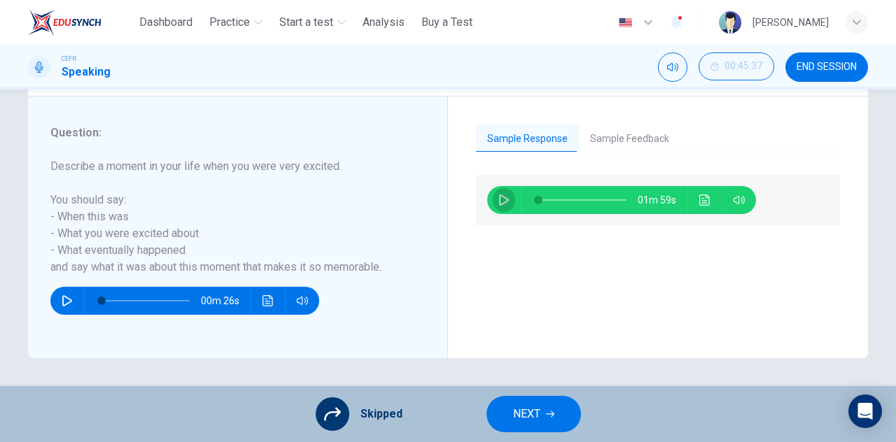
click at [498, 201] on icon "button" at bounding box center [503, 200] width 11 height 11
type input "*"
click at [827, 62] on span "END SESSION" at bounding box center [826, 67] width 60 height 11
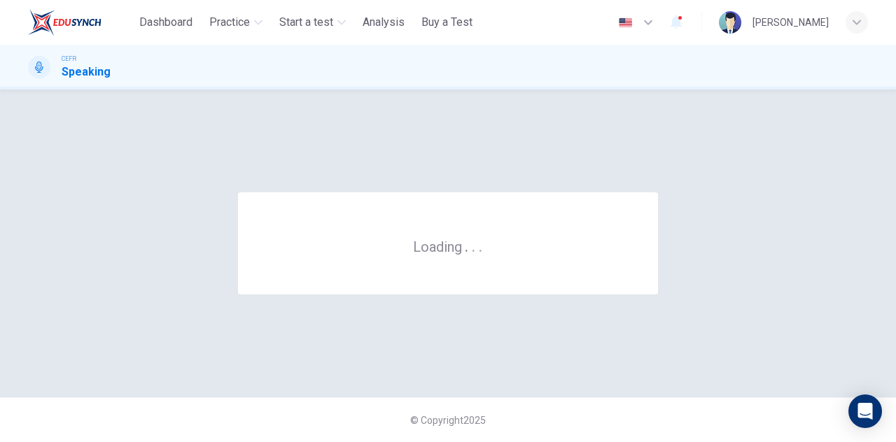
scroll to position [0, 0]
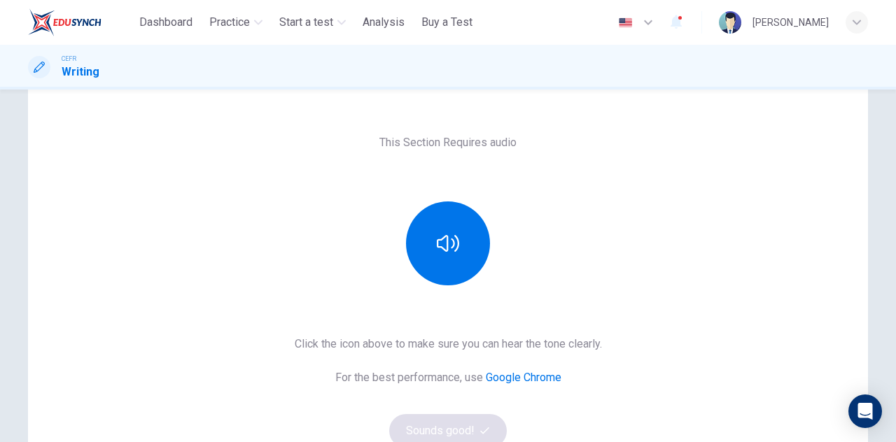
scroll to position [140, 0]
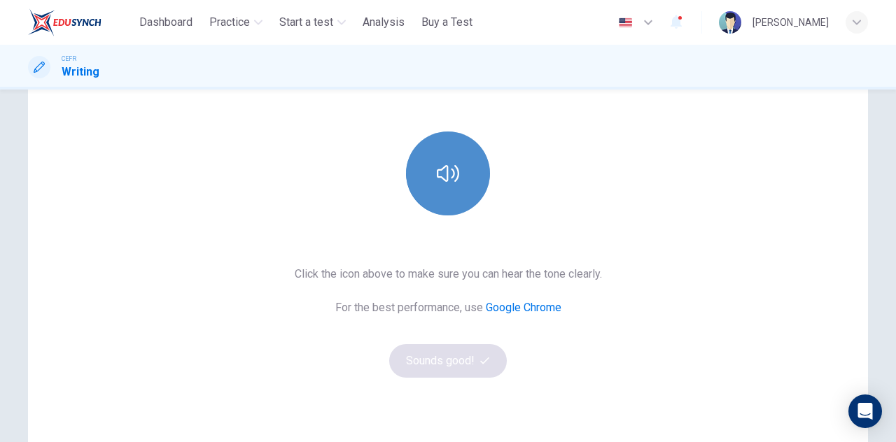
click at [449, 184] on button "button" at bounding box center [448, 174] width 84 height 84
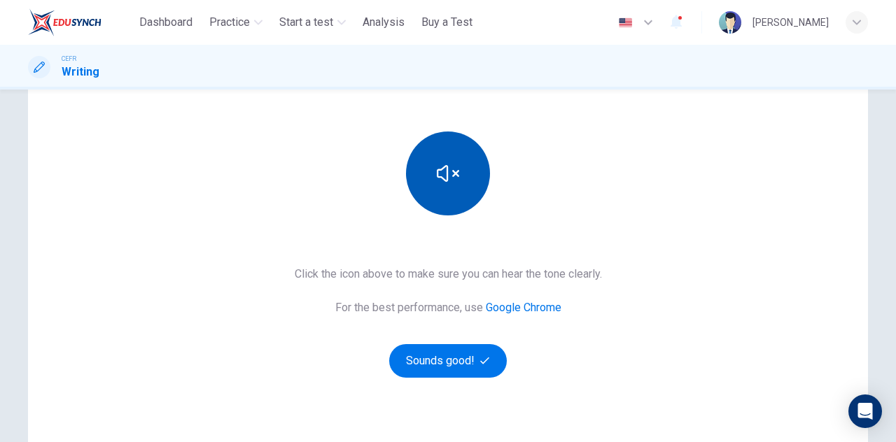
click at [449, 184] on button "button" at bounding box center [448, 174] width 84 height 84
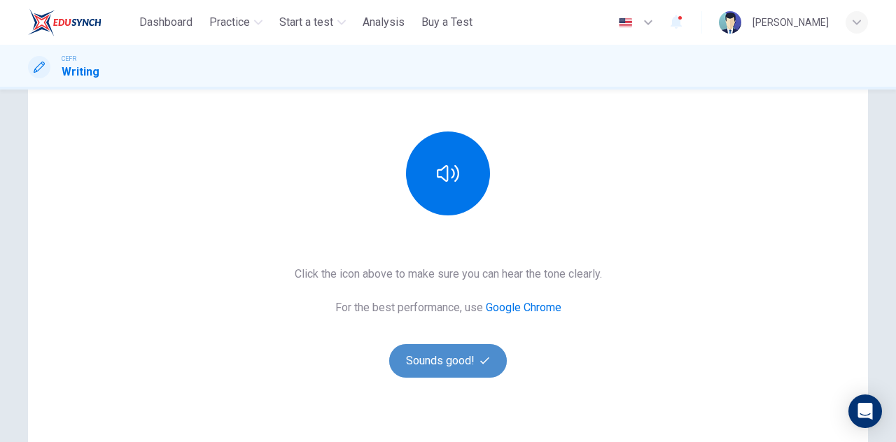
click at [458, 358] on button "Sounds good!" at bounding box center [448, 361] width 118 height 34
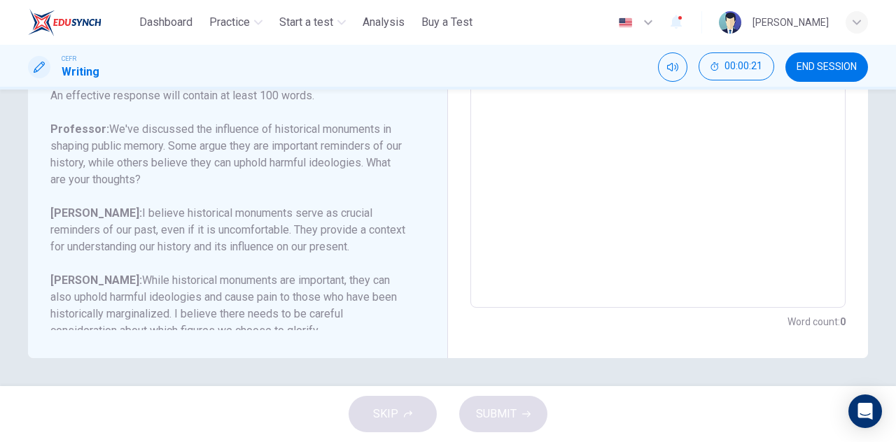
scroll to position [172, 0]
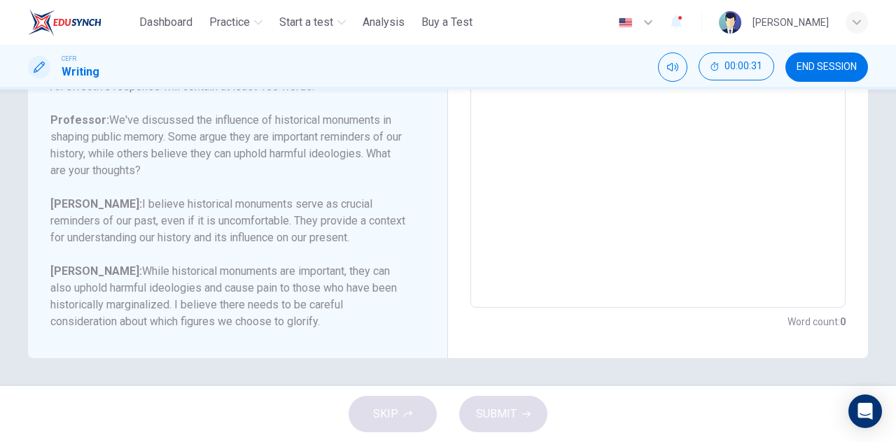
click at [824, 62] on span "END SESSION" at bounding box center [826, 67] width 60 height 11
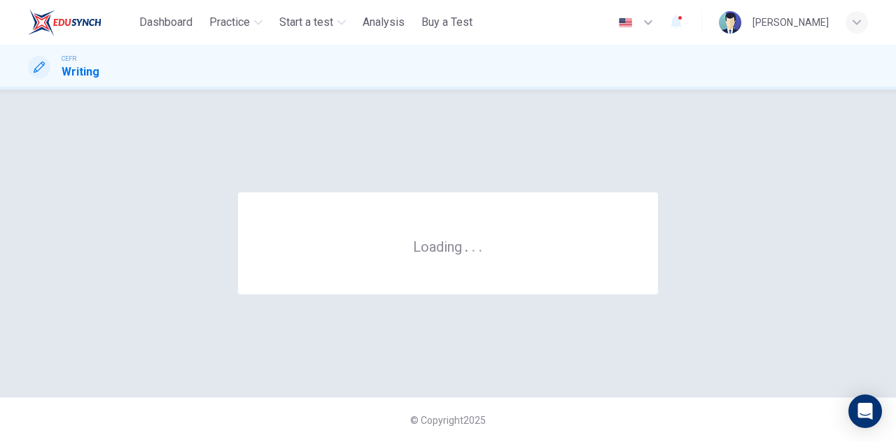
scroll to position [0, 0]
